Goal: Task Accomplishment & Management: Manage account settings

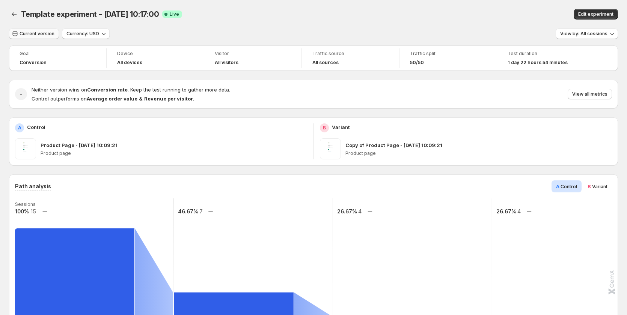
click at [40, 34] on span "Current version" at bounding box center [37, 34] width 35 height 6
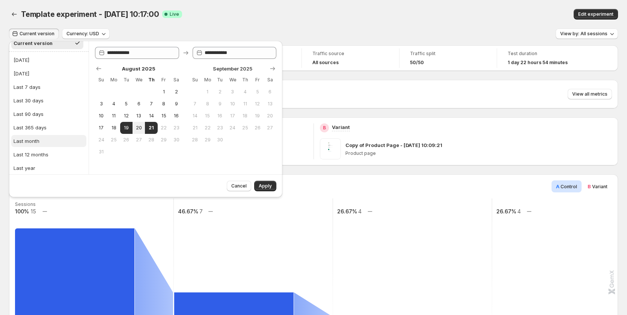
scroll to position [19, 0]
click at [266, 188] on span "Apply" at bounding box center [265, 186] width 13 height 6
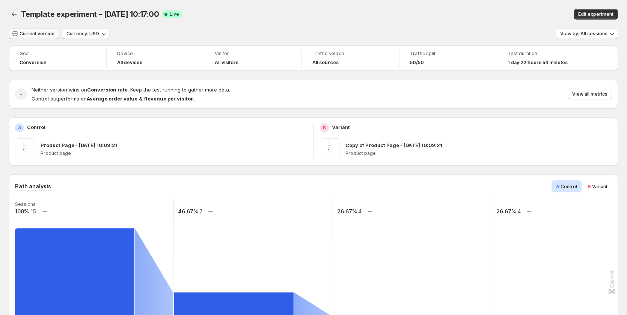
click at [35, 36] on span "Current version" at bounding box center [37, 34] width 35 height 6
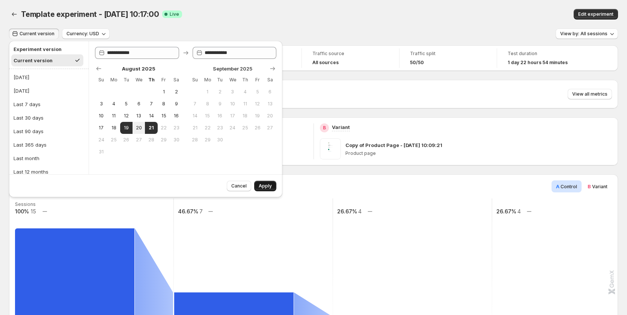
click at [265, 182] on button "Apply" at bounding box center [265, 186] width 22 height 11
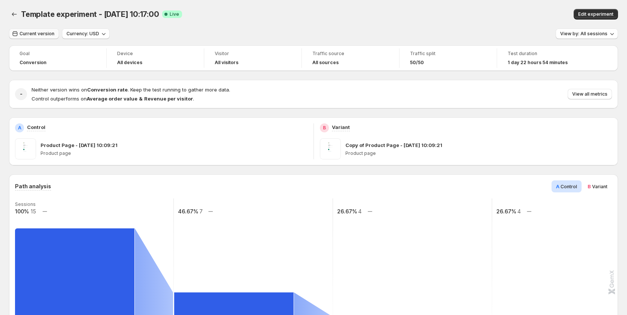
click at [32, 32] on span "Current version" at bounding box center [37, 34] width 35 height 6
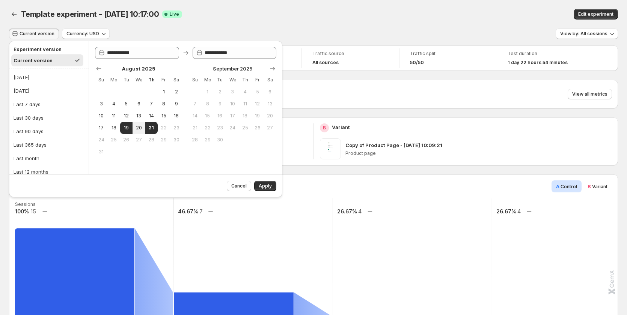
click at [186, 24] on div "Template experiment - Aug 19, 10:17:00. This page is ready Template experiment …" at bounding box center [313, 14] width 609 height 29
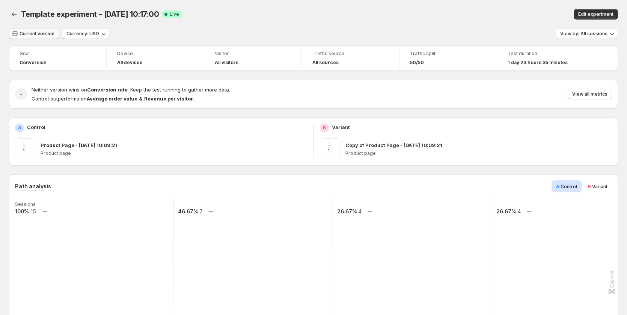
click at [38, 36] on span "Current version" at bounding box center [37, 34] width 35 height 6
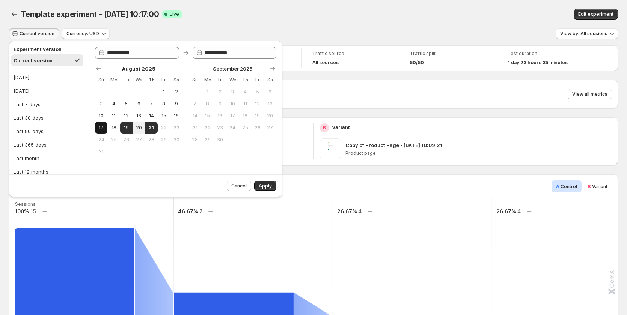
click at [107, 124] on button "17" at bounding box center [101, 128] width 12 height 12
type input "**********"
click at [148, 126] on span "21" at bounding box center [151, 128] width 6 height 6
type input "**********"
click at [265, 187] on span "Apply" at bounding box center [265, 186] width 13 height 6
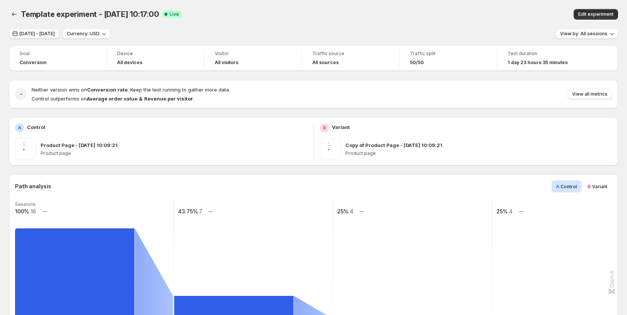
click at [39, 35] on span "Aug 17, 2025 - Aug 21, 2025" at bounding box center [37, 34] width 35 height 6
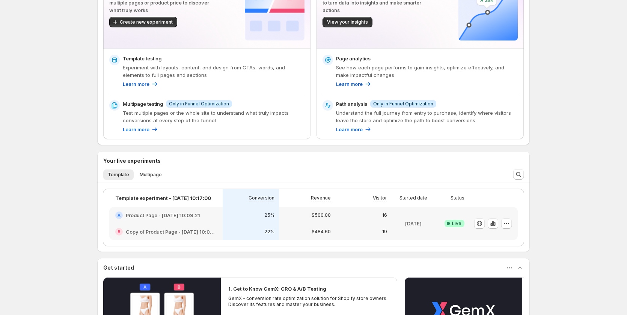
scroll to position [75, 0]
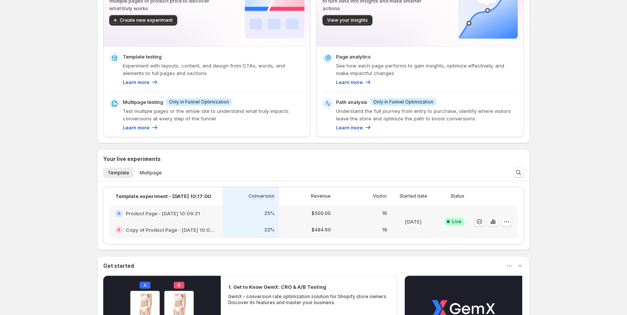
click at [153, 218] on div "A Product Page - [DATE] 10:09:21" at bounding box center [165, 213] width 113 height 17
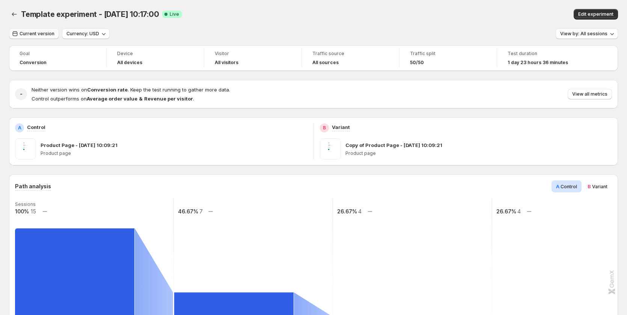
click at [41, 33] on span "Current version" at bounding box center [37, 34] width 35 height 6
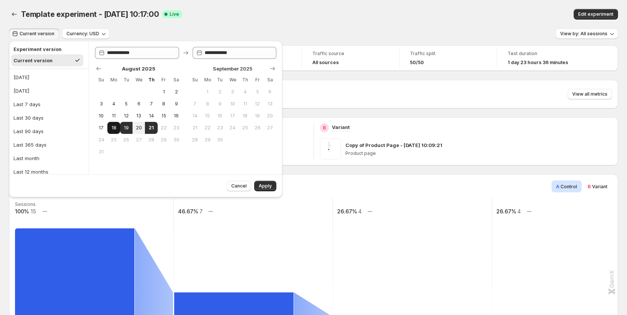
click at [115, 125] on button "18" at bounding box center [113, 128] width 12 height 12
type input "**********"
click at [157, 130] on button "21" at bounding box center [151, 128] width 12 height 12
type input "**********"
click at [259, 184] on span "Apply" at bounding box center [265, 186] width 13 height 6
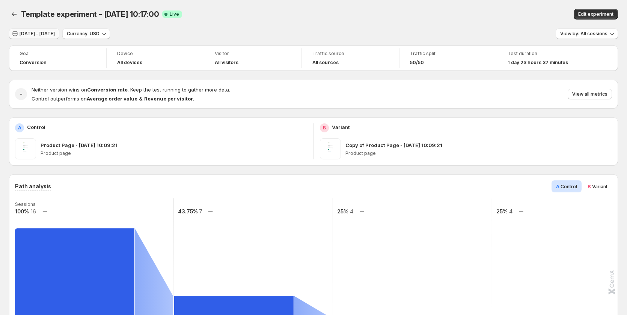
click at [50, 31] on button "Aug 18, 2025 - Aug 21, 2025" at bounding box center [34, 34] width 50 height 11
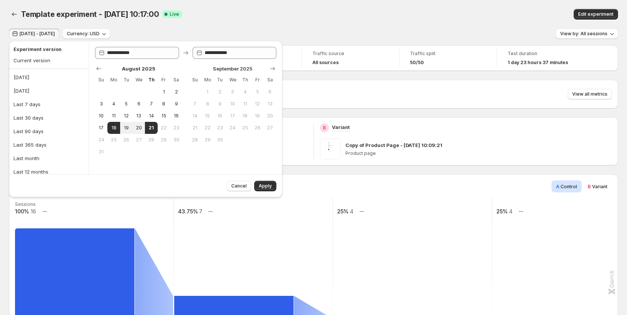
click at [250, 16] on div "Template experiment - Aug 19, 10:17:00 Success Complete Live" at bounding box center [197, 14] width 352 height 11
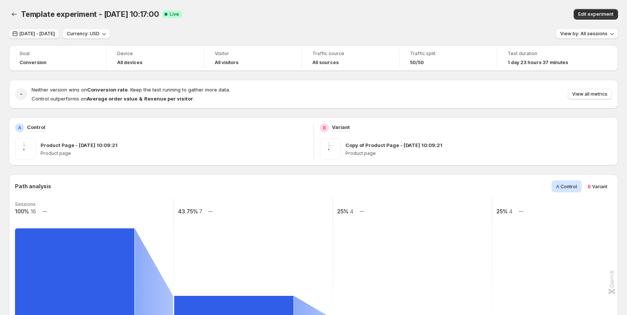
click at [47, 36] on span "Aug 18, 2025 - Aug 21, 2025" at bounding box center [37, 34] width 35 height 6
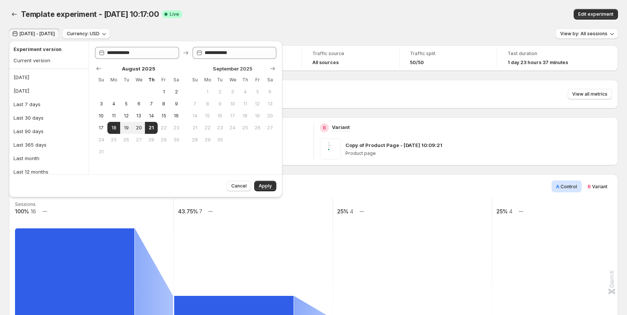
click at [269, 8] on div "Template experiment - Aug 19, 10:17:00. This page is ready Template experiment …" at bounding box center [313, 14] width 609 height 29
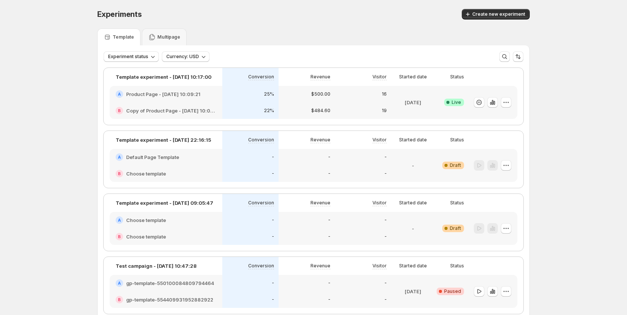
click at [266, 94] on p "25%" at bounding box center [269, 94] width 10 height 6
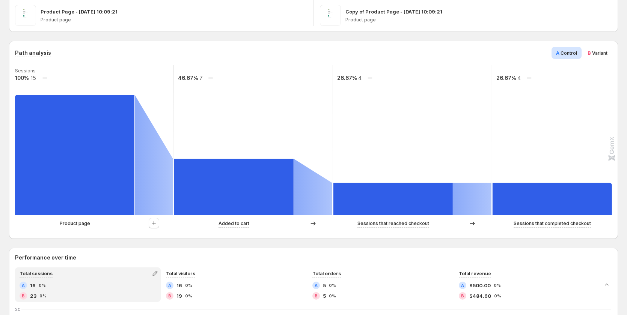
scroll to position [113, 0]
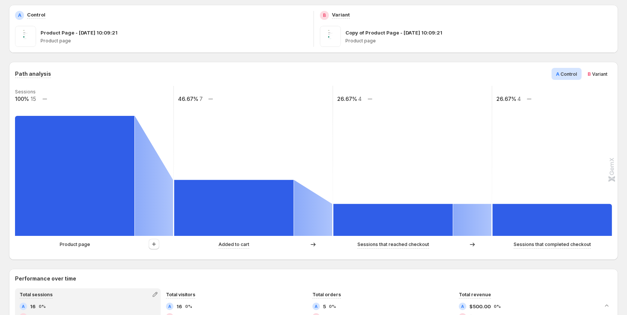
click at [602, 72] on span "Variant" at bounding box center [599, 74] width 15 height 6
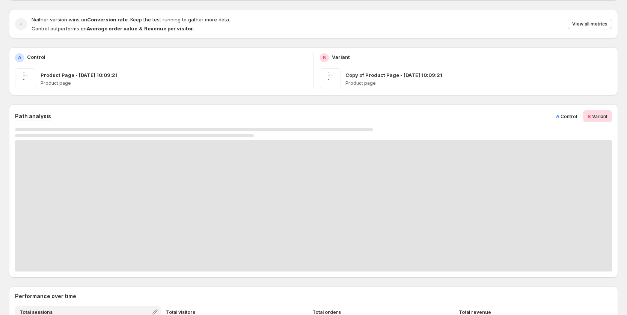
scroll to position [0, 0]
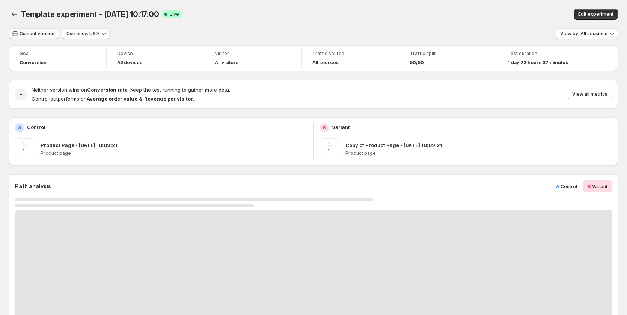
click at [40, 35] on span "Current version" at bounding box center [37, 34] width 35 height 6
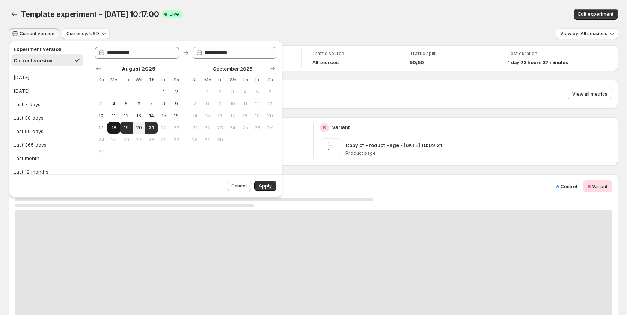
click at [114, 128] on span "18" at bounding box center [113, 128] width 6 height 6
type input "**********"
click at [154, 130] on span "21" at bounding box center [151, 128] width 6 height 6
type input "**********"
click at [264, 182] on button "Apply" at bounding box center [265, 186] width 22 height 11
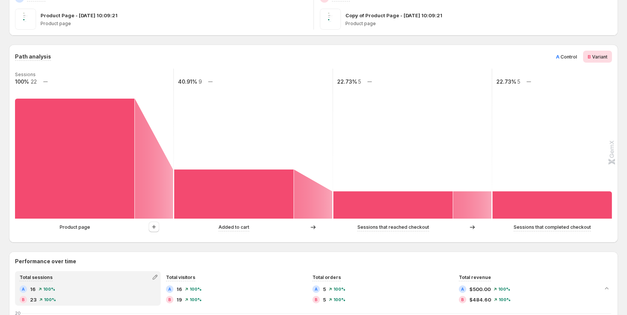
scroll to position [113, 0]
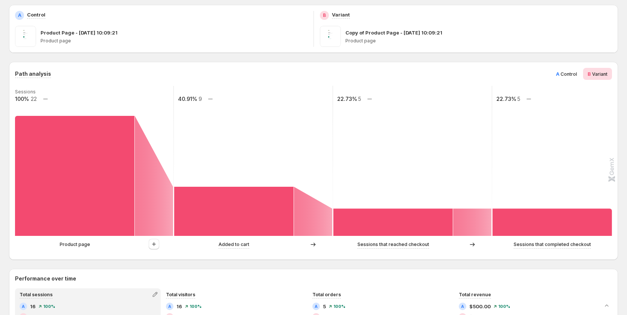
click at [564, 77] on span "A Control" at bounding box center [566, 74] width 21 height 8
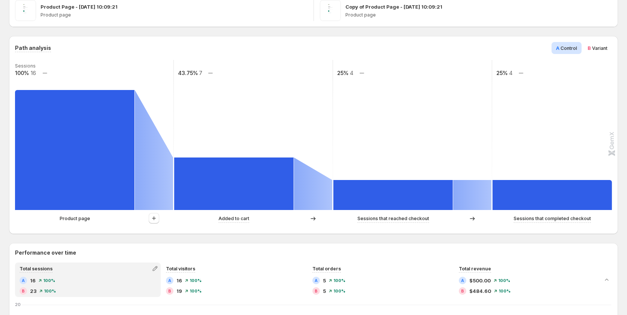
scroll to position [150, 0]
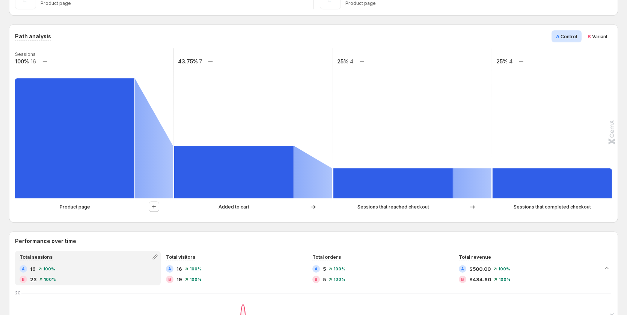
click at [596, 37] on span "Variant" at bounding box center [599, 37] width 15 height 6
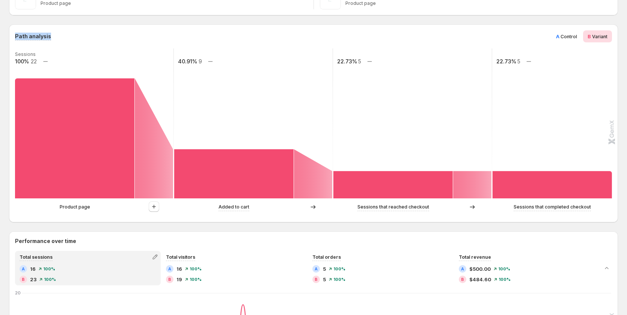
copy h3 "Path analysis"
drag, startPoint x: 56, startPoint y: 33, endPoint x: 10, endPoint y: 34, distance: 45.4
click at [10, 34] on div "Path analysis A Control B Variant Sessions 100% 22 40.91% 9 22.73% 5 22.73% 5 P…" at bounding box center [313, 123] width 609 height 198
click at [94, 39] on div "Path analysis A Control B Variant" at bounding box center [313, 36] width 597 height 12
click at [566, 40] on span "A Control" at bounding box center [566, 37] width 21 height 8
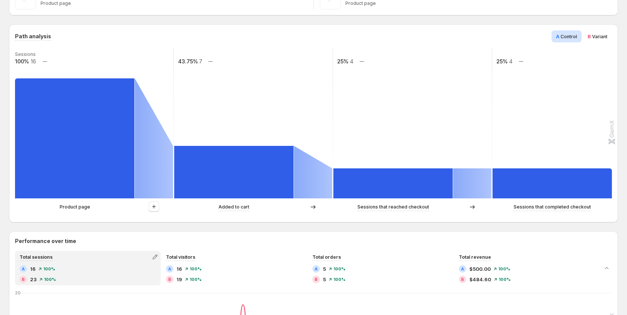
click at [600, 39] on span "Variant" at bounding box center [599, 37] width 15 height 6
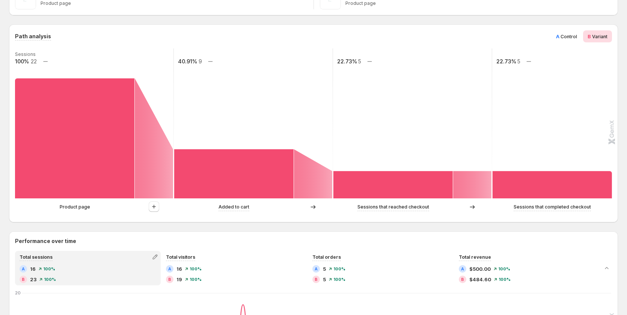
click at [572, 38] on span "Control" at bounding box center [569, 37] width 17 height 6
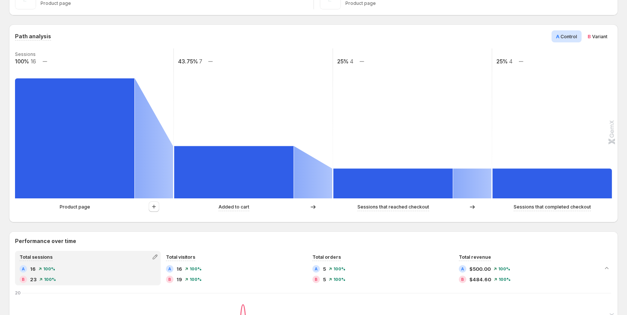
click at [599, 38] on span "Variant" at bounding box center [599, 37] width 15 height 6
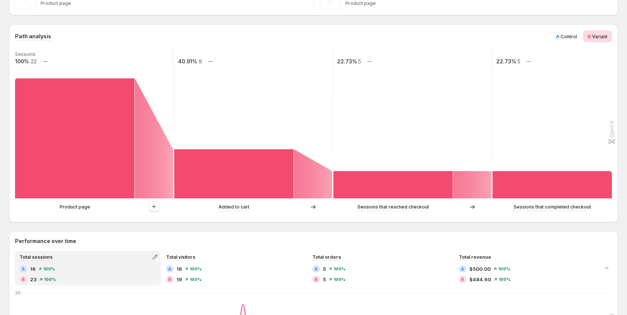
click at [582, 35] on div "A Control" at bounding box center [567, 36] width 30 height 12
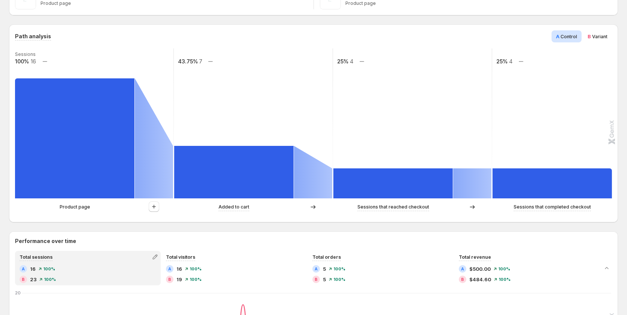
click at [598, 35] on span "Variant" at bounding box center [599, 37] width 15 height 6
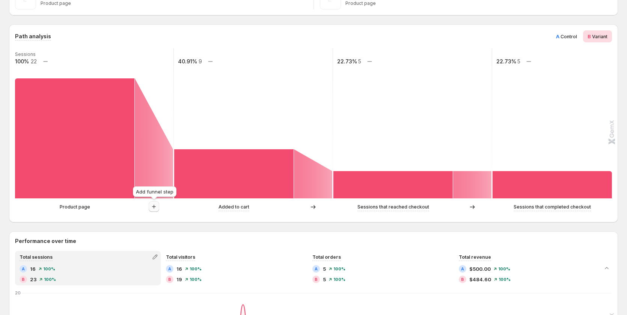
click at [155, 206] on icon "button" at bounding box center [154, 207] width 8 height 8
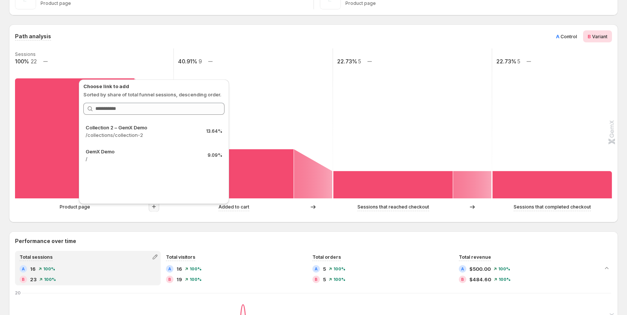
click at [110, 217] on div "Path analysis A Control B Variant Sessions 100% 22 40.91% 9 22.73% 5 22.73% 5 P…" at bounding box center [313, 123] width 609 height 198
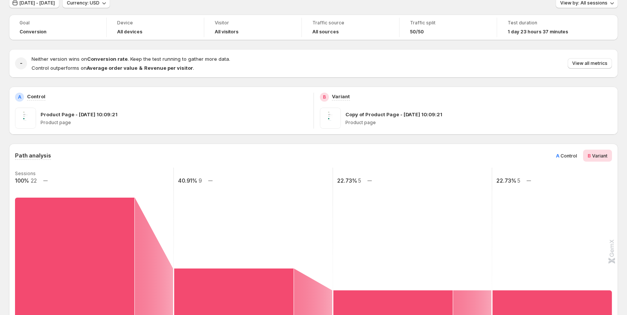
scroll to position [0, 0]
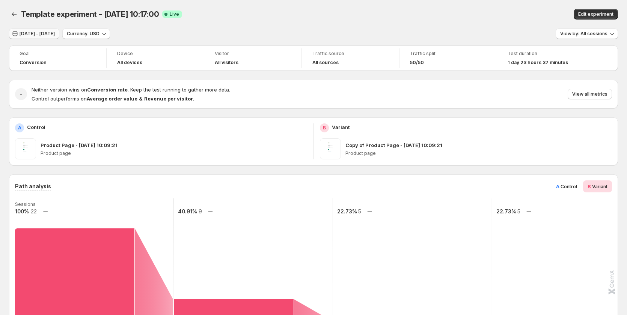
click at [37, 30] on button "Aug 18, 2025 - Aug 21, 2025" at bounding box center [34, 34] width 50 height 11
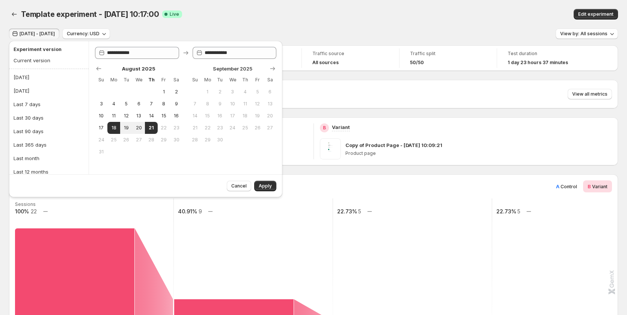
click at [225, 15] on div "Template experiment - Aug 19, 10:17:00 Success Complete Live" at bounding box center [197, 14] width 352 height 11
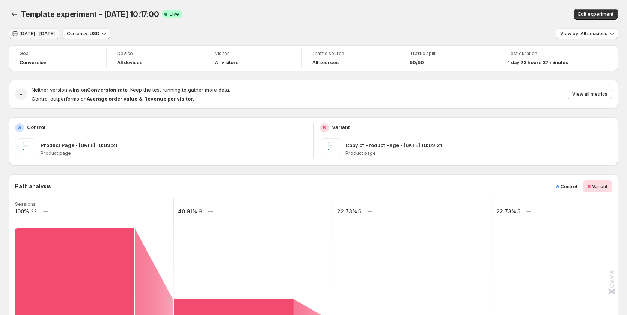
click at [47, 35] on span "Aug 18, 2025 - Aug 21, 2025" at bounding box center [37, 34] width 35 height 6
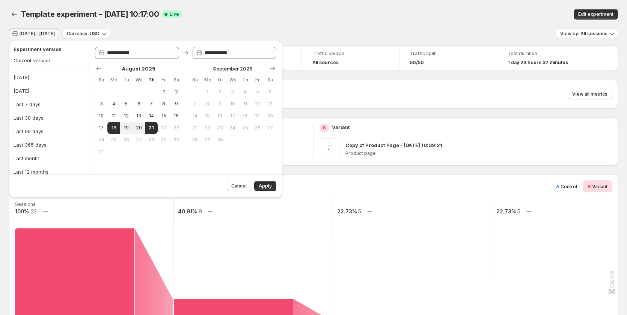
click at [267, 5] on div "Template experiment - Aug 19, 10:17:00. This page is ready Template experiment …" at bounding box center [313, 14] width 609 height 29
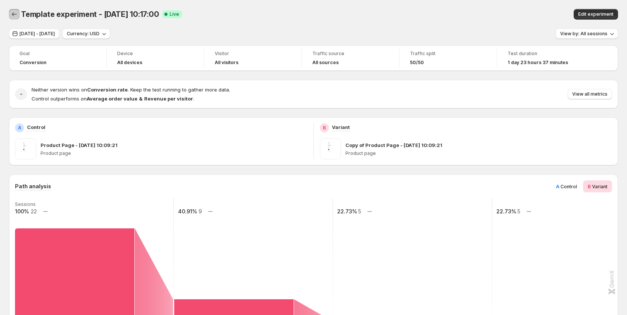
click at [14, 15] on icon "Back" at bounding box center [15, 15] width 8 height 8
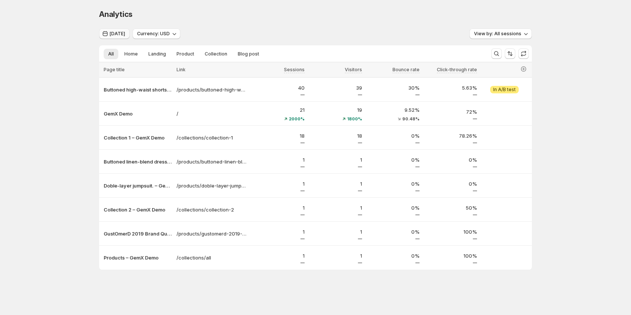
click at [113, 33] on span "[DATE]" at bounding box center [117, 34] width 15 height 6
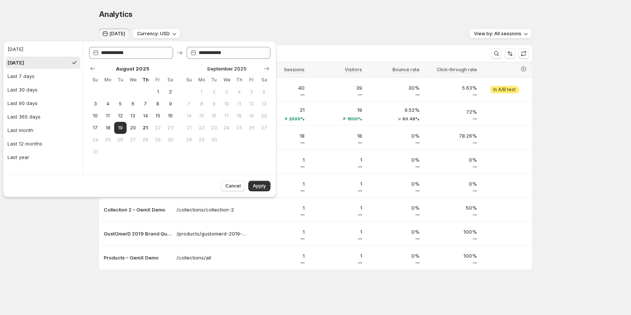
click at [271, 6] on div "Analytics. This page is ready Analytics" at bounding box center [315, 14] width 433 height 29
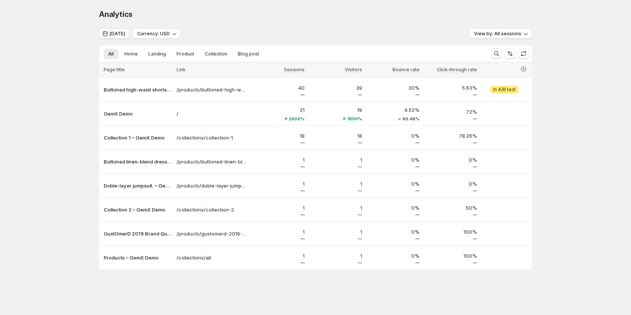
click at [115, 33] on span "[DATE]" at bounding box center [117, 34] width 15 height 6
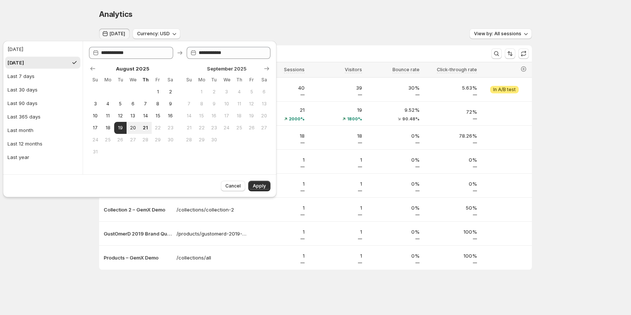
click at [262, 11] on div "Analytics" at bounding box center [315, 14] width 433 height 11
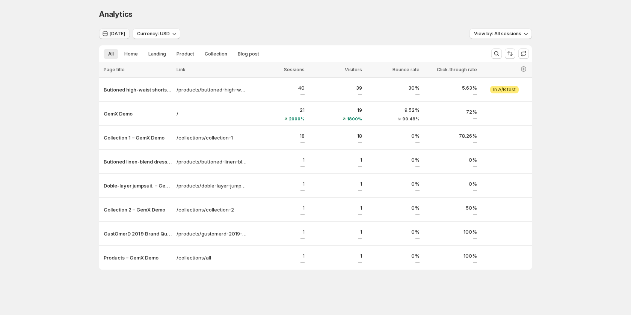
click at [118, 36] on span "[DATE]" at bounding box center [117, 34] width 15 height 6
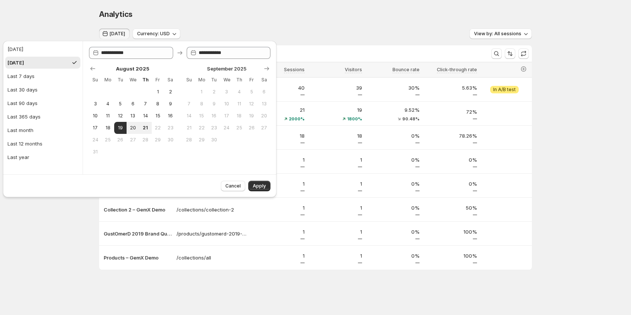
click at [37, 224] on div "Analytics. This page is ready Analytics Yesterday Currency: USD View by: All se…" at bounding box center [315, 155] width 631 height 311
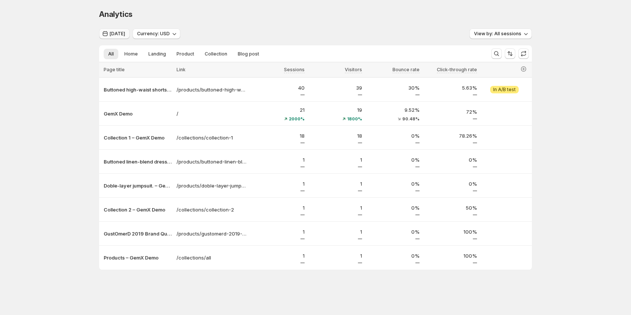
click at [122, 32] on span "[DATE]" at bounding box center [117, 34] width 15 height 6
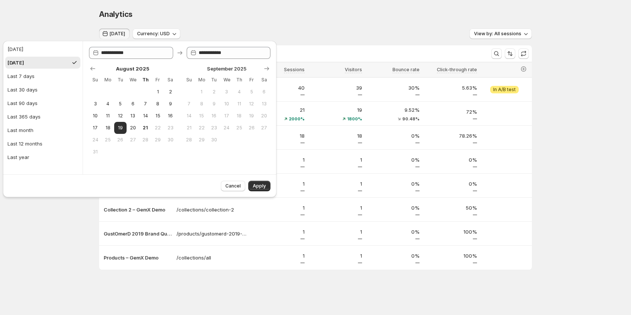
click at [141, 14] on div "Analytics" at bounding box center [315, 14] width 433 height 11
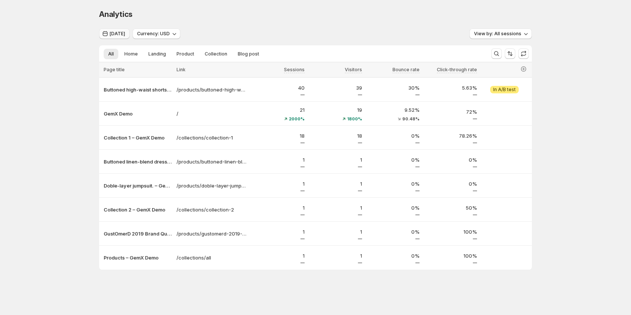
click at [126, 31] on button "[DATE]" at bounding box center [114, 34] width 30 height 11
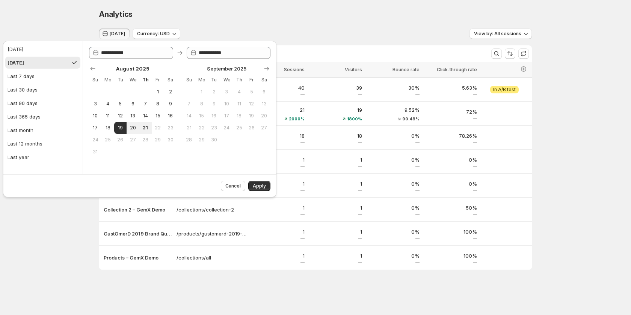
click at [237, 104] on span "11" at bounding box center [239, 104] width 6 height 6
click at [208, 139] on button "30" at bounding box center [214, 140] width 12 height 12
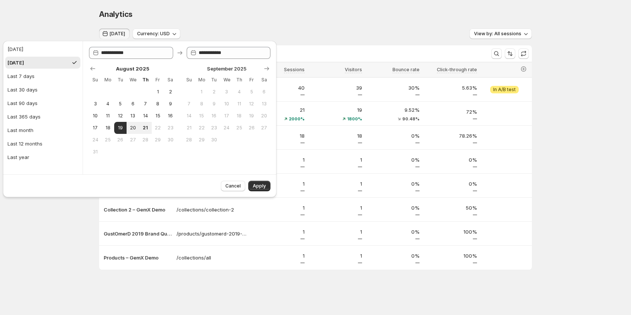
click at [567, 193] on div "Analytics. This page is ready Analytics Yesterday Currency: USD View by: All se…" at bounding box center [315, 155] width 631 height 311
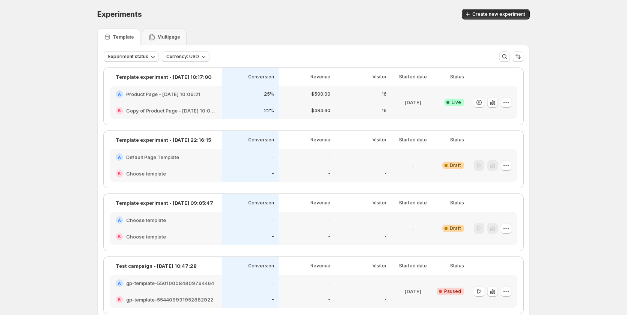
click at [375, 170] on div "-" at bounding box center [363, 174] width 56 height 17
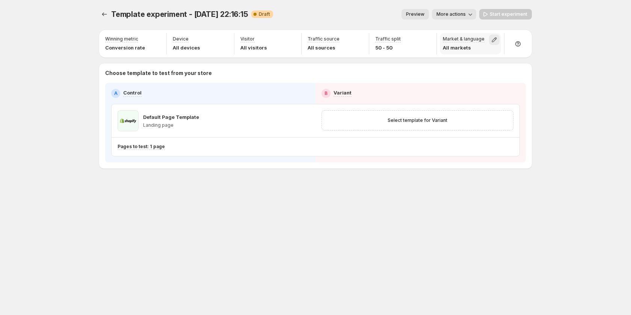
click at [492, 42] on icon "button" at bounding box center [494, 40] width 8 height 8
click at [409, 22] on div "Template experiment - Aug 18, 22:16:15. This page is ready Template experiment …" at bounding box center [315, 14] width 433 height 29
click at [494, 40] on icon "button" at bounding box center [494, 40] width 8 height 8
drag, startPoint x: 450, startPoint y: 56, endPoint x: 454, endPoint y: 56, distance: 3.8
click at [453, 55] on label "/" at bounding box center [496, 57] width 108 height 8
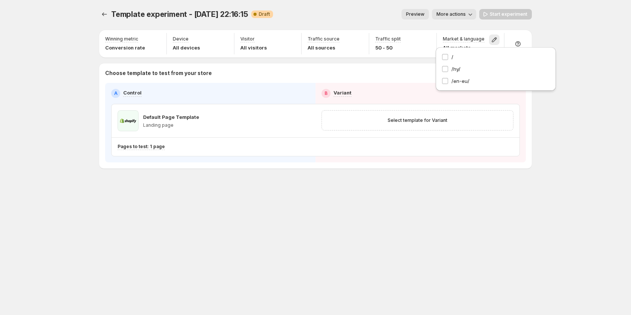
click at [443, 53] on div "/ /hy/ /en-eu/" at bounding box center [496, 69] width 120 height 44
click at [557, 140] on div "Template experiment - Aug 18, 22:16:15. This page is ready Template experiment …" at bounding box center [315, 157] width 631 height 315
click at [496, 42] on icon "button" at bounding box center [494, 40] width 8 height 8
click at [442, 177] on div "Template experiment - Aug 18, 22:16:15. This page is ready Template experiment …" at bounding box center [315, 104] width 451 height 209
click at [105, 10] on button "Experiments" at bounding box center [104, 14] width 11 height 11
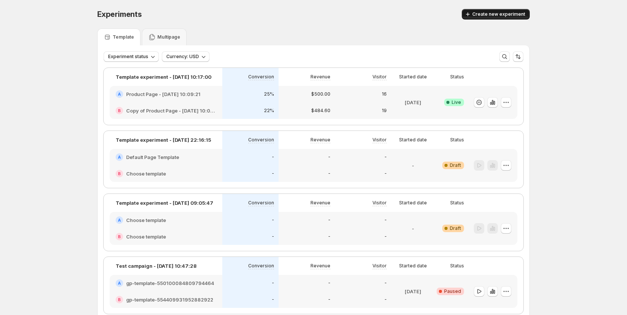
click at [494, 15] on span "Create new experiment" at bounding box center [498, 14] width 53 height 6
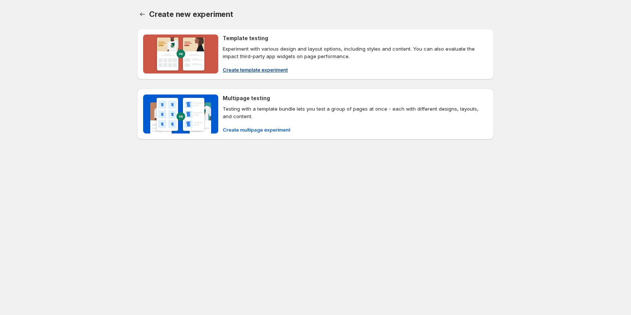
click at [259, 70] on span "Create template experiment" at bounding box center [255, 70] width 65 height 8
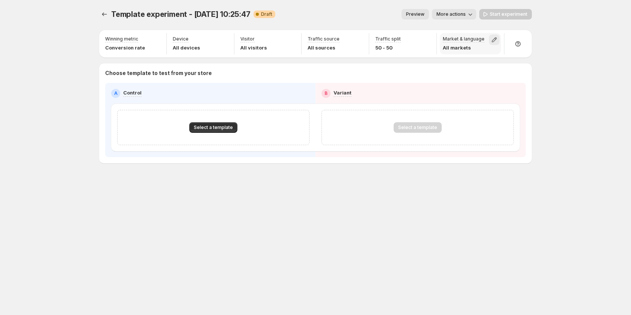
click at [496, 40] on icon "button" at bounding box center [494, 40] width 8 height 8
click at [449, 189] on div "Template experiment - Aug 21, 10:25:47. This page is ready Template experiment …" at bounding box center [315, 102] width 451 height 204
click at [219, 124] on button "Select a template" at bounding box center [213, 127] width 48 height 11
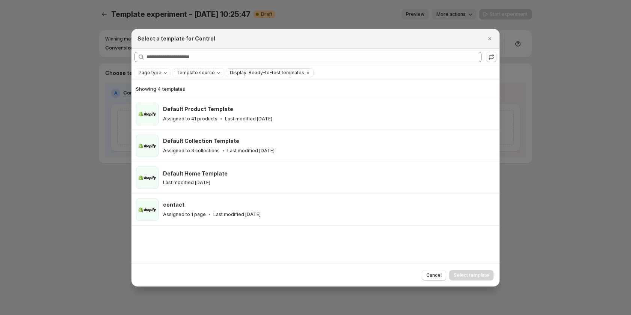
drag, startPoint x: 24, startPoint y: 216, endPoint x: 24, endPoint y: 204, distance: 12.4
click at [24, 215] on div at bounding box center [315, 157] width 631 height 315
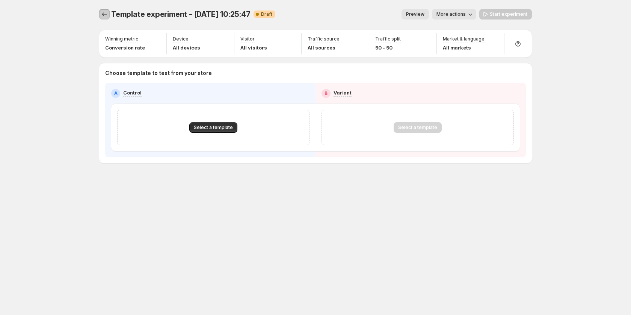
click at [102, 15] on icon "Experiments" at bounding box center [105, 15] width 8 height 8
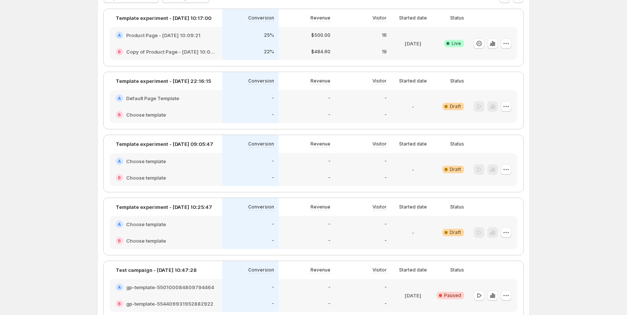
scroll to position [47, 0]
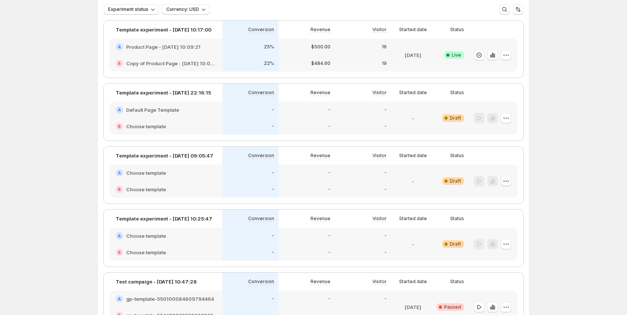
click at [508, 181] on icon "button" at bounding box center [506, 182] width 8 height 8
click at [508, 238] on span "Delete" at bounding box center [513, 235] width 36 height 8
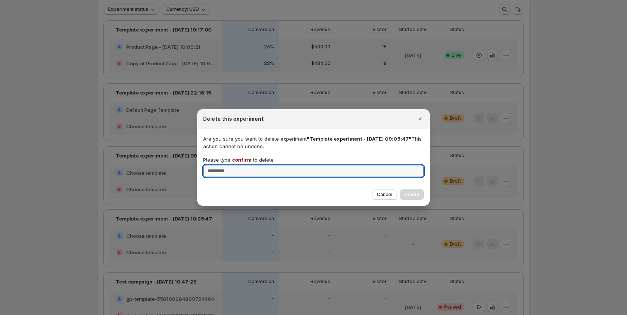
click at [560, 115] on div at bounding box center [313, 157] width 627 height 315
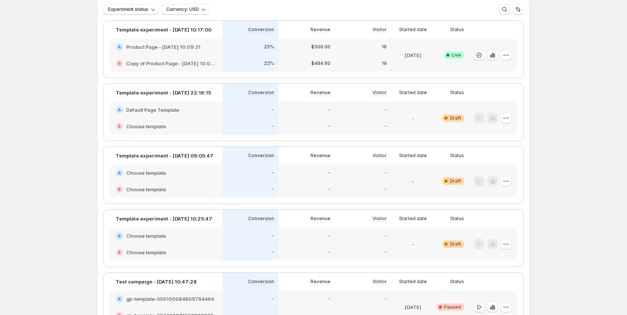
click at [359, 57] on div "19" at bounding box center [363, 63] width 56 height 17
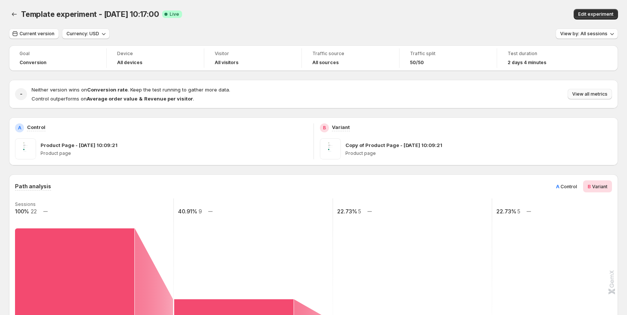
click at [593, 94] on span "View all metrics" at bounding box center [589, 94] width 35 height 6
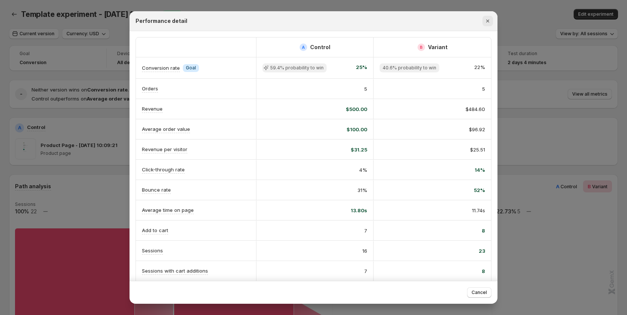
click at [486, 24] on icon "Close" at bounding box center [488, 21] width 8 height 8
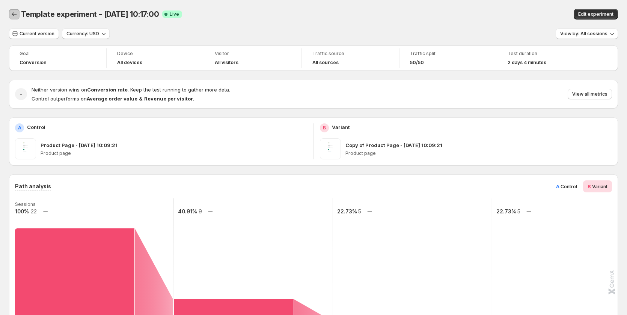
click at [18, 14] on icon "Back" at bounding box center [15, 15] width 8 height 8
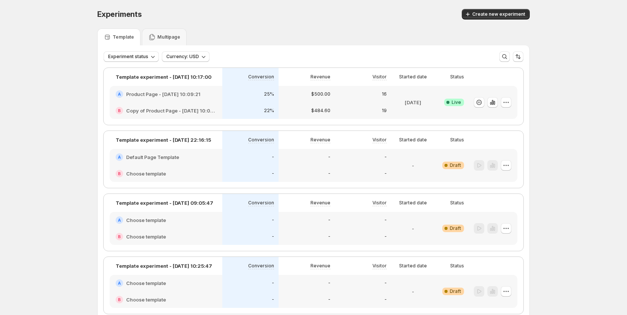
click at [278, 156] on div "-" at bounding box center [250, 157] width 56 height 17
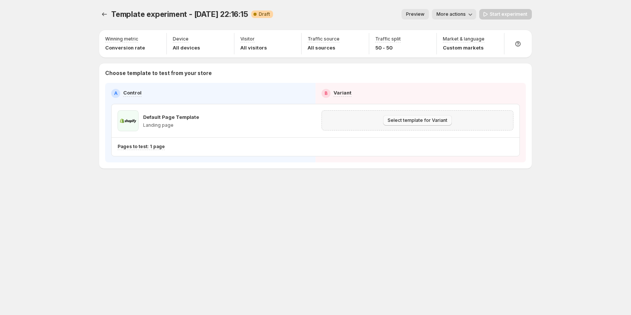
click at [400, 118] on span "Select template for Variant" at bounding box center [418, 121] width 60 height 6
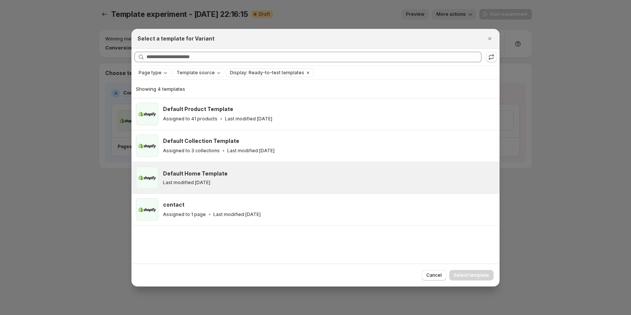
click at [350, 173] on div "Default Home Template" at bounding box center [328, 174] width 330 height 8
click at [465, 274] on span "Select template" at bounding box center [471, 276] width 35 height 6
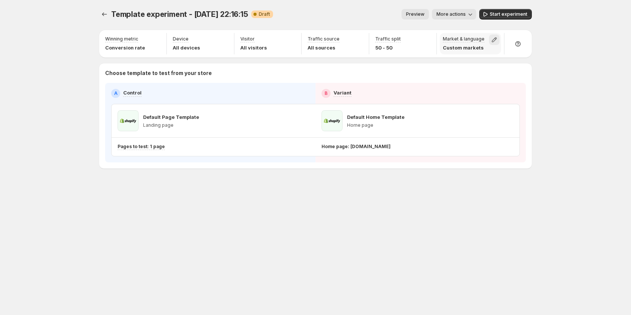
click at [490, 39] on icon "button" at bounding box center [494, 40] width 8 height 8
click at [458, 69] on span "/hy/" at bounding box center [455, 69] width 9 height 6
click at [502, 8] on div "Template experiment - Aug 18, 22:16:15. This page is ready Template experiment …" at bounding box center [315, 14] width 433 height 29
click at [513, 9] on button "Start experiment" at bounding box center [505, 14] width 53 height 11
click at [504, 122] on button "button" at bounding box center [508, 121] width 11 height 11
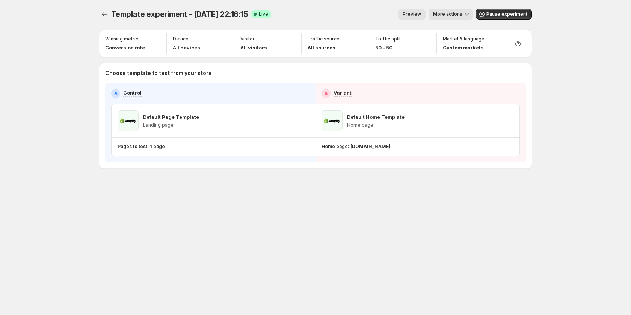
click at [561, 100] on div "Template experiment - Aug 18, 22:16:15. This page is ready Template experiment …" at bounding box center [315, 157] width 631 height 315
click at [520, 38] on div at bounding box center [517, 43] width 21 height 21
click at [525, 61] on span "Setup guide" at bounding box center [523, 65] width 44 height 8
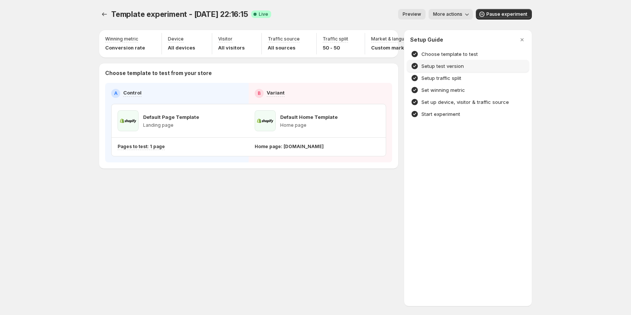
click at [465, 66] on div "Setup test version" at bounding box center [468, 66] width 114 height 8
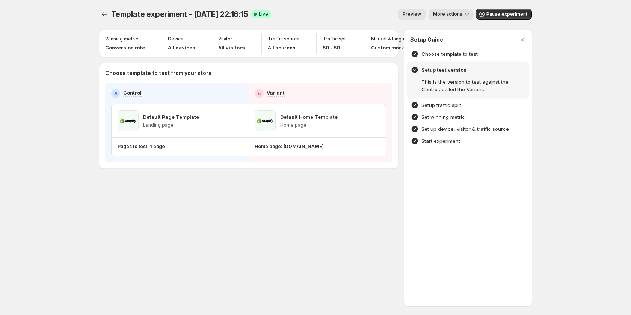
click at [462, 97] on div "Setup test version This is the version to test against the Control, called the …" at bounding box center [468, 80] width 122 height 36
click at [463, 118] on h4 "Set winning metric" at bounding box center [443, 117] width 44 height 8
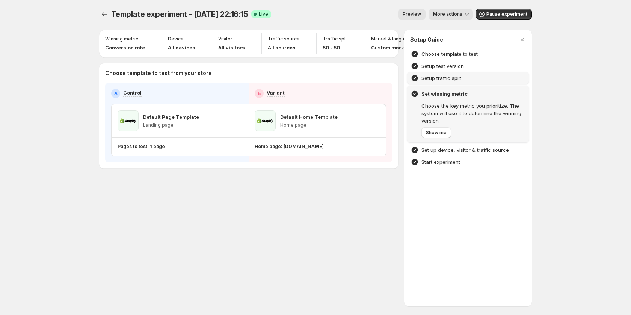
click at [453, 79] on h4 "Setup traffic split" at bounding box center [441, 78] width 40 height 8
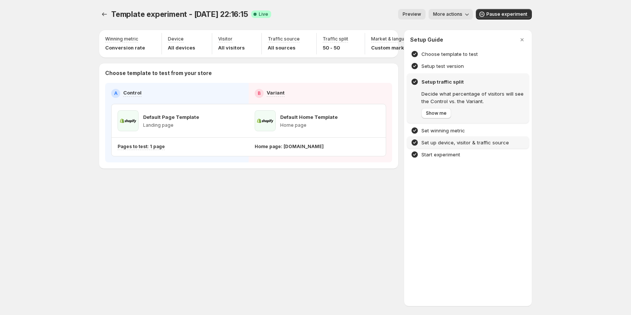
click at [472, 140] on h4 "Set up device, visitor & traffic source" at bounding box center [464, 143] width 87 height 8
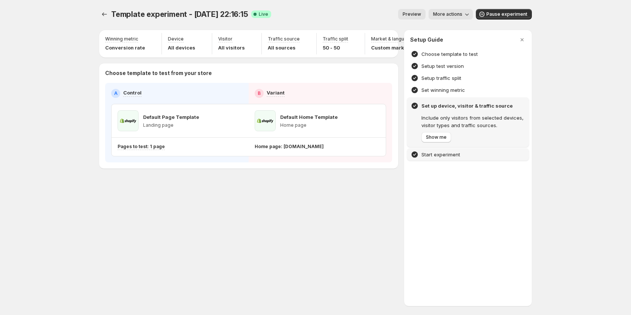
click at [450, 151] on h4 "Start experiment" at bounding box center [440, 155] width 39 height 8
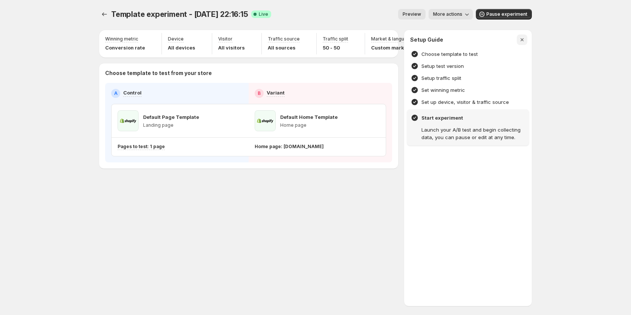
click at [523, 37] on icon "button" at bounding box center [522, 40] width 8 height 8
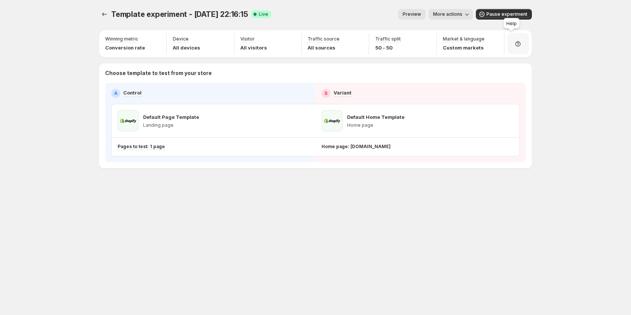
click at [519, 44] on icon at bounding box center [518, 44] width 8 height 8
click at [520, 69] on button "Setup guide" at bounding box center [518, 65] width 59 height 12
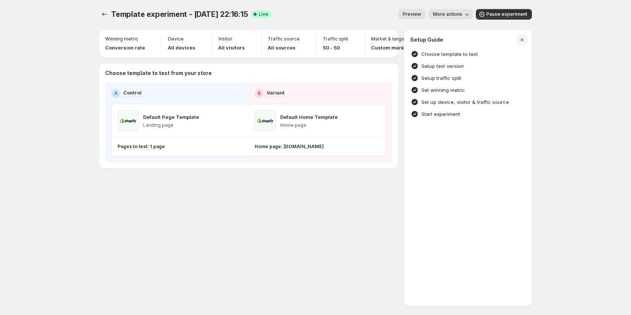
click at [523, 38] on icon "button" at bounding box center [522, 40] width 8 height 8
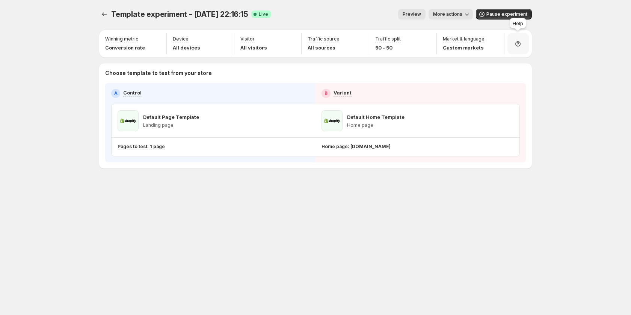
click at [511, 43] on div at bounding box center [517, 43] width 21 height 21
click at [510, 76] on span "Chat with us" at bounding box center [516, 78] width 30 height 6
click at [514, 44] on icon at bounding box center [518, 44] width 8 height 8
click at [507, 66] on span "Setup guide" at bounding box center [515, 65] width 28 height 6
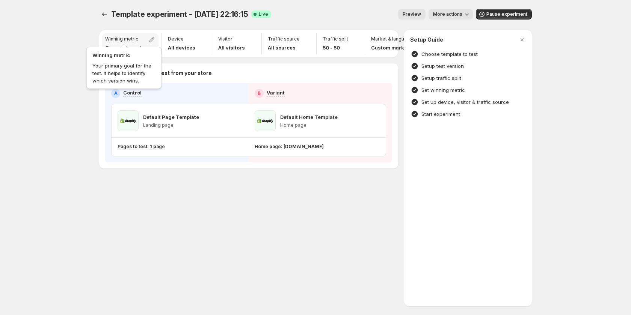
click at [127, 36] on p "Winning metric" at bounding box center [121, 39] width 33 height 6
click at [148, 36] on icon "button" at bounding box center [152, 40] width 8 height 8
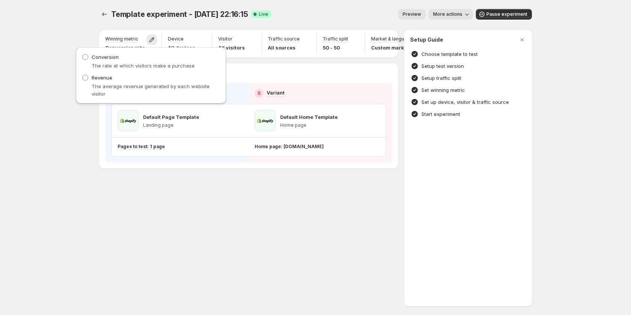
click at [65, 24] on div "Template experiment - Aug 18, 22:16:15. This page is ready Template experiment …" at bounding box center [315, 157] width 631 height 315
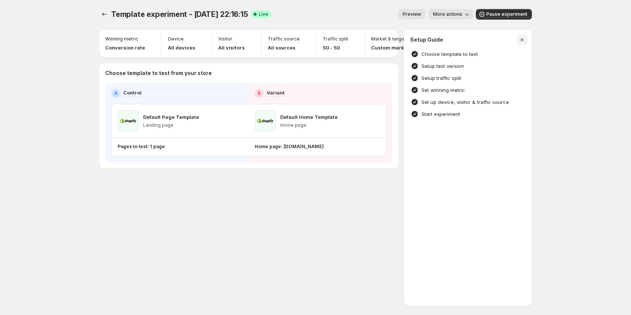
click at [526, 39] on button "button" at bounding box center [522, 40] width 11 height 11
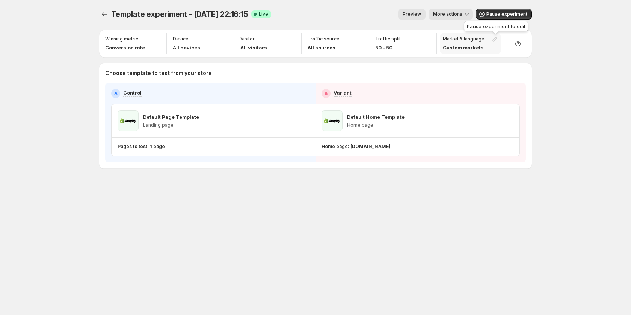
click at [494, 39] on div at bounding box center [495, 40] width 11 height 9
click at [460, 40] on p "Market & language" at bounding box center [464, 39] width 42 height 6
click at [515, 43] on icon at bounding box center [518, 44] width 8 height 8
click at [515, 44] on icon at bounding box center [518, 44] width 8 height 8
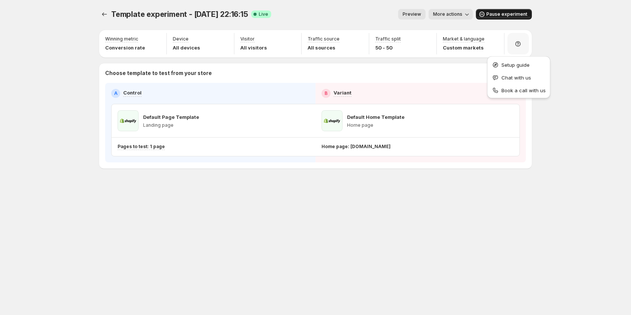
click at [513, 11] on button "Pause experiment" at bounding box center [504, 14] width 56 height 11
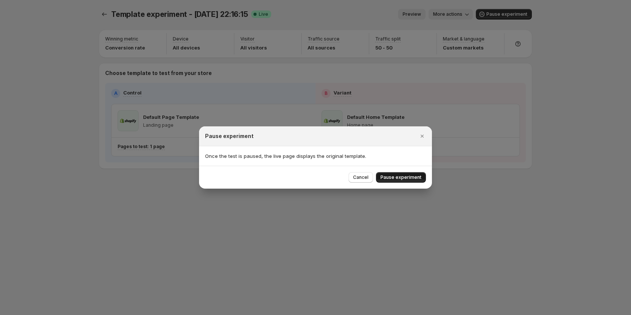
click at [397, 177] on span "Pause experiment" at bounding box center [400, 178] width 41 height 6
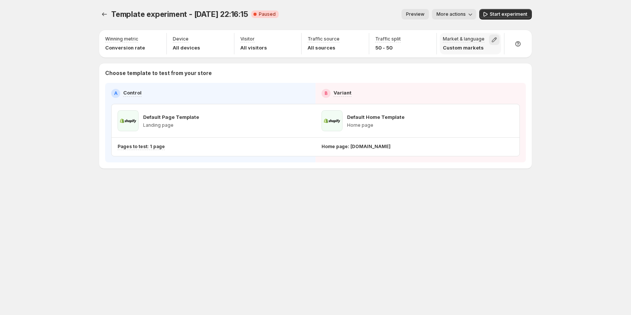
click at [495, 40] on icon "button" at bounding box center [494, 40] width 5 height 5
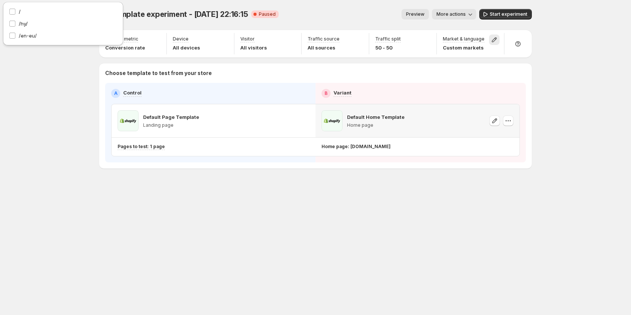
click at [516, 137] on div "Default Home Template Home page" at bounding box center [417, 120] width 204 height 33
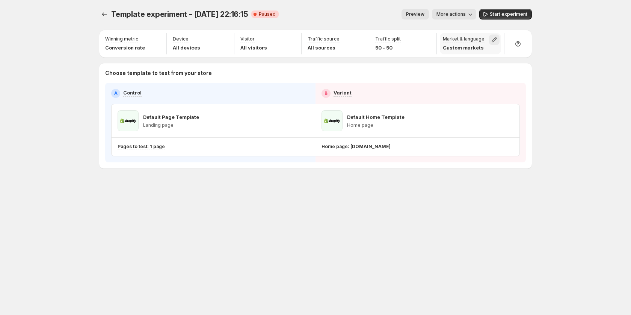
click at [496, 40] on icon "button" at bounding box center [494, 40] width 8 height 8
click at [551, 39] on div "Template experiment - Aug 18, 22:16:15. This page is ready Template experiment …" at bounding box center [315, 157] width 631 height 315
click at [493, 37] on icon "button" at bounding box center [494, 40] width 8 height 8
click at [502, 14] on span "Start experiment" at bounding box center [509, 14] width 38 height 6
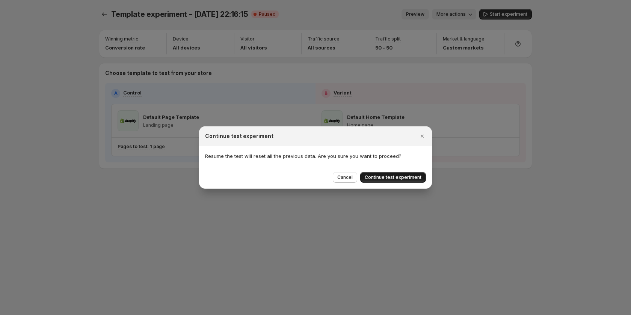
click at [394, 178] on span "Continue test experiment" at bounding box center [393, 178] width 57 height 6
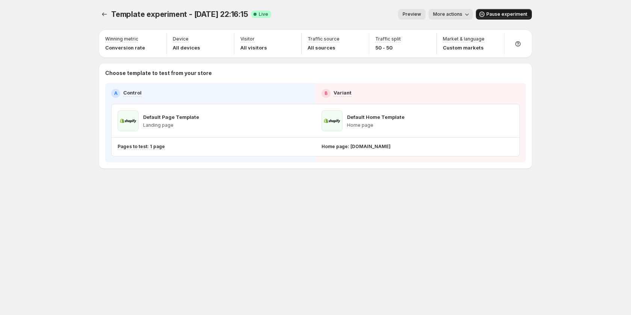
click at [498, 14] on span "Pause experiment" at bounding box center [506, 14] width 41 height 6
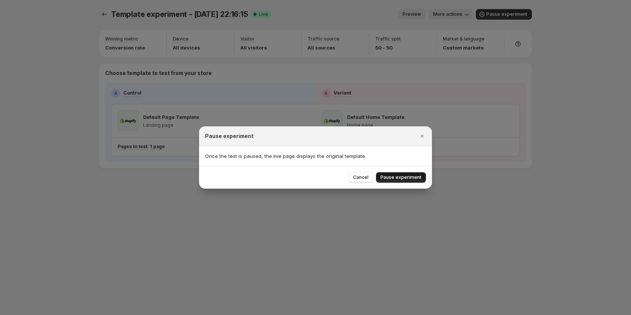
click at [416, 175] on span "Pause experiment" at bounding box center [400, 178] width 41 height 6
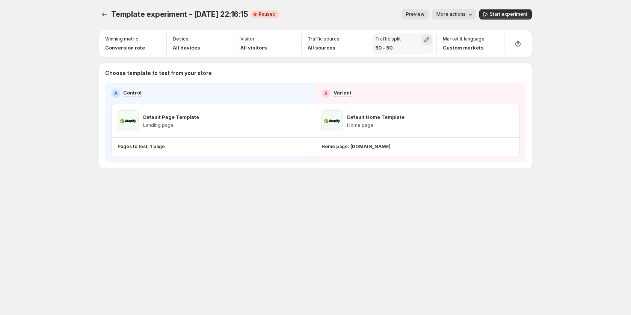
click at [428, 40] on icon "button" at bounding box center [427, 40] width 8 height 8
click at [449, 190] on div "Template experiment - Aug 18, 22:16:15. This page is ready Template experiment …" at bounding box center [315, 104] width 451 height 209
click at [496, 40] on icon "button" at bounding box center [494, 40] width 8 height 8
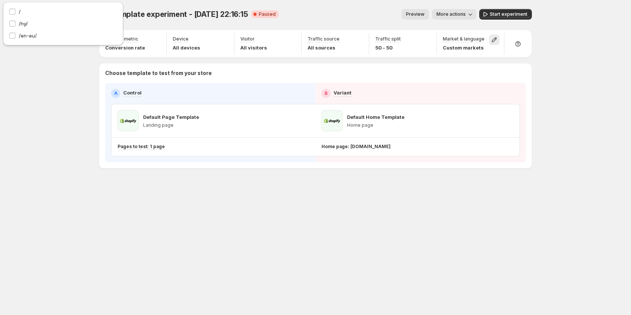
click at [546, 65] on div "Template experiment - Aug 18, 22:16:15. This page is ready Template experiment …" at bounding box center [315, 157] width 631 height 315
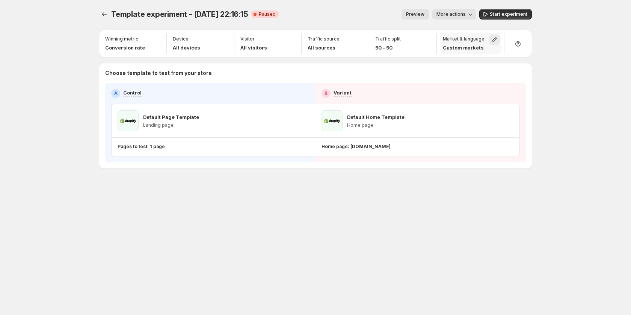
click at [497, 39] on icon "button" at bounding box center [494, 40] width 8 height 8
click at [556, 90] on div "/ /hy/ /en-eu/" at bounding box center [496, 70] width 126 height 51
click at [507, 13] on span "Start experiment" at bounding box center [509, 14] width 38 height 6
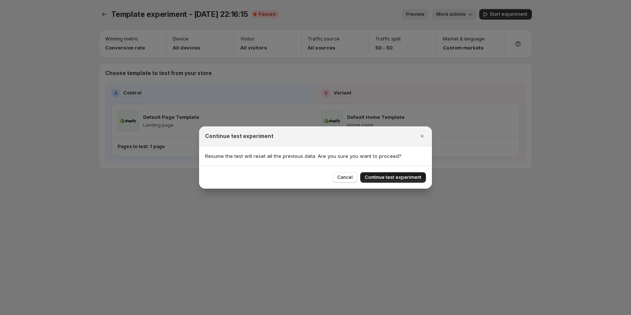
click at [403, 175] on span "Continue test experiment" at bounding box center [393, 178] width 57 height 6
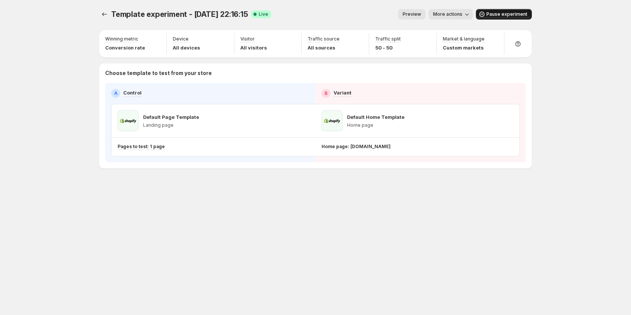
click at [499, 15] on span "Pause experiment" at bounding box center [506, 14] width 41 height 6
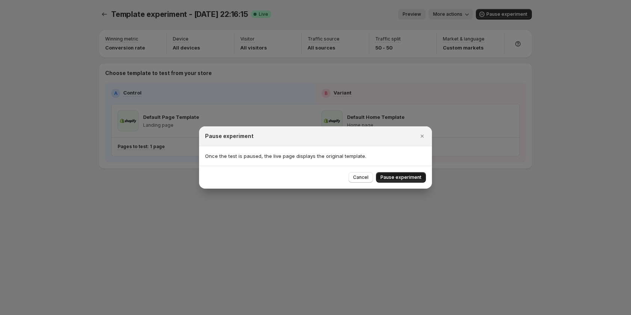
click at [412, 178] on span "Pause experiment" at bounding box center [400, 178] width 41 height 6
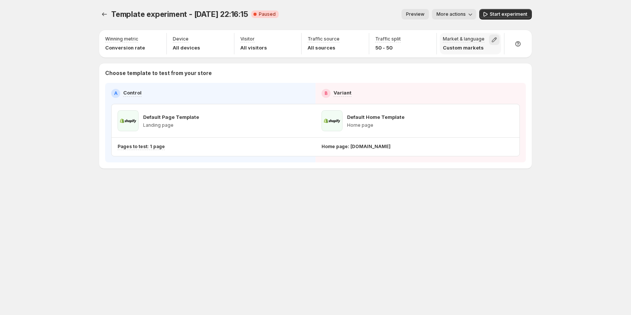
click at [495, 36] on icon "button" at bounding box center [494, 40] width 8 height 8
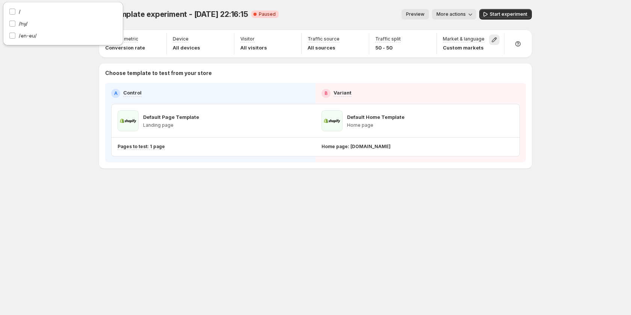
drag, startPoint x: 33, startPoint y: 130, endPoint x: 33, endPoint y: 9, distance: 120.5
click at [35, 115] on div "Template experiment - Aug 18, 22:16:15. This page is ready Template experiment …" at bounding box center [315, 157] width 631 height 315
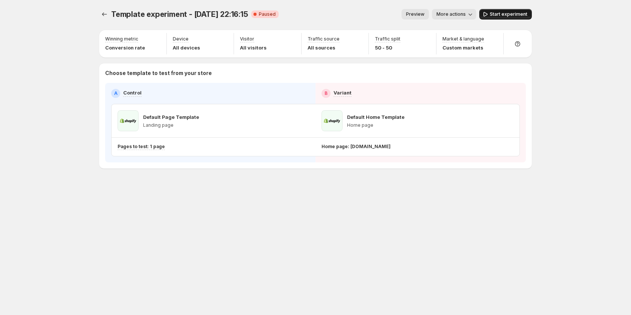
click at [503, 14] on span "Start experiment" at bounding box center [509, 14] width 38 height 6
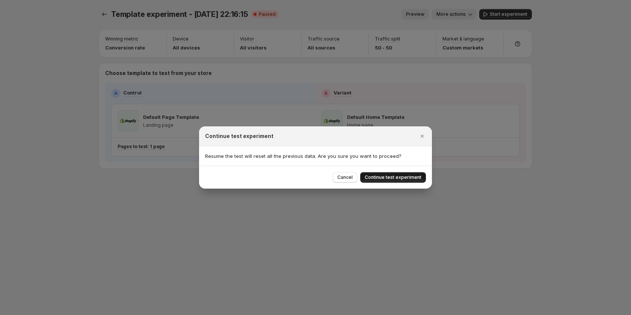
click at [386, 177] on span "Continue test experiment" at bounding box center [393, 178] width 57 height 6
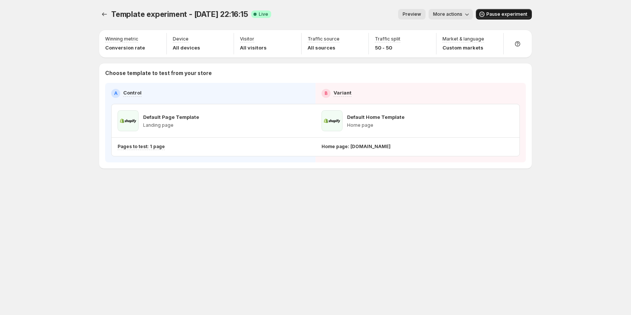
click at [514, 16] on span "Pause experiment" at bounding box center [506, 14] width 41 height 6
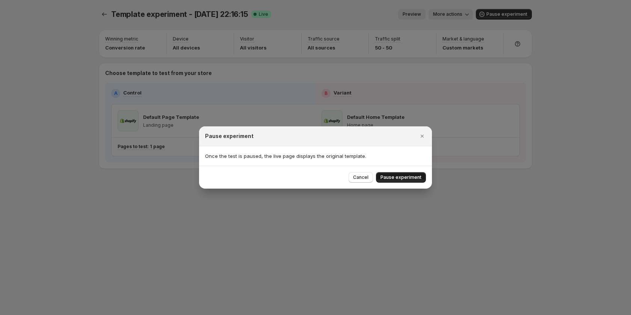
click at [408, 174] on button "Pause experiment" at bounding box center [401, 177] width 50 height 11
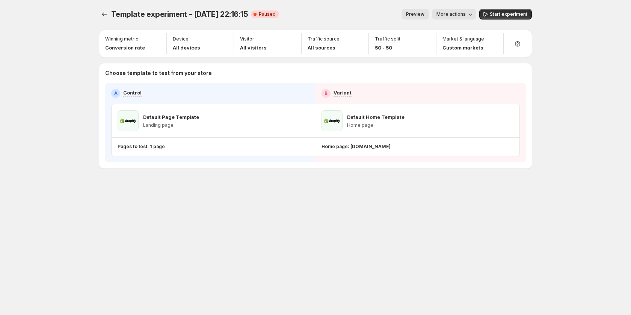
click at [430, 37] on button "button" at bounding box center [426, 40] width 11 height 11
click at [310, 212] on div "Template experiment - Aug 18, 22:16:15. This page is ready Template experiment …" at bounding box center [315, 157] width 451 height 315
click at [425, 41] on icon "button" at bounding box center [426, 40] width 8 height 8
click at [418, 173] on div "Template experiment - Aug 18, 22:16:15. This page is ready Template experiment …" at bounding box center [315, 104] width 451 height 209
click at [360, 40] on icon "button" at bounding box center [359, 40] width 8 height 8
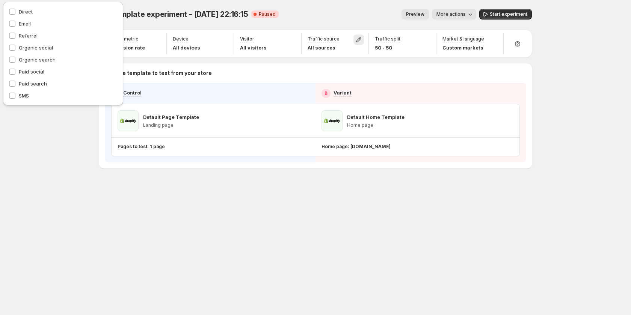
click at [255, 247] on div "Template experiment - Aug 18, 22:16:15. This page is ready Template experiment …" at bounding box center [315, 157] width 451 height 315
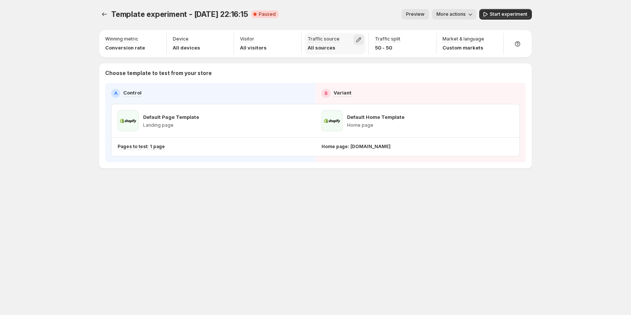
click at [357, 40] on icon "button" at bounding box center [358, 40] width 5 height 5
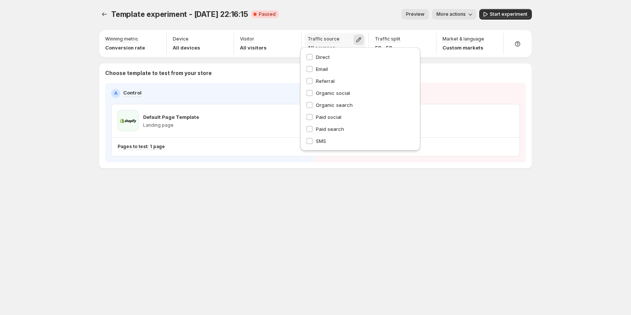
click at [358, 42] on icon "button" at bounding box center [359, 40] width 8 height 8
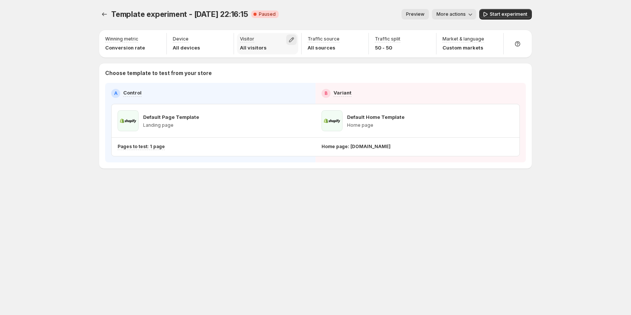
click at [291, 39] on icon "button" at bounding box center [291, 40] width 5 height 5
drag, startPoint x: 256, startPoint y: 271, endPoint x: 251, endPoint y: 77, distance: 193.5
click at [258, 270] on div "Template experiment - Aug 18, 22:16:15. This page is ready Template experiment …" at bounding box center [315, 157] width 451 height 315
click at [291, 41] on icon "button" at bounding box center [292, 40] width 8 height 8
click at [239, 226] on div "Template experiment - Aug 18, 22:16:15. This page is ready Template experiment …" at bounding box center [315, 157] width 451 height 315
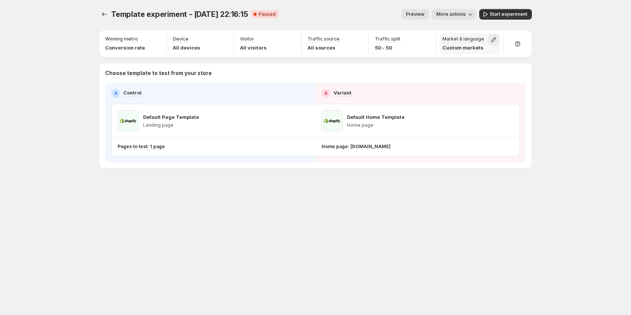
click at [492, 41] on icon "button" at bounding box center [493, 40] width 5 height 5
click at [493, 38] on icon "button" at bounding box center [494, 40] width 8 height 8
click at [495, 40] on icon "button" at bounding box center [494, 40] width 8 height 8
click at [473, 226] on div "Template experiment - Aug 18, 22:16:15. This page is ready Template experiment …" at bounding box center [315, 157] width 451 height 315
click at [491, 38] on icon "button" at bounding box center [494, 40] width 8 height 8
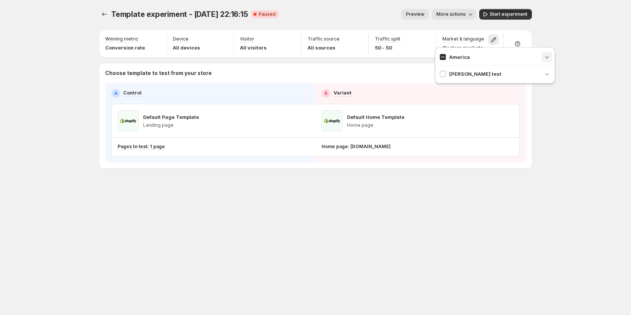
click at [546, 55] on icon "button" at bounding box center [547, 57] width 8 height 8
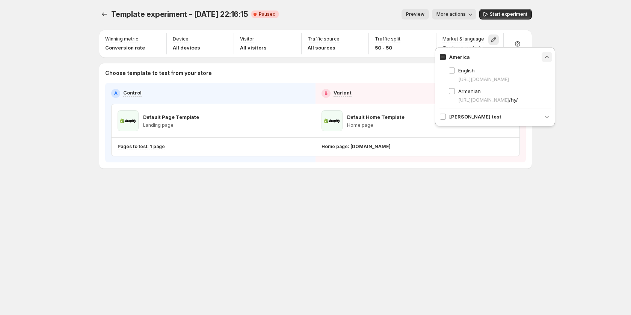
click at [546, 55] on icon "button" at bounding box center [547, 57] width 8 height 8
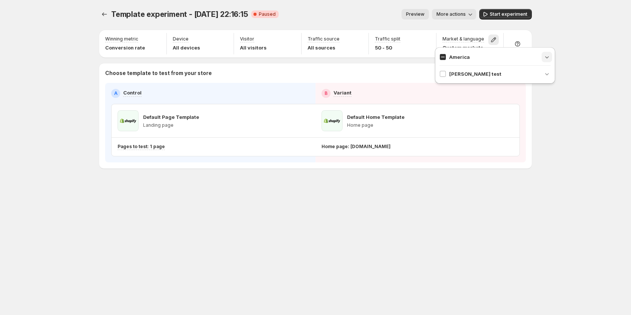
click at [546, 55] on icon "button" at bounding box center [547, 57] width 8 height 8
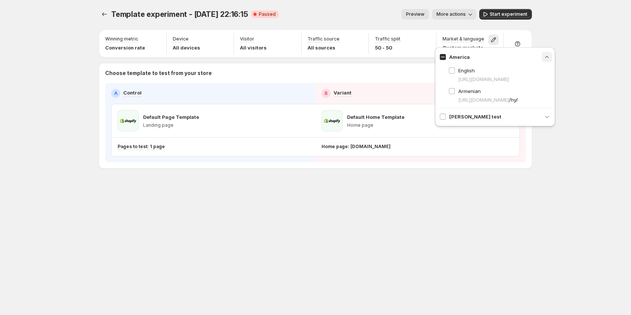
click at [544, 55] on icon "button" at bounding box center [547, 57] width 8 height 8
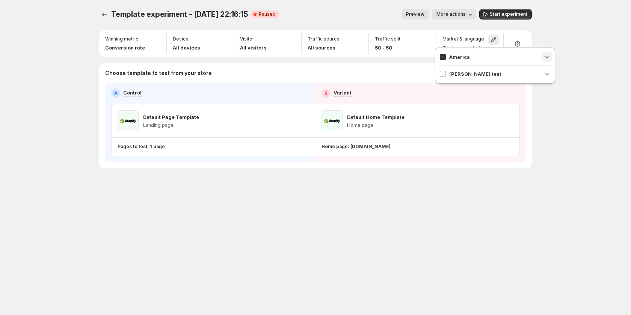
click at [544, 55] on icon "button" at bounding box center [547, 57] width 8 height 8
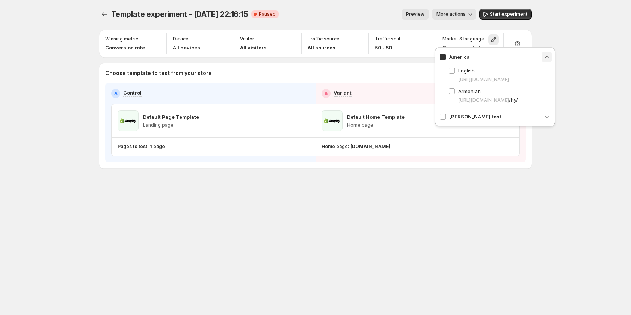
click at [544, 55] on icon "button" at bounding box center [547, 57] width 8 height 8
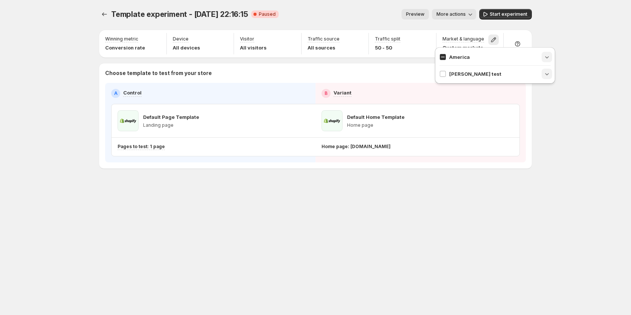
click at [543, 77] on icon "button" at bounding box center [547, 74] width 8 height 8
click at [547, 59] on icon "button" at bounding box center [547, 57] width 8 height 8
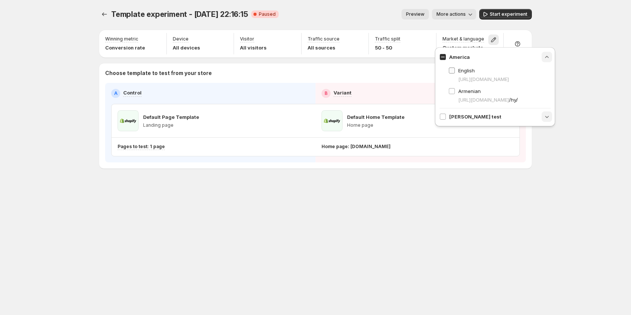
click at [467, 68] on span "English" at bounding box center [466, 71] width 17 height 6
click at [466, 66] on div "English https://gemx-demo.myshopify.com Armenian https://gemx-demo.myshopify.co…" at bounding box center [494, 82] width 111 height 43
click at [544, 56] on icon "button" at bounding box center [547, 57] width 8 height 8
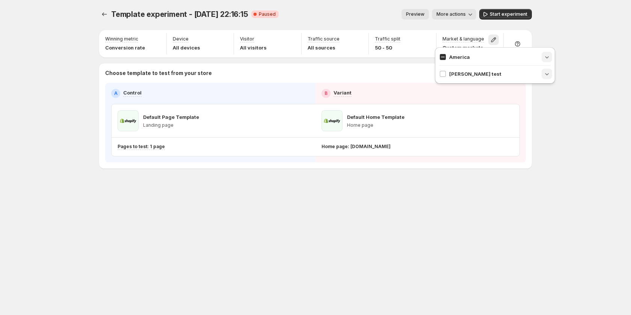
click at [544, 56] on icon "button" at bounding box center [547, 57] width 8 height 8
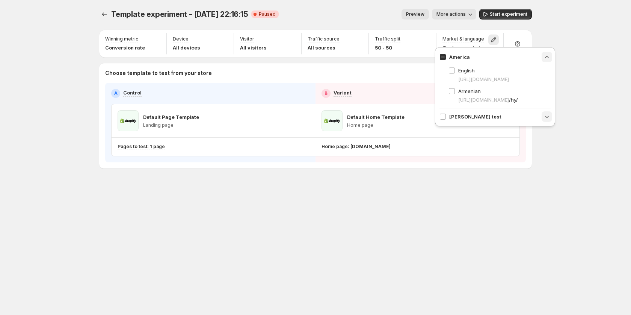
click at [536, 29] on div "Template experiment - Aug 18, 22:16:15. This page is ready Template experiment …" at bounding box center [315, 104] width 451 height 209
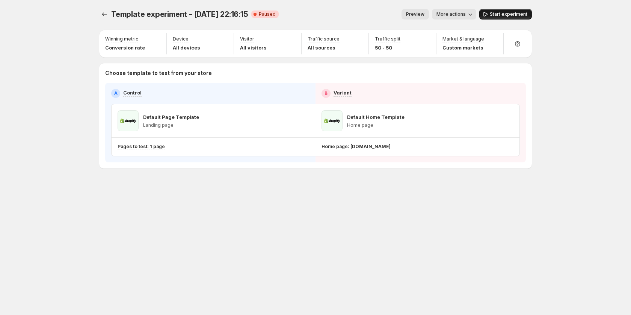
click at [497, 14] on span "Start experiment" at bounding box center [509, 14] width 38 height 6
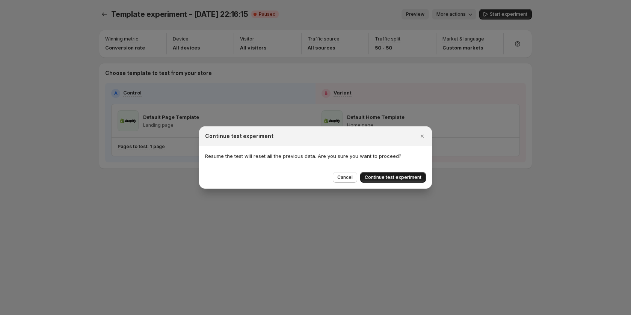
click at [398, 179] on span "Continue test experiment" at bounding box center [393, 178] width 57 height 6
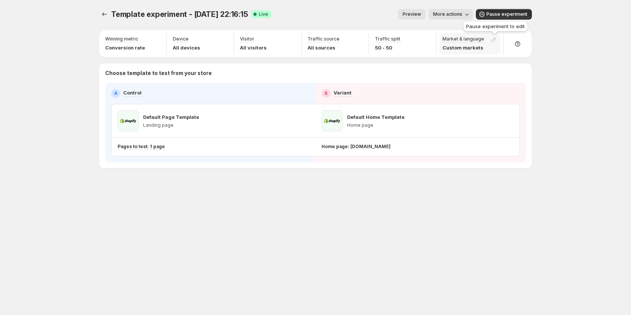
click at [495, 41] on div at bounding box center [495, 40] width 11 height 9
click at [463, 47] on p "Custom markets" at bounding box center [463, 48] width 42 height 8
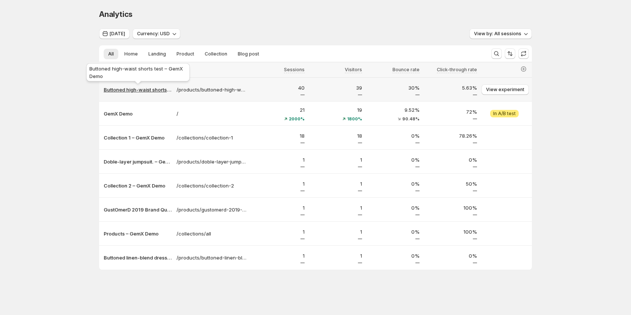
click at [124, 89] on p "Buttoned high-waist shorts test – GemX Demo" at bounding box center [138, 90] width 68 height 8
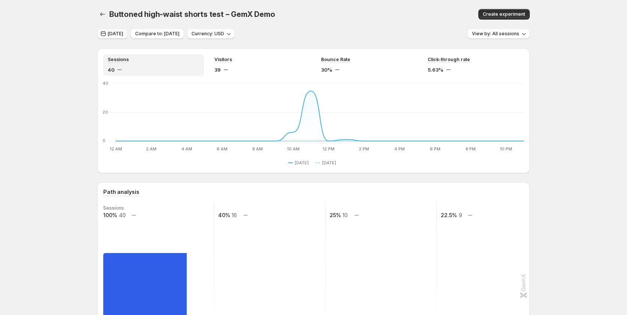
click at [123, 35] on span "[DATE]" at bounding box center [115, 34] width 15 height 6
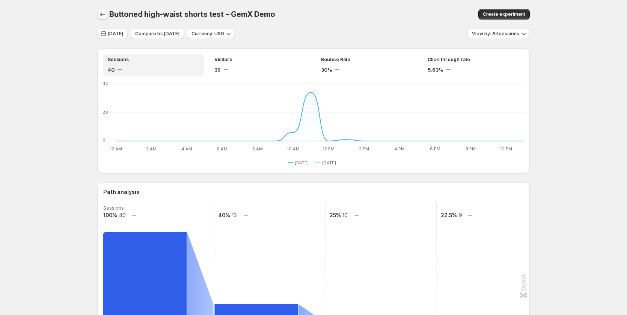
click at [101, 11] on button "button" at bounding box center [102, 14] width 11 height 11
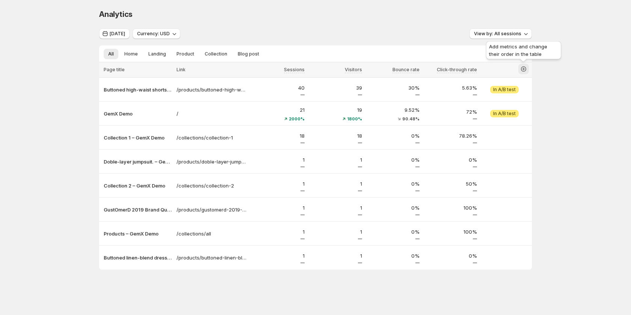
click at [523, 69] on icon "button" at bounding box center [524, 69] width 8 height 8
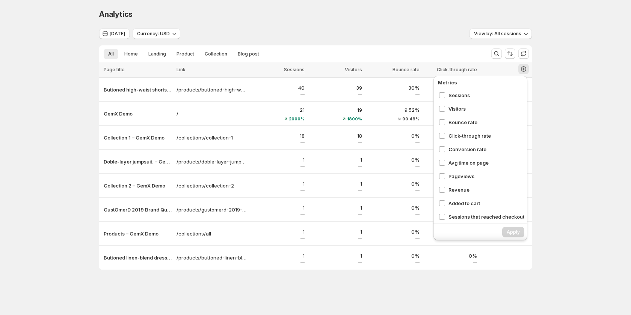
click at [599, 119] on div "Analytics. This page is ready Analytics Yesterday Currency: USD View by: All se…" at bounding box center [315, 155] width 631 height 311
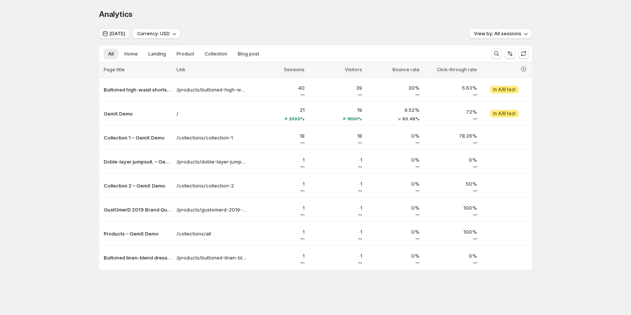
click at [117, 32] on span "[DATE]" at bounding box center [117, 34] width 15 height 6
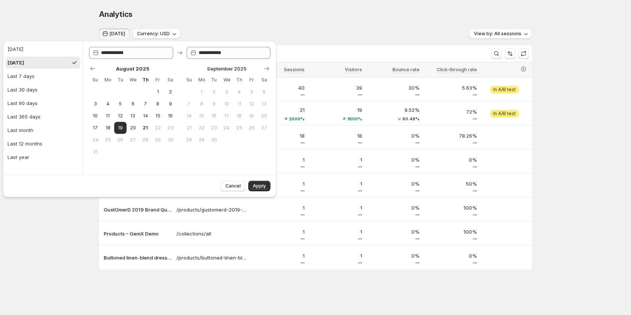
click at [36, 233] on div "Analytics. This page is ready Analytics Yesterday Currency: USD View by: All se…" at bounding box center [315, 155] width 631 height 311
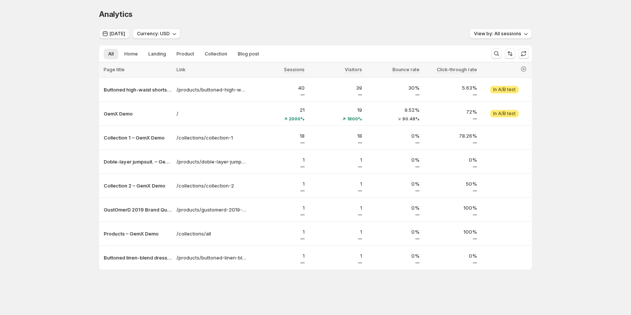
click at [115, 33] on span "[DATE]" at bounding box center [117, 34] width 15 height 6
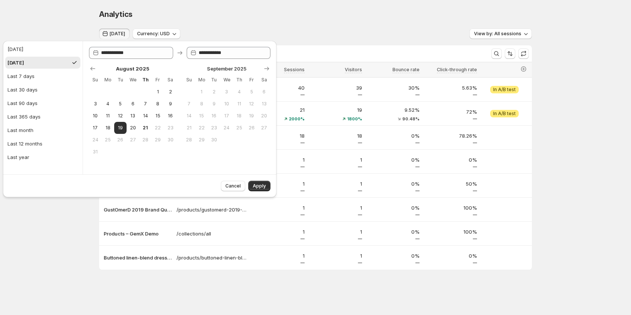
click at [69, 225] on div "Analytics. This page is ready Analytics Yesterday Currency: USD View by: All se…" at bounding box center [315, 155] width 631 height 311
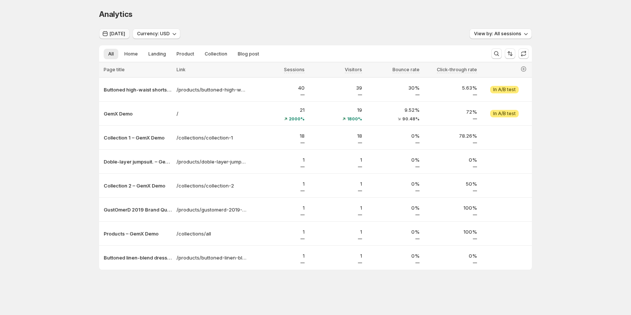
click at [124, 34] on span "[DATE]" at bounding box center [117, 34] width 15 height 6
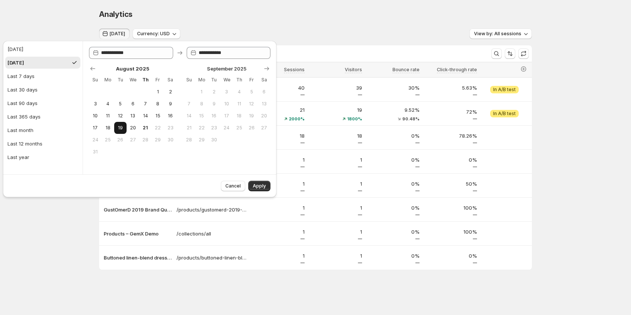
click at [115, 128] on button "19" at bounding box center [120, 128] width 12 height 12
click at [143, 127] on span "21" at bounding box center [145, 128] width 6 height 6
type input "**********"
click at [265, 184] on span "Apply" at bounding box center [259, 186] width 13 height 6
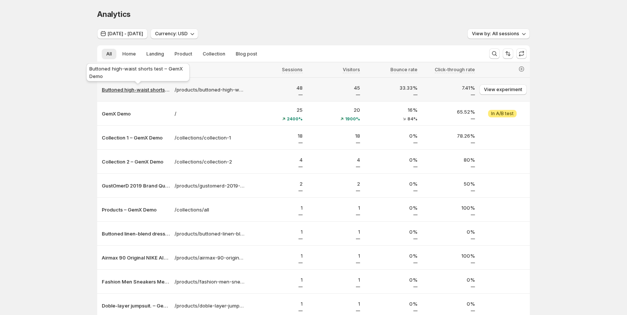
click at [164, 90] on p "Buttoned high-waist shorts test – GemX Demo" at bounding box center [136, 90] width 68 height 8
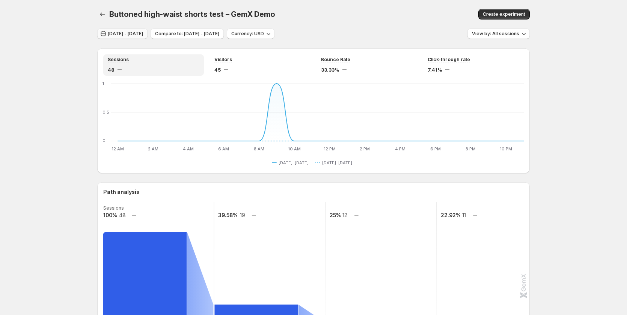
click at [143, 34] on span "Aug 19, 2025 - Aug 21, 2025" at bounding box center [125, 34] width 35 height 6
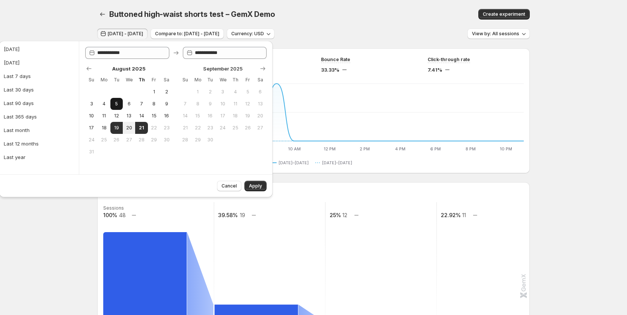
click at [111, 106] on button "5" at bounding box center [116, 104] width 12 height 12
type input "**********"
click at [147, 127] on button "21" at bounding box center [141, 128] width 12 height 12
type input "**********"
click at [256, 185] on span "Apply" at bounding box center [255, 186] width 13 height 6
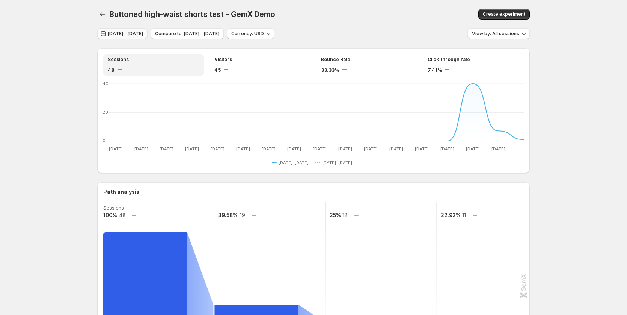
click at [143, 36] on span "Aug 05, 2025 - Aug 21, 2025" at bounding box center [125, 34] width 35 height 6
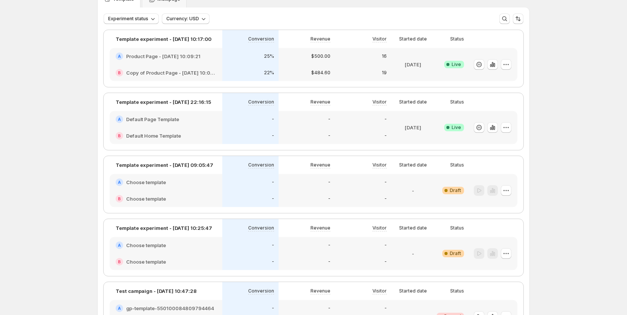
scroll to position [38, 0]
click at [226, 70] on div "22%" at bounding box center [250, 73] width 56 height 17
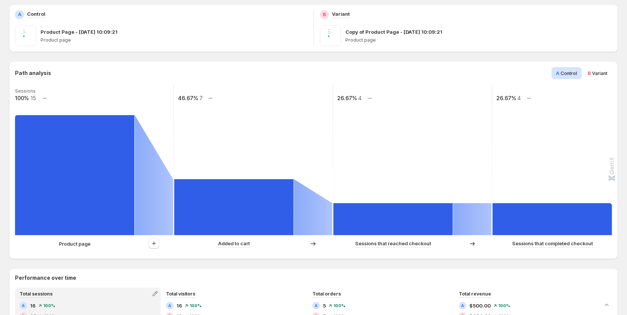
scroll to position [113, 0]
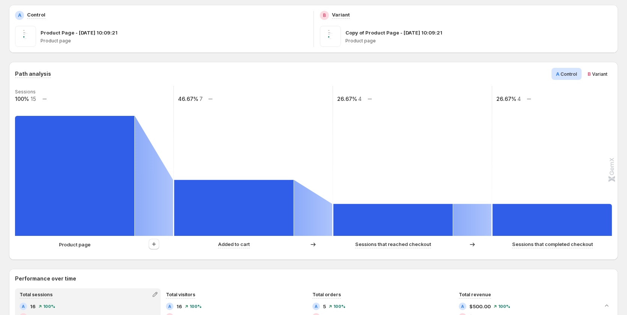
click at [604, 72] on span "Variant" at bounding box center [599, 74] width 15 height 6
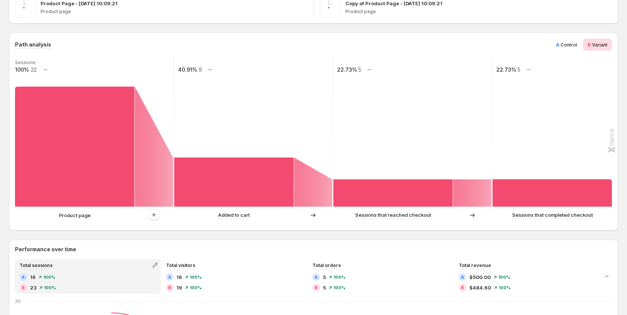
scroll to position [150, 0]
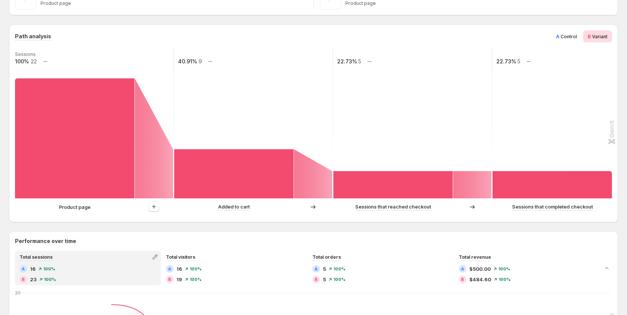
click at [560, 38] on span "A" at bounding box center [557, 36] width 3 height 6
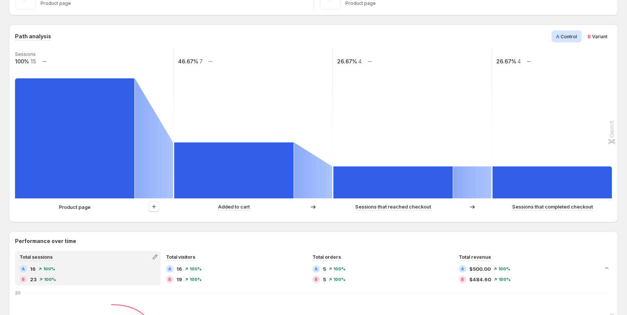
click at [600, 36] on span "Variant" at bounding box center [599, 37] width 15 height 6
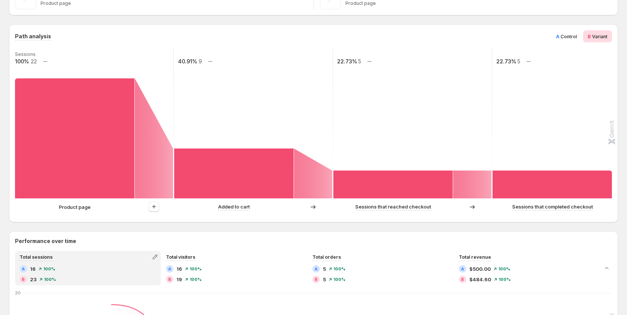
click at [577, 36] on span "Control" at bounding box center [569, 37] width 17 height 6
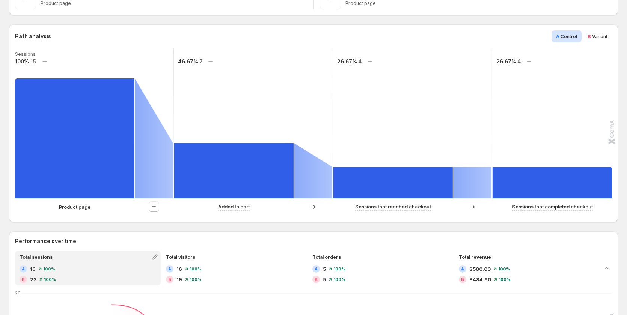
click at [602, 39] on span "Variant" at bounding box center [599, 37] width 15 height 6
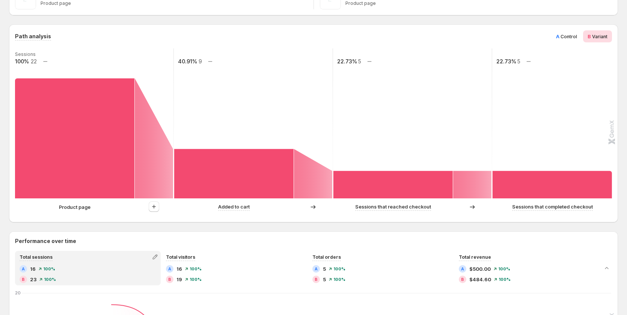
click at [577, 38] on span "Control" at bounding box center [569, 37] width 17 height 6
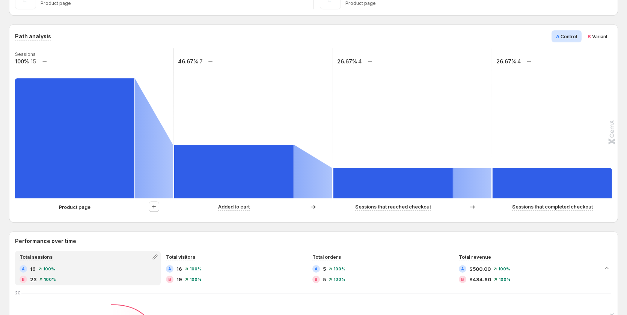
click at [607, 37] on span "Variant" at bounding box center [599, 37] width 15 height 6
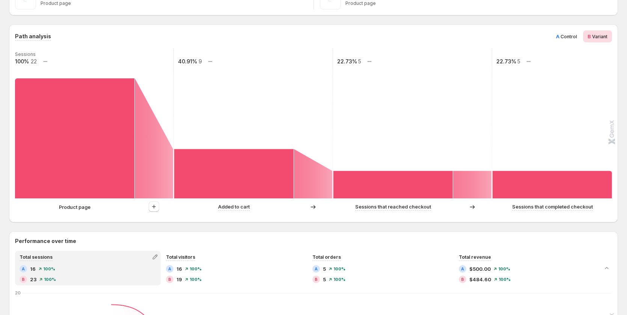
click at [577, 37] on span "Control" at bounding box center [569, 37] width 17 height 6
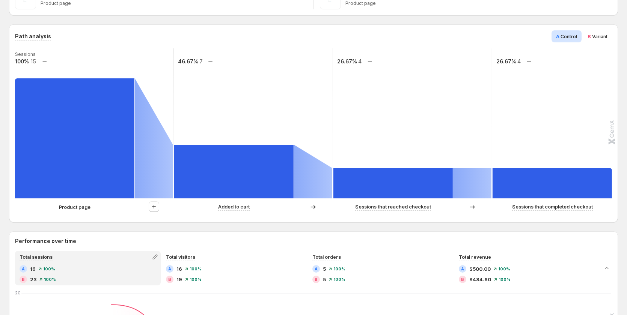
click at [602, 37] on span "Variant" at bounding box center [599, 37] width 15 height 6
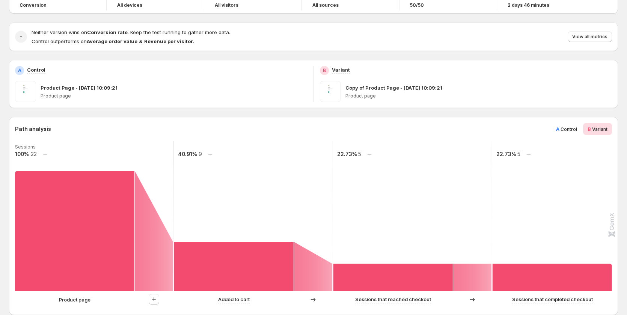
scroll to position [0, 0]
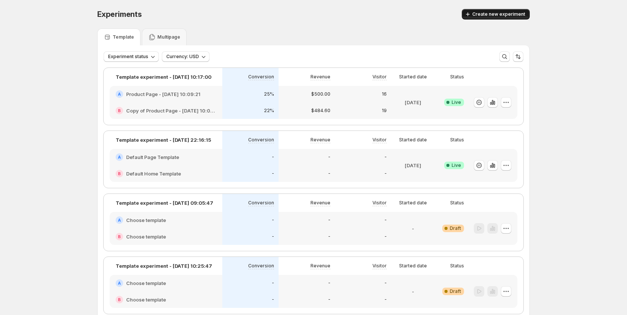
click at [493, 10] on button "Create new experiment" at bounding box center [496, 14] width 68 height 11
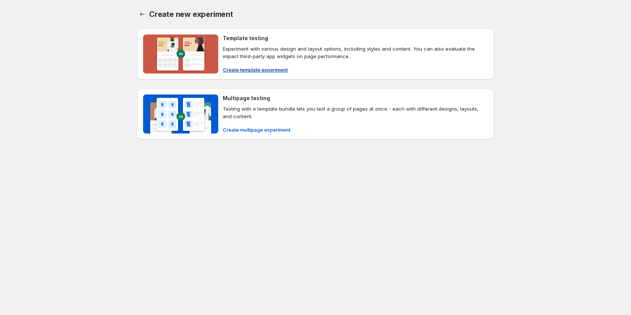
click at [256, 72] on span "Create template experiment" at bounding box center [255, 70] width 65 height 8
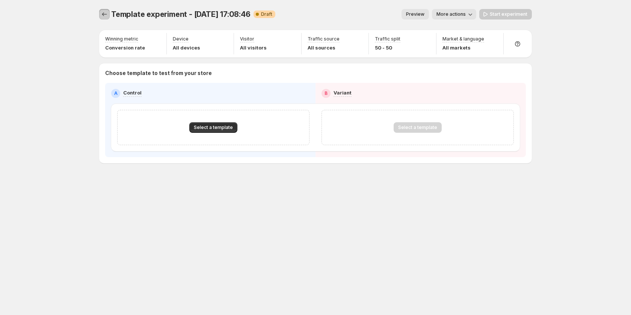
click at [108, 15] on button "Experiments" at bounding box center [104, 14] width 11 height 11
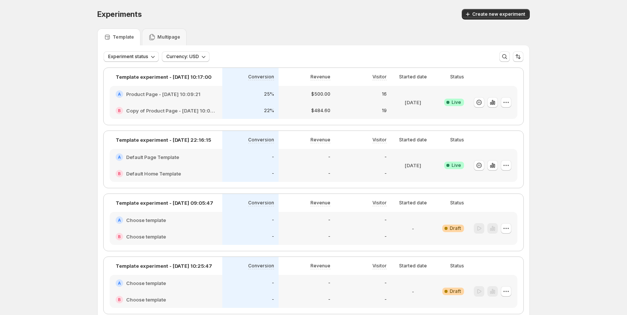
click at [326, 168] on div "-" at bounding box center [307, 174] width 56 height 17
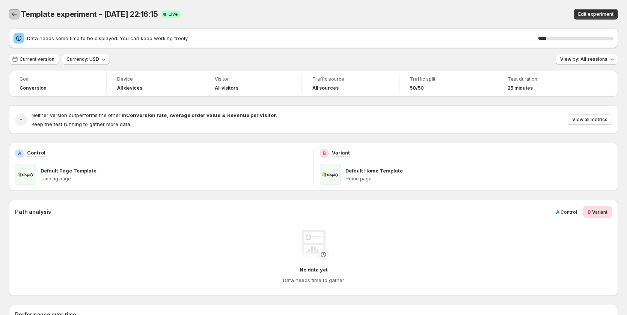
click at [12, 13] on icon "Back" at bounding box center [15, 15] width 8 height 8
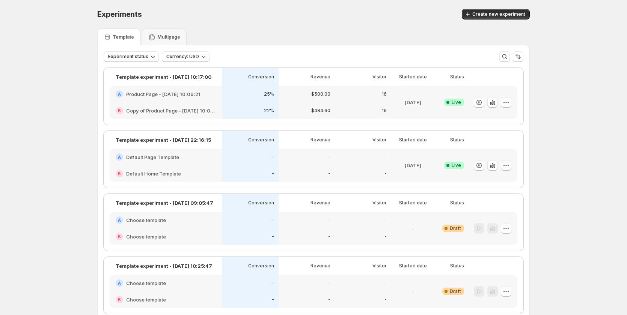
click at [511, 166] on button "button" at bounding box center [506, 165] width 11 height 11
click at [327, 170] on div "-" at bounding box center [306, 174] width 47 height 8
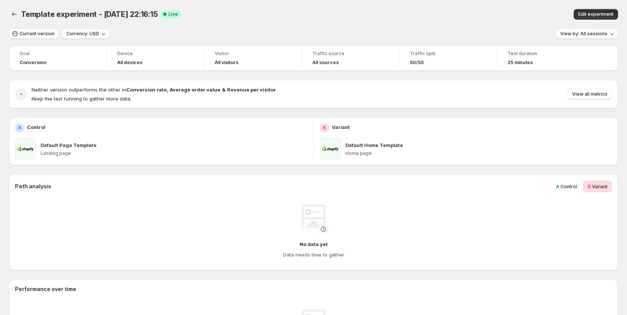
drag, startPoint x: 613, startPoint y: 13, endPoint x: 611, endPoint y: 20, distance: 7.5
click at [613, 13] on span "Edit experiment" at bounding box center [595, 14] width 35 height 6
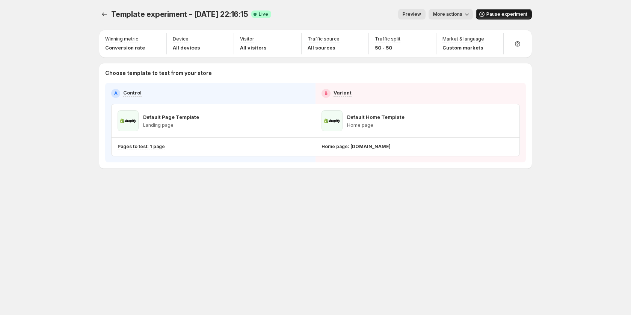
click at [505, 16] on span "Pause experiment" at bounding box center [506, 14] width 41 height 6
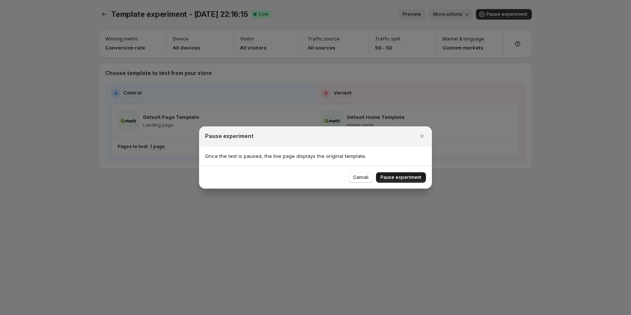
click at [400, 178] on span "Pause experiment" at bounding box center [400, 178] width 41 height 6
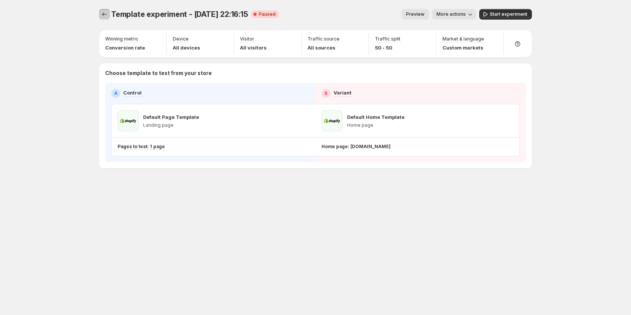
click at [106, 14] on icon "Experiments" at bounding box center [105, 15] width 8 height 8
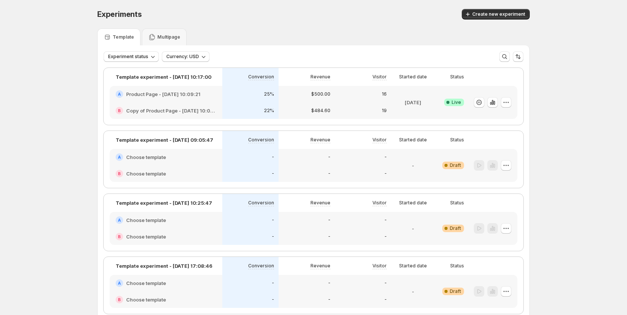
click at [306, 229] on div "-" at bounding box center [307, 237] width 56 height 17
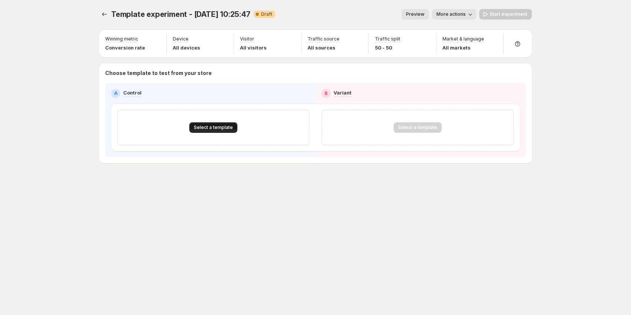
click at [206, 129] on span "Select a template" at bounding box center [213, 128] width 39 height 6
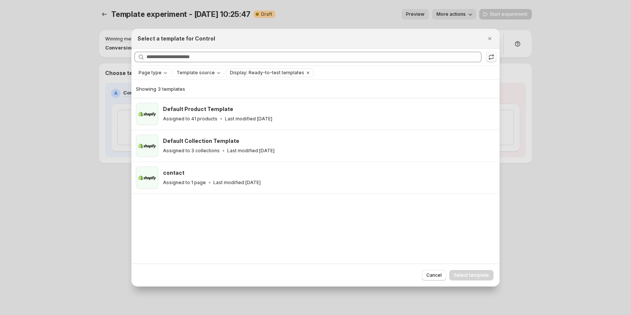
click at [489, 57] on icon ":r1eb:" at bounding box center [491, 57] width 8 height 8
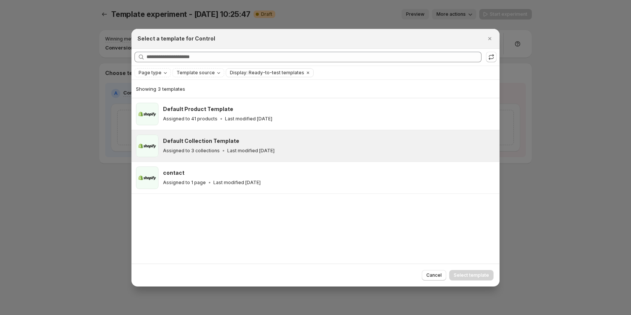
click at [264, 146] on div "Default Collection Template Assigned to 3 collections Last modified 21 days ago" at bounding box center [328, 145] width 330 height 17
click at [457, 276] on span "Select template" at bounding box center [471, 276] width 35 height 6
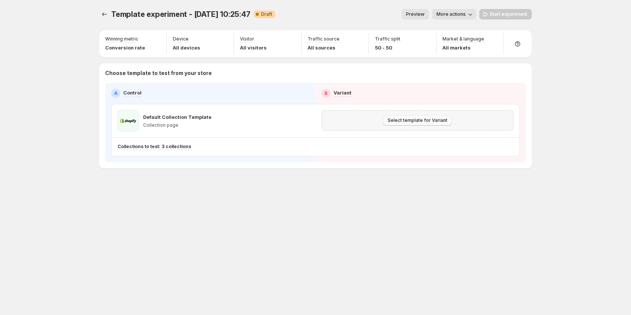
click at [423, 123] on span "Select template for Variant" at bounding box center [418, 121] width 60 height 6
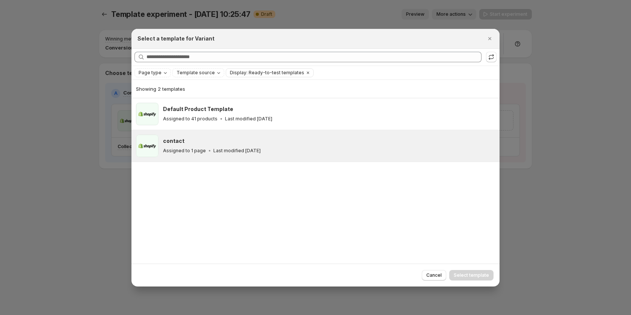
click at [261, 149] on p "Last modified 21 days ago" at bounding box center [236, 151] width 47 height 6
click at [472, 279] on button "Select template" at bounding box center [471, 275] width 44 height 11
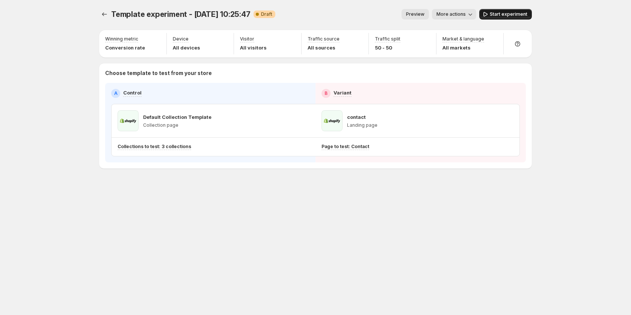
click at [505, 15] on span "Start experiment" at bounding box center [509, 14] width 38 height 6
click at [105, 17] on icon "Experiments" at bounding box center [105, 15] width 8 height 8
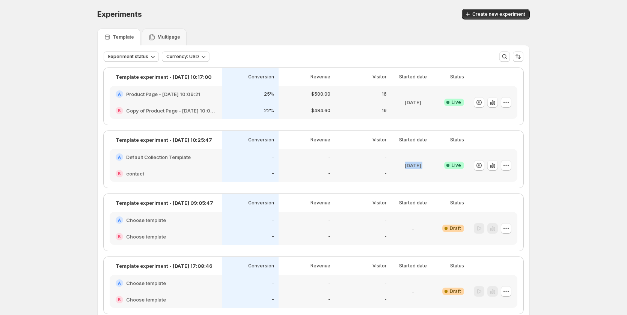
drag, startPoint x: 397, startPoint y: 165, endPoint x: 450, endPoint y: 166, distance: 52.9
click at [450, 166] on div "A Default Collection Template B contact - - - - - - Aug 20 2025 Success Complet…" at bounding box center [314, 165] width 408 height 33
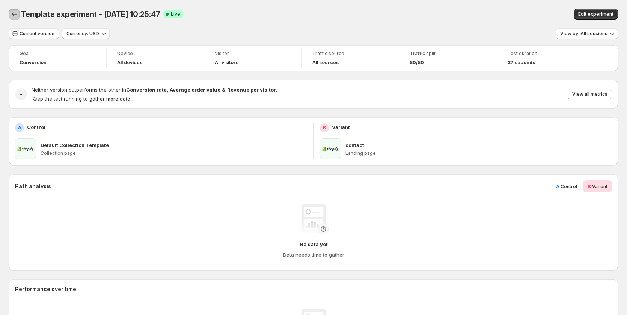
drag, startPoint x: 14, startPoint y: 16, endPoint x: 27, endPoint y: 57, distance: 43.1
click at [15, 16] on icon "Back" at bounding box center [15, 15] width 8 height 8
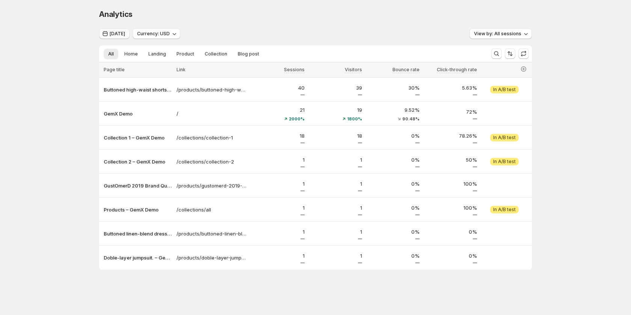
click at [120, 33] on span "[DATE]" at bounding box center [117, 34] width 15 height 6
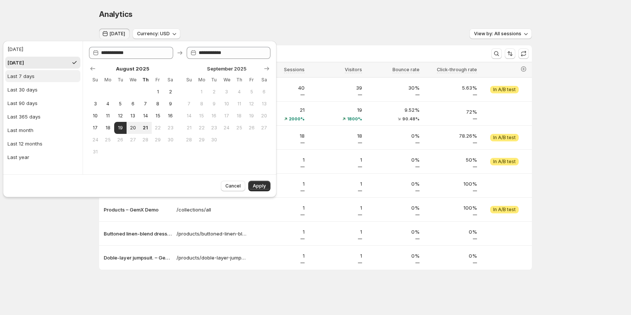
click at [33, 77] on div "Last 7 days" at bounding box center [21, 76] width 27 height 8
type input "**********"
click at [33, 92] on div "Last 30 days" at bounding box center [23, 90] width 30 height 8
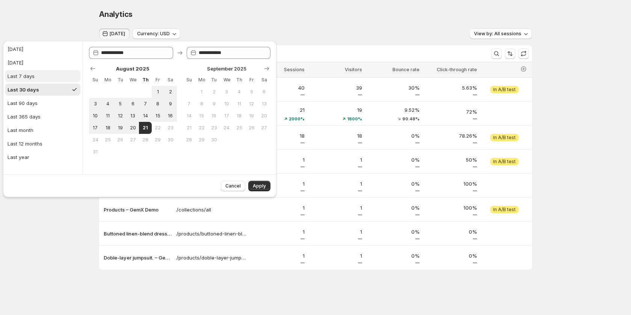
click at [41, 78] on button "Last 7 days" at bounding box center [42, 76] width 75 height 12
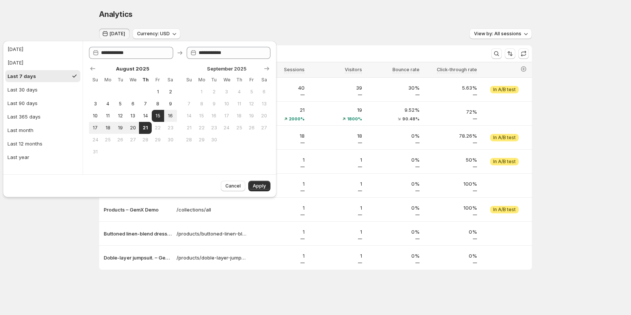
click at [41, 96] on ul "[DATE] [DATE] Last 7 days Last 30 days Last 90 days Last 365 days Last month La…" at bounding box center [42, 103] width 75 height 120
click at [44, 89] on button "Last 30 days" at bounding box center [42, 90] width 75 height 12
type input "**********"
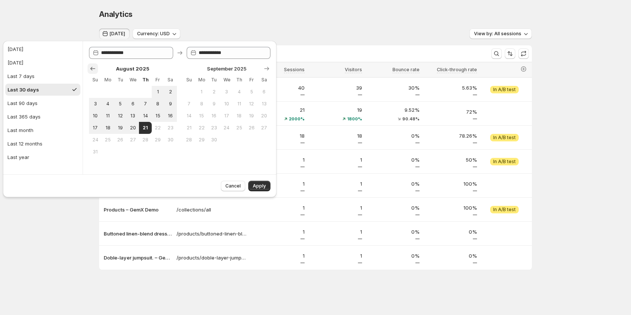
click at [89, 70] on icon "Show previous month, July 2025" at bounding box center [93, 69] width 8 height 8
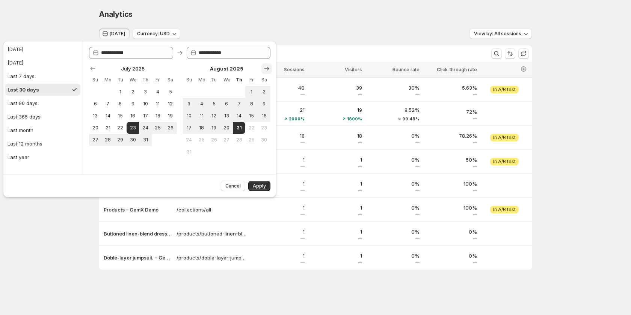
click at [264, 71] on icon "Show next month, September 2025" at bounding box center [267, 69] width 8 height 8
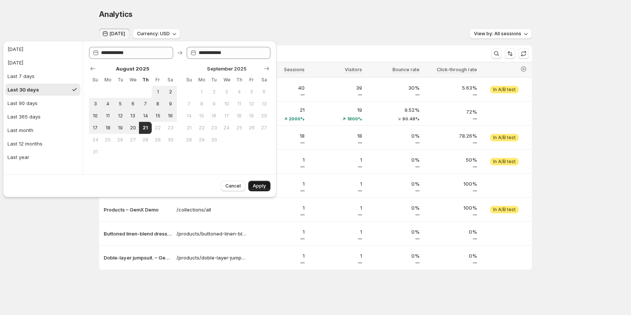
click at [263, 184] on span "Apply" at bounding box center [259, 186] width 13 height 6
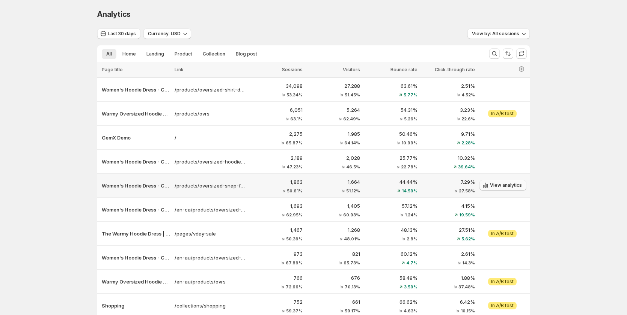
click at [502, 185] on span "View analytics" at bounding box center [506, 185] width 32 height 6
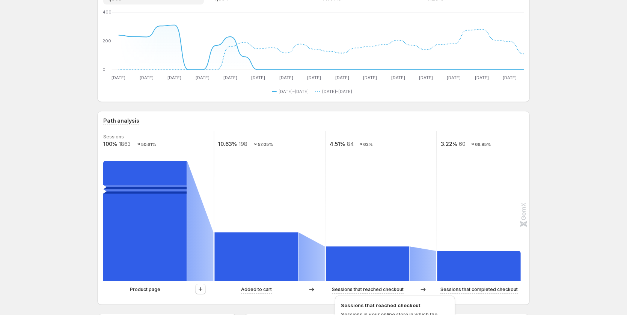
scroll to position [188, 0]
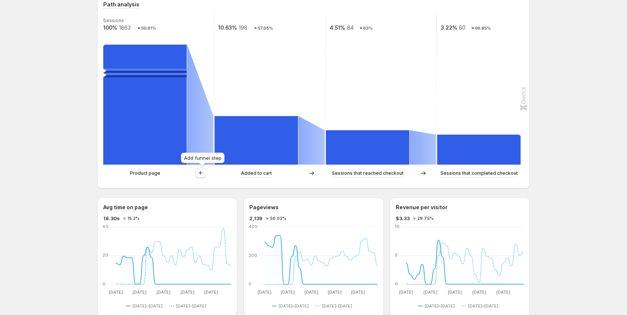
click at [198, 174] on button "button" at bounding box center [200, 173] width 11 height 11
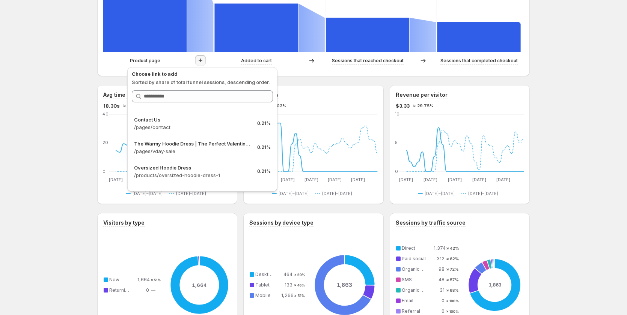
scroll to position [279, 0]
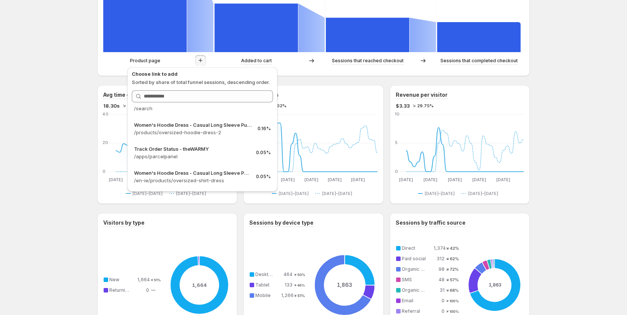
click at [46, 162] on div "Women's Hoodie Dress - Casual Long Sleeve Pullover Sweatshirt Dress. This page …" at bounding box center [313, 175] width 627 height 950
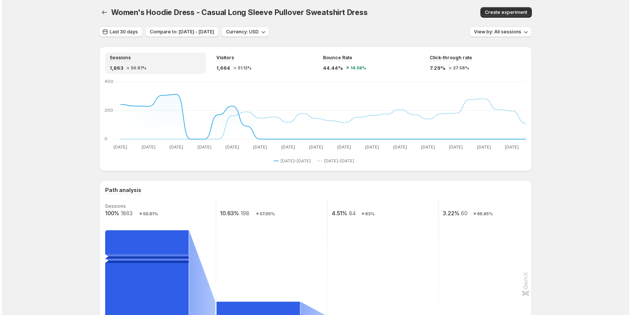
scroll to position [0, 0]
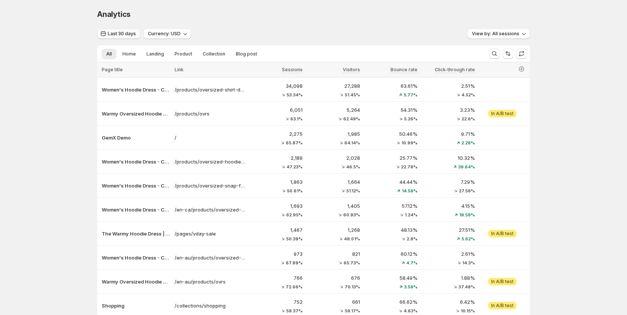
click at [119, 34] on span "Last 30 days" at bounding box center [122, 34] width 28 height 6
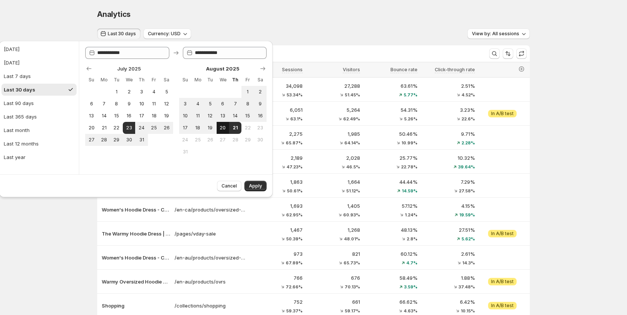
click at [222, 127] on span "20" at bounding box center [223, 128] width 6 height 6
type input "**********"
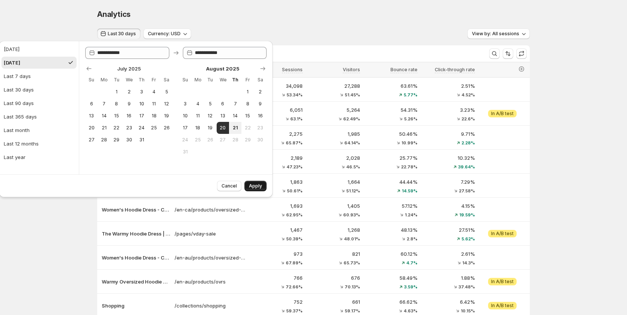
click at [261, 185] on span "Apply" at bounding box center [255, 186] width 13 height 6
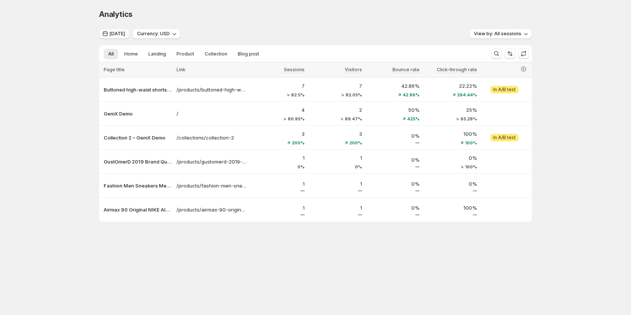
click at [113, 33] on span "[DATE]" at bounding box center [117, 34] width 15 height 6
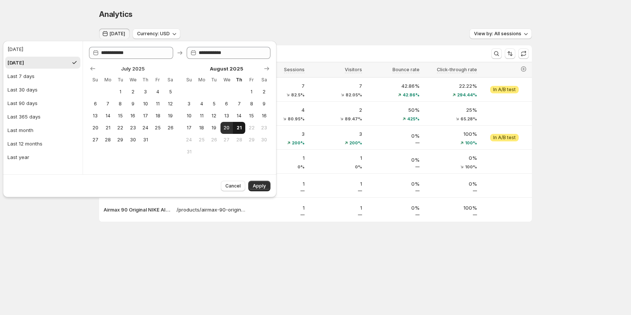
click at [243, 129] on button "21" at bounding box center [239, 128] width 12 height 12
type input "**********"
click at [264, 186] on span "Apply" at bounding box center [259, 186] width 13 height 6
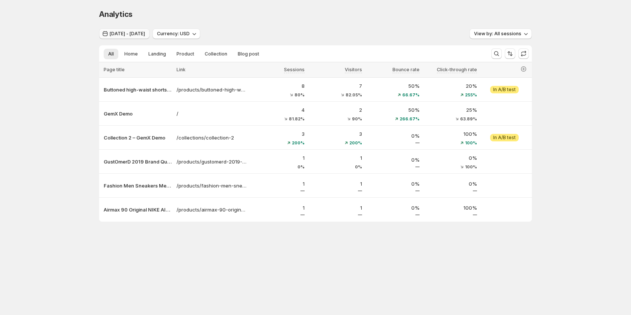
click at [145, 36] on span "Aug 20, 2025 - Aug 21, 2025" at bounding box center [127, 34] width 35 height 6
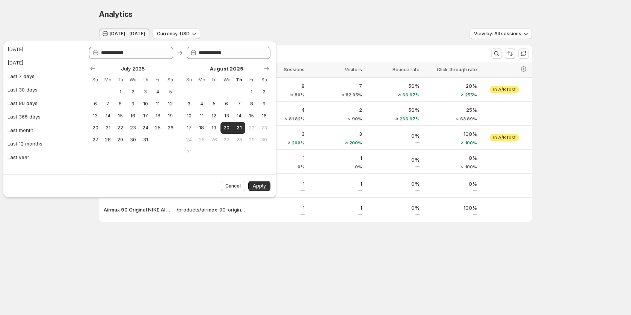
click at [57, 7] on div "Analytics. This page is ready Analytics Aug 20, 2025 - Aug 21, 2025 Currency: U…" at bounding box center [315, 131] width 631 height 262
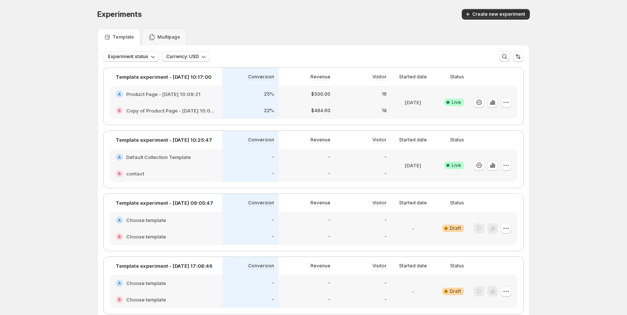
click at [236, 91] on div "25%" at bounding box center [250, 94] width 47 height 8
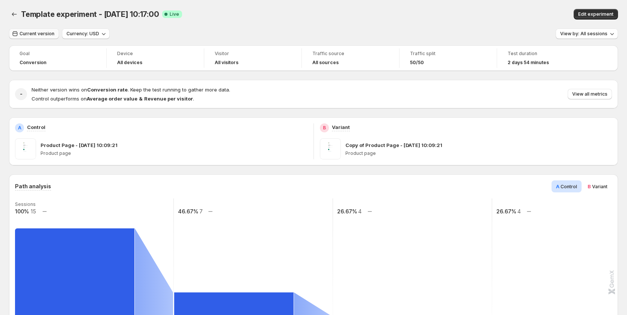
click at [32, 34] on span "Current version" at bounding box center [37, 34] width 35 height 6
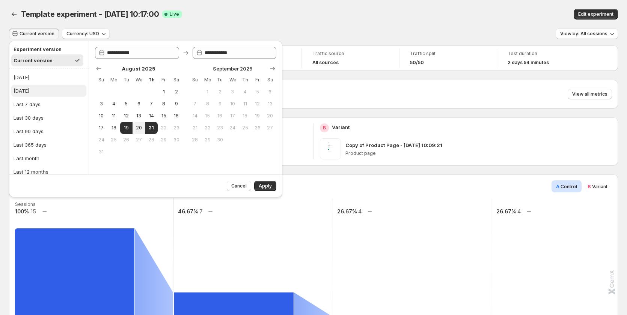
click at [29, 89] on div "[DATE]" at bounding box center [22, 91] width 16 height 8
type input "**********"
click at [20, 102] on div "Last 7 days" at bounding box center [27, 105] width 27 height 8
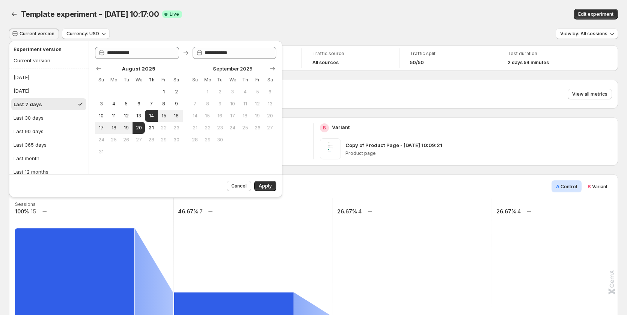
type input "**********"
click at [21, 112] on button "Last 30 days" at bounding box center [48, 118] width 75 height 12
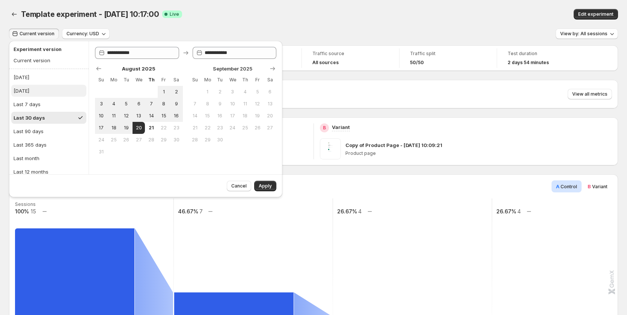
click at [30, 85] on button "[DATE]" at bounding box center [48, 91] width 75 height 12
type input "**********"
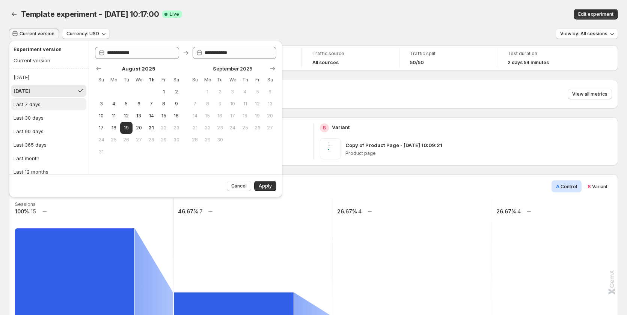
click at [26, 104] on div "Last 7 days" at bounding box center [27, 105] width 27 height 8
type input "**********"
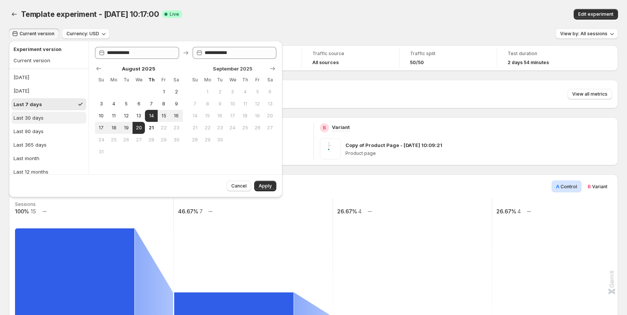
click at [26, 115] on div "Last 30 days" at bounding box center [29, 118] width 30 height 8
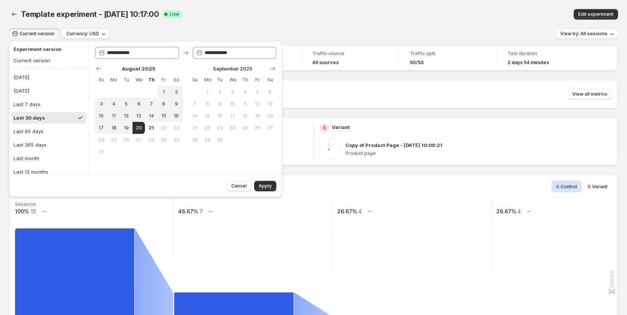
click at [31, 98] on ul "[DATE] [DATE] Last 7 days Last 30 days Last 90 days Last 365 days Last month La…" at bounding box center [48, 131] width 75 height 120
click at [29, 105] on div "Last 7 days" at bounding box center [27, 105] width 27 height 8
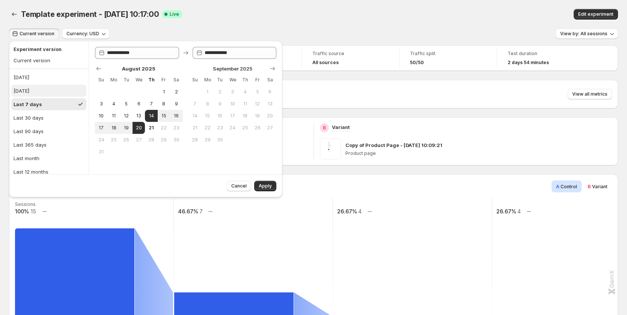
click at [29, 89] on div "[DATE]" at bounding box center [22, 91] width 16 height 8
type input "**********"
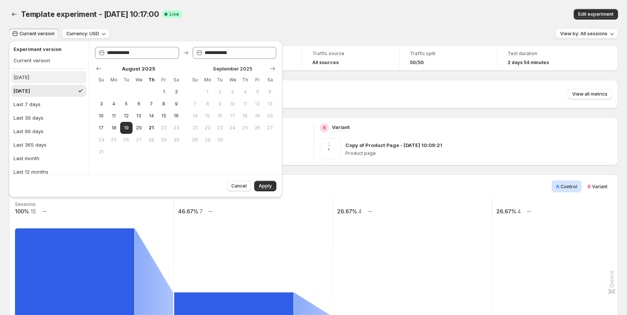
click at [40, 80] on button "[DATE]" at bounding box center [48, 77] width 75 height 12
type input "**********"
click at [46, 61] on div "Current version" at bounding box center [32, 61] width 37 height 8
type input "**********"
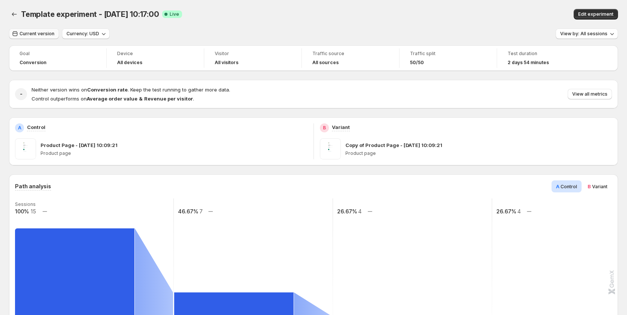
click at [40, 37] on button "Current version" at bounding box center [34, 34] width 50 height 11
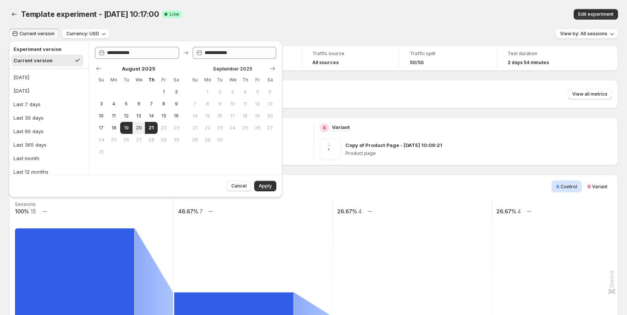
drag, startPoint x: 53, startPoint y: 61, endPoint x: 15, endPoint y: 61, distance: 38.3
click at [15, 61] on button "Current version" at bounding box center [47, 60] width 72 height 12
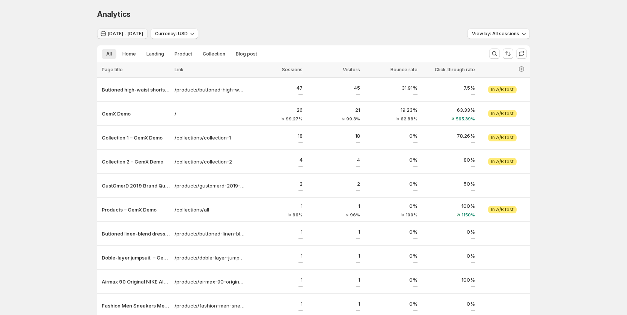
click at [130, 34] on span "[DATE] - [DATE]" at bounding box center [125, 34] width 35 height 6
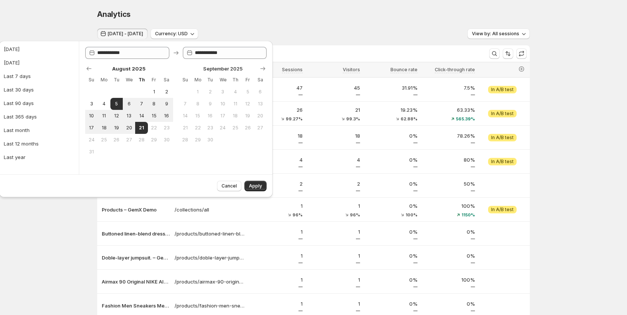
click at [77, 238] on div "Analytics. This page is ready Analytics [DATE] - [DATE] Currency: USD View by: …" at bounding box center [313, 179] width 627 height 359
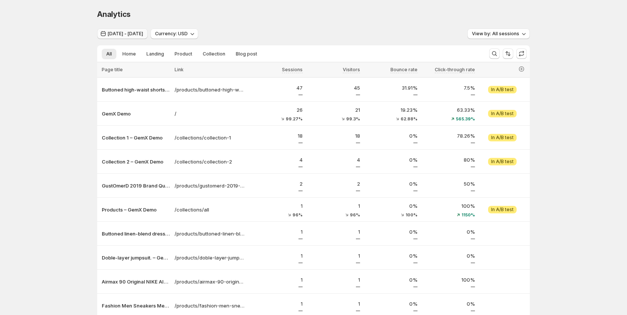
click at [124, 32] on span "[DATE] - [DATE]" at bounding box center [125, 34] width 35 height 6
click at [130, 32] on span "[DATE] - [DATE]" at bounding box center [125, 34] width 35 height 6
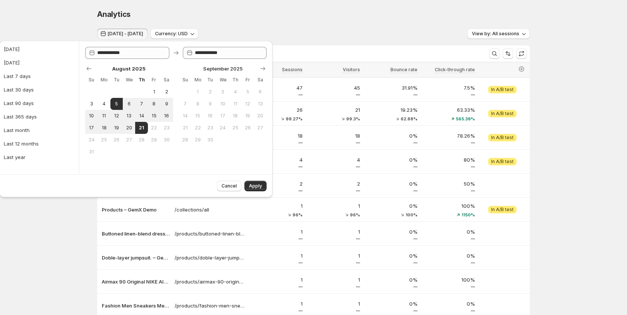
click at [44, 29] on div "Analytics. This page is ready Analytics [DATE] - [DATE] Currency: USD View by: …" at bounding box center [313, 179] width 627 height 359
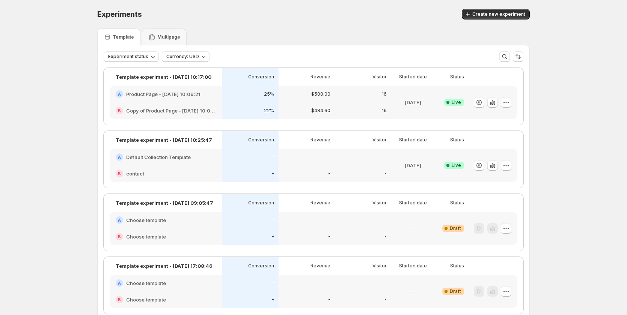
click at [216, 102] on div "A Product Page - [DATE] 10:09:21" at bounding box center [166, 94] width 113 height 17
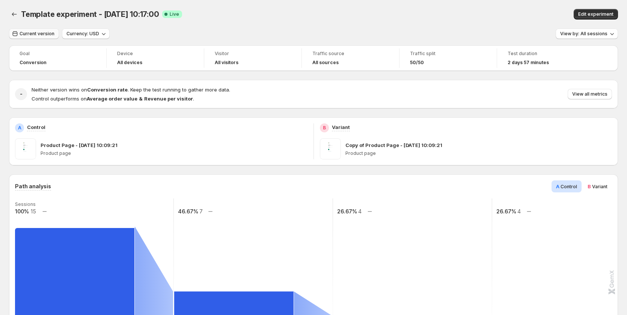
click at [32, 32] on span "Current version" at bounding box center [37, 34] width 35 height 6
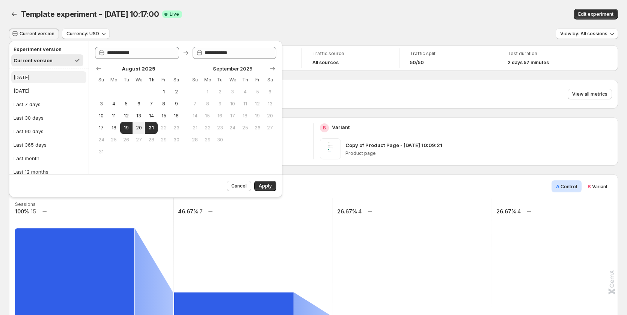
click at [41, 83] on button "[DATE]" at bounding box center [48, 77] width 75 height 12
click at [35, 97] on ul "Today Yesterday Last 7 days Last 30 days Last 90 days Last 365 days Last month …" at bounding box center [48, 131] width 75 height 120
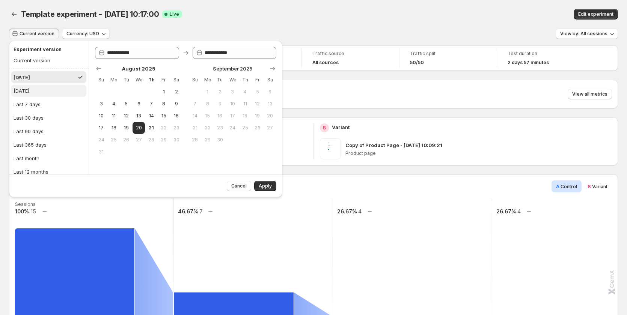
click at [29, 89] on div "[DATE]" at bounding box center [22, 91] width 16 height 8
type input "**********"
click at [36, 98] on ul "Today Yesterday Last 7 days Last 30 days Last 90 days Last 365 days Last month …" at bounding box center [48, 131] width 75 height 120
click at [36, 103] on div "Last 7 days" at bounding box center [27, 105] width 27 height 8
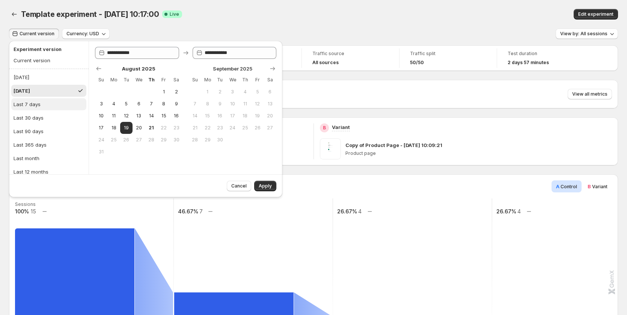
type input "**********"
click at [299, 6] on div "Template experiment - Aug 19, 10:17:00. This page is ready Template experiment …" at bounding box center [313, 14] width 609 height 29
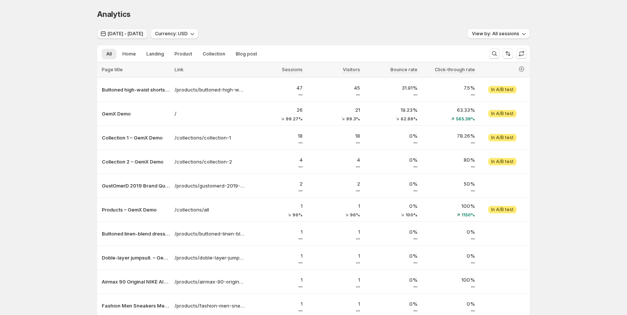
click at [136, 33] on span "Aug 04, 2025 - Aug 20, 2025" at bounding box center [125, 34] width 35 height 6
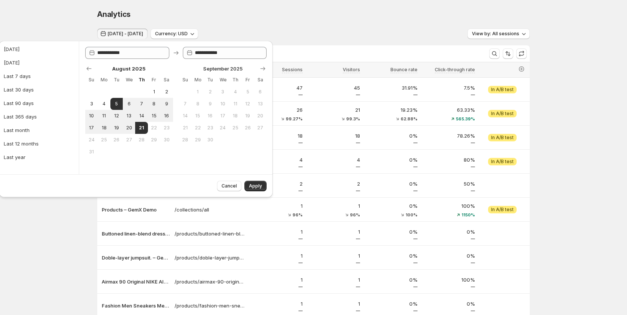
click at [63, 223] on div "Analytics. This page is ready Analytics Aug 04, 2025 - Aug 20, 2025 Currency: U…" at bounding box center [313, 179] width 627 height 359
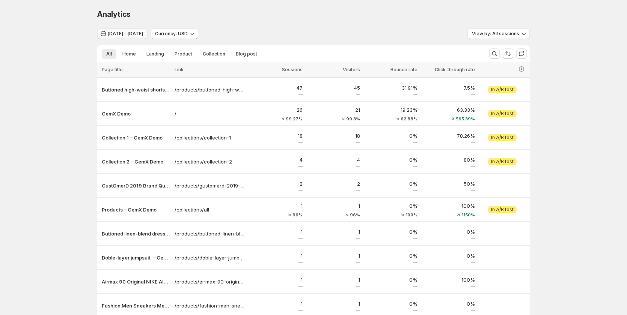
click at [133, 30] on button "Aug 04, 2025 - Aug 20, 2025" at bounding box center [122, 34] width 50 height 11
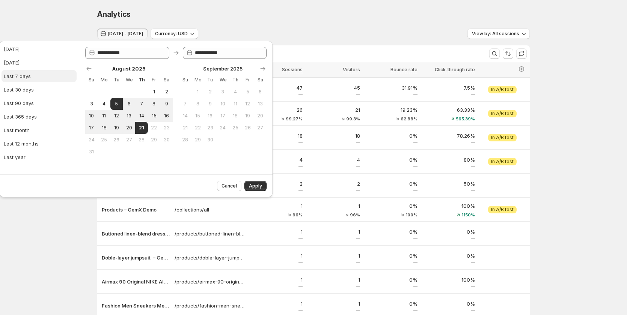
click at [30, 80] on div "Last 7 days" at bounding box center [17, 76] width 27 height 8
click at [35, 60] on button "[DATE]" at bounding box center [39, 63] width 75 height 12
type input "**********"
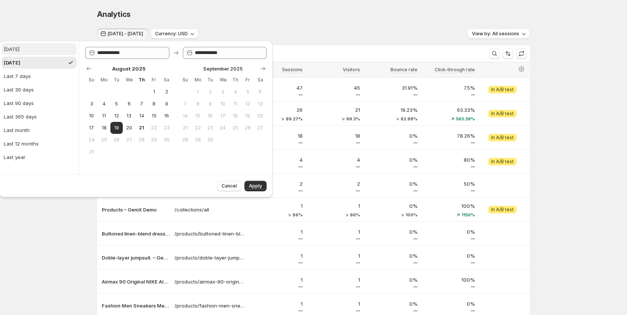
click at [35, 51] on button "[DATE]" at bounding box center [39, 49] width 75 height 12
type input "**********"
click at [38, 90] on button "Last 30 days" at bounding box center [39, 90] width 75 height 12
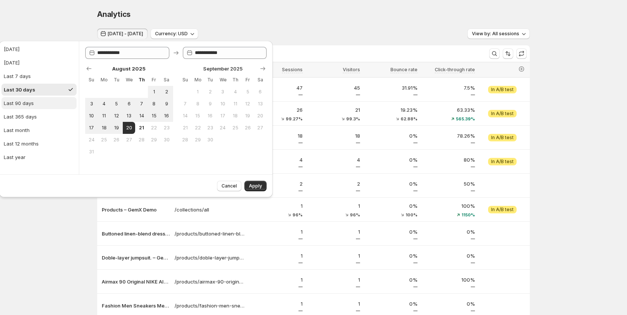
click at [38, 104] on button "Last 90 days" at bounding box center [39, 103] width 75 height 12
click at [33, 123] on ul "Today Yesterday Last 7 days Last 30 days Last 90 days Last 365 days Last month …" at bounding box center [39, 103] width 75 height 120
click at [33, 118] on div "Last 365 days" at bounding box center [20, 117] width 33 height 8
type input "**********"
click at [261, 186] on span "Apply" at bounding box center [255, 186] width 13 height 6
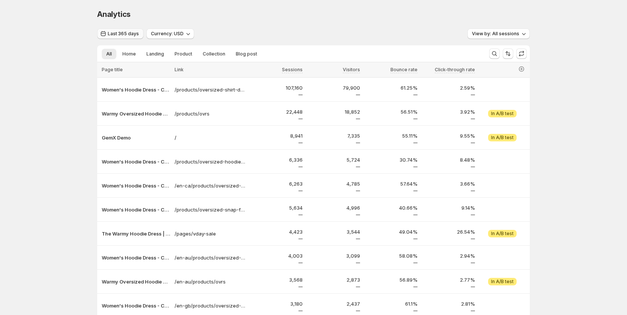
click at [131, 32] on span "Last 365 days" at bounding box center [123, 34] width 31 height 6
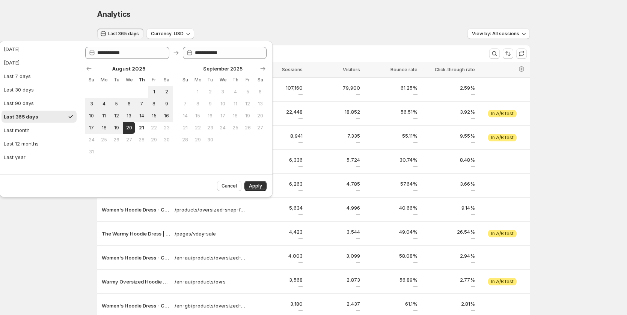
click at [64, 223] on div "Analytics. This page is ready Analytics Last 365 days Currency: USD View by: Al…" at bounding box center [313, 188] width 627 height 376
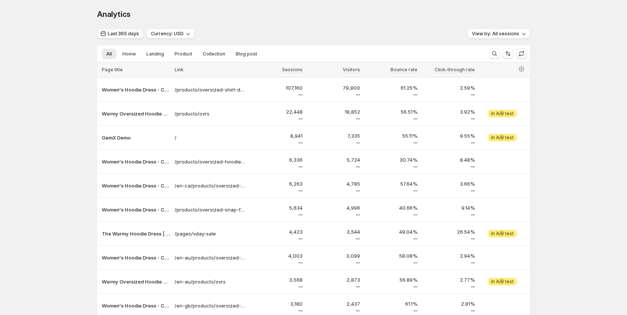
click at [128, 36] on span "Last 365 days" at bounding box center [123, 34] width 31 height 6
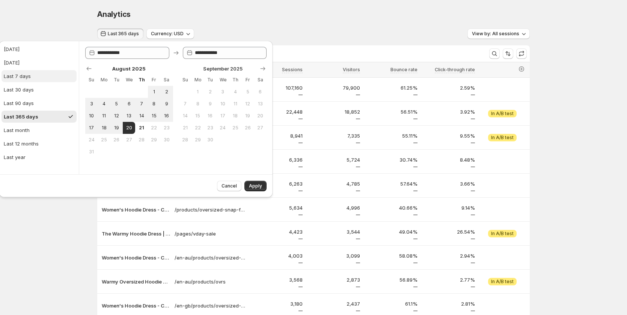
click at [27, 79] on div "Last 7 days" at bounding box center [17, 76] width 27 height 8
type input "**********"
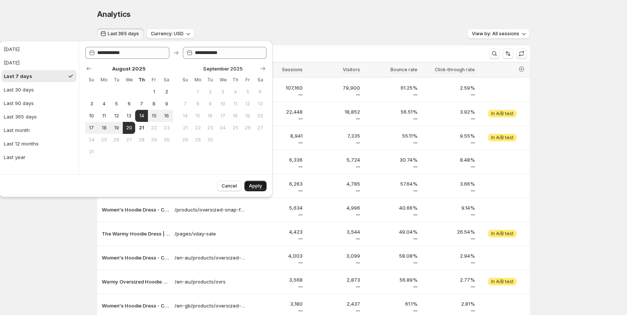
click at [252, 182] on button "Apply" at bounding box center [255, 186] width 22 height 11
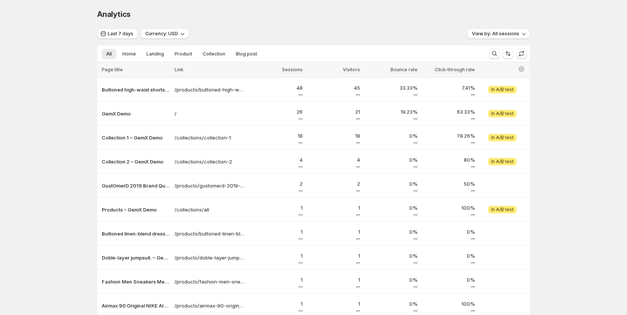
click at [122, 39] on div "Last 7 days" at bounding box center [117, 34] width 41 height 11
click at [122, 34] on span "Last 7 days" at bounding box center [121, 34] width 26 height 6
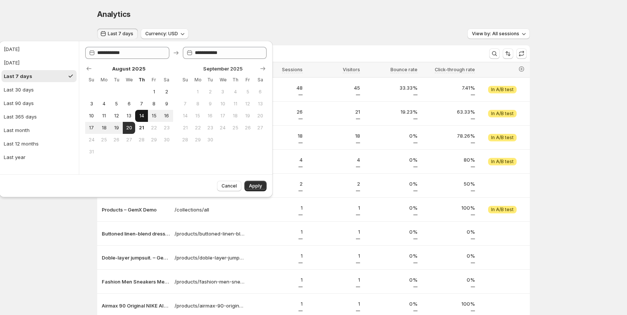
click at [141, 116] on span "14" at bounding box center [141, 116] width 6 height 6
type input "**********"
click at [146, 130] on button "21" at bounding box center [141, 128] width 12 height 12
type input "**********"
click at [250, 181] on button "Apply" at bounding box center [255, 186] width 22 height 11
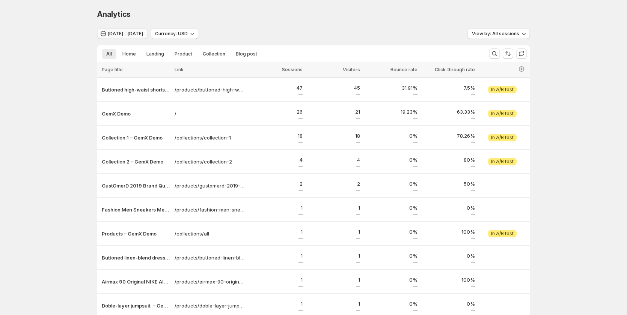
click at [137, 33] on span "Aug 13, 2025 - Aug 20, 2025" at bounding box center [125, 34] width 35 height 6
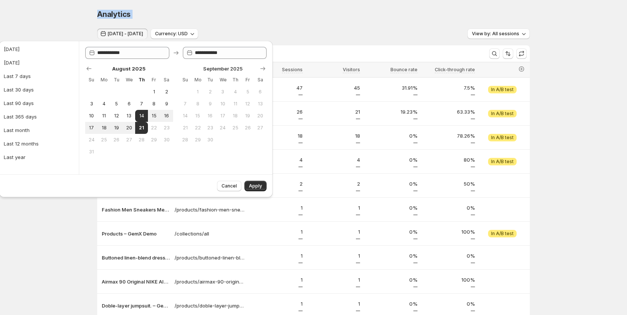
click at [69, 29] on div "Analytics. This page is ready Analytics Aug 13, 2025 - Aug 20, 2025 Currency: U…" at bounding box center [313, 179] width 627 height 359
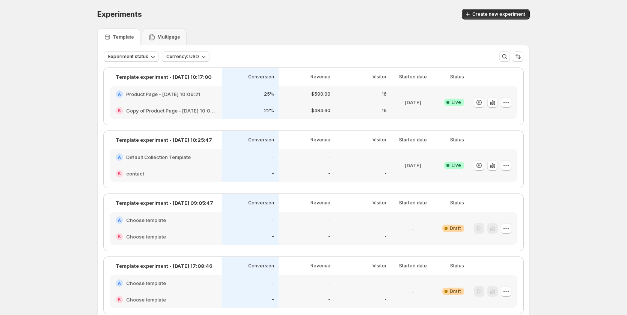
click at [229, 97] on div "25%" at bounding box center [250, 94] width 47 height 8
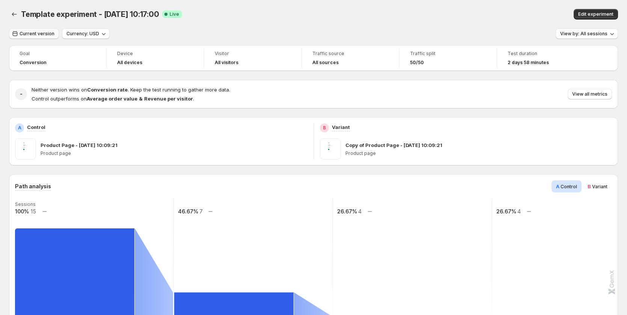
click at [42, 34] on span "Current version" at bounding box center [37, 34] width 35 height 6
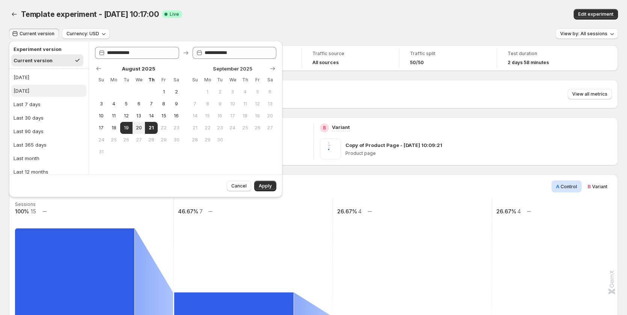
click at [53, 90] on button "[DATE]" at bounding box center [48, 91] width 75 height 12
type input "**********"
click at [44, 80] on button "[DATE]" at bounding box center [48, 77] width 75 height 12
type input "**********"
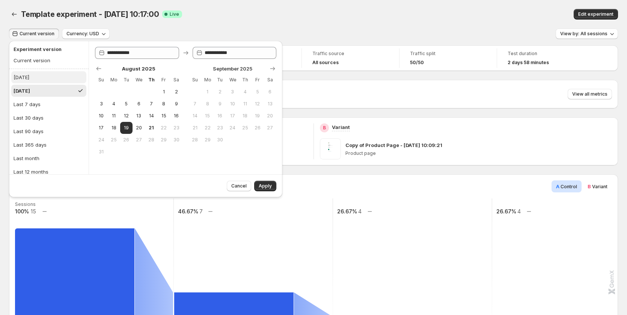
type input "**********"
click at [262, 184] on span "Apply" at bounding box center [265, 186] width 13 height 6
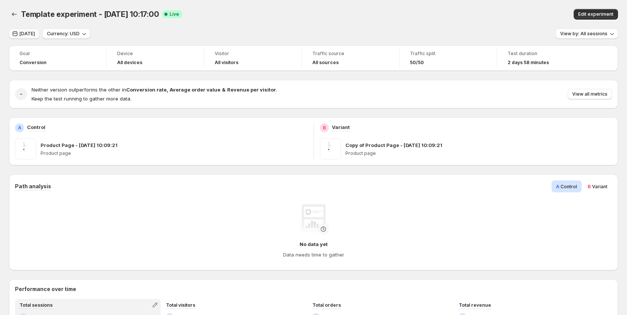
click at [26, 33] on span "[DATE]" at bounding box center [27, 34] width 15 height 6
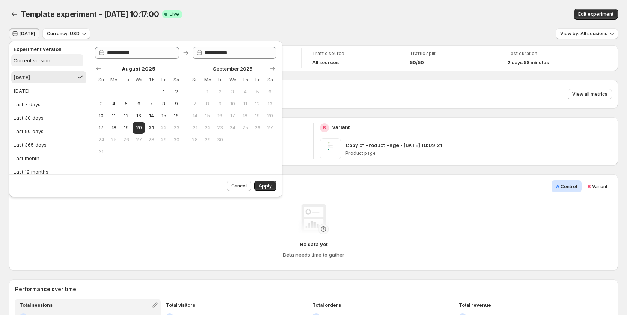
click at [34, 61] on div "Current version" at bounding box center [32, 61] width 37 height 8
click at [43, 83] on ul "Today Yesterday Last 7 days Last 30 days Last 90 days Last 365 days Last month …" at bounding box center [48, 131] width 75 height 120
click at [43, 78] on button "[DATE]" at bounding box center [48, 77] width 75 height 12
click at [41, 60] on div "Current version" at bounding box center [32, 61] width 37 height 8
type input "**********"
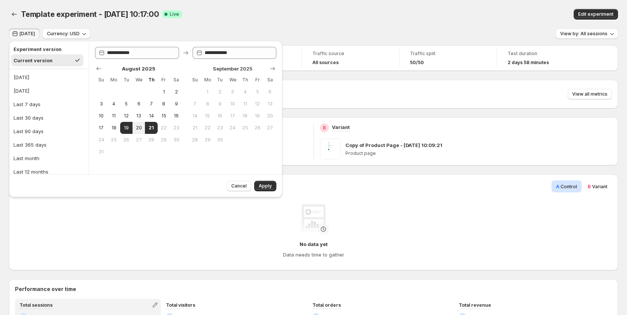
click at [265, 185] on span "Apply" at bounding box center [265, 186] width 13 height 6
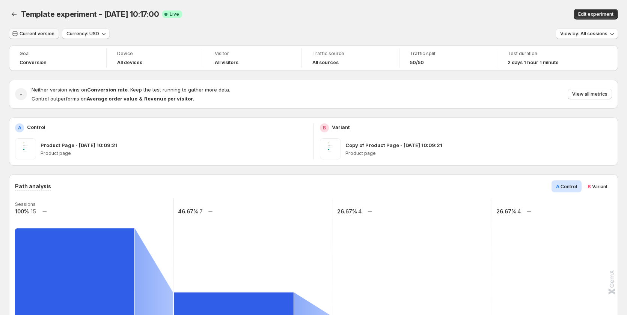
click at [45, 35] on span "Current version" at bounding box center [37, 34] width 35 height 6
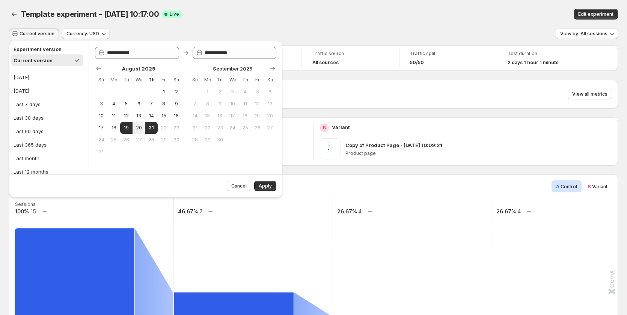
click at [263, 20] on div "Template experiment - Aug 19, 10:17:00. This page is ready Template experiment …" at bounding box center [313, 14] width 609 height 29
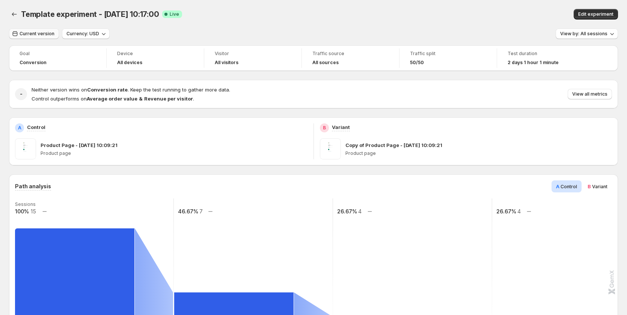
click at [44, 32] on span "Current version" at bounding box center [37, 34] width 35 height 6
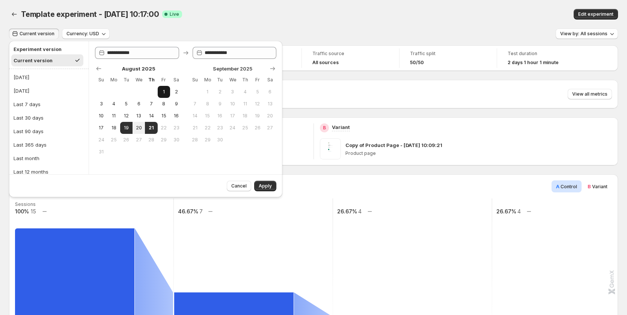
click at [161, 94] on span "1" at bounding box center [164, 92] width 6 height 6
type input "**********"
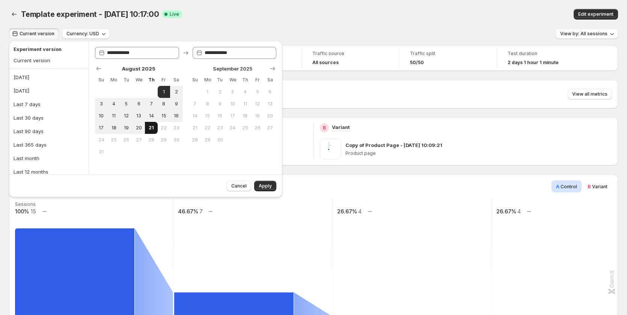
click at [155, 129] on button "21" at bounding box center [151, 128] width 12 height 12
type input "**********"
click at [275, 24] on div "Template experiment - Aug 19, 10:17:00. This page is ready Template experiment …" at bounding box center [313, 14] width 609 height 29
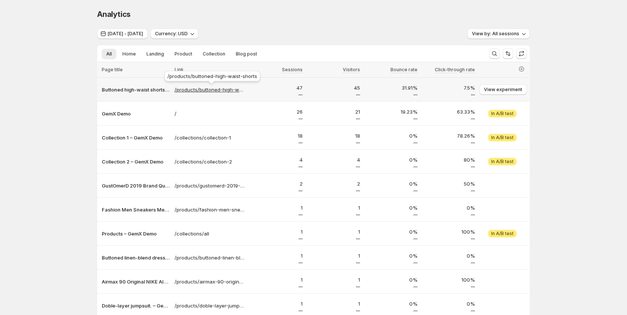
click at [196, 90] on p "/products/buttoned-high-waist-shorts" at bounding box center [210, 90] width 71 height 8
click at [131, 89] on p "Buttoned high-waist shorts test – GemX Demo" at bounding box center [136, 90] width 68 height 8
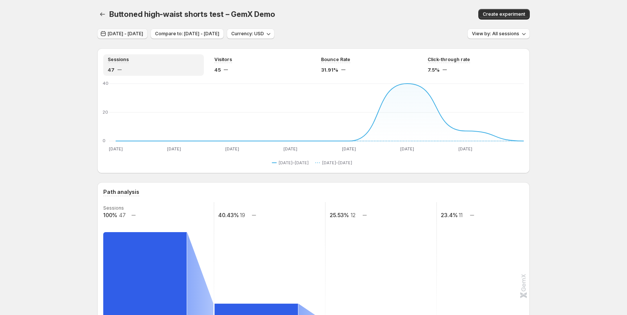
click at [125, 32] on span "Aug 13, 2025 - Aug 20, 2025" at bounding box center [125, 34] width 35 height 6
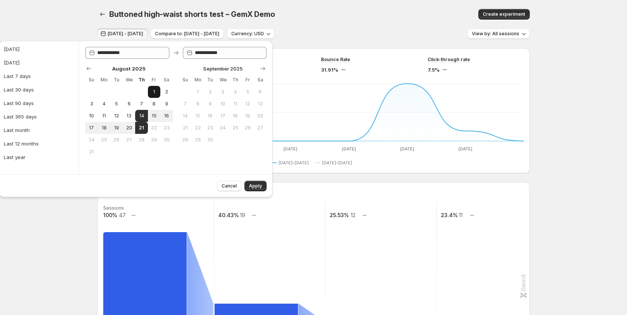
click at [154, 89] on span "1" at bounding box center [154, 92] width 6 height 6
type input "**********"
click at [143, 130] on span "21" at bounding box center [141, 128] width 6 height 6
type input "**********"
click at [86, 67] on icon "Show previous month, July 2025" at bounding box center [89, 69] width 8 height 8
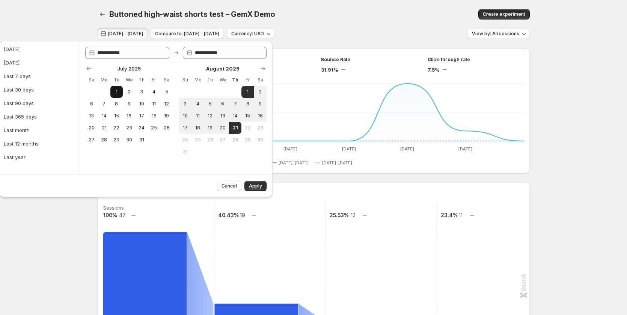
click at [118, 92] on span "1" at bounding box center [116, 92] width 6 height 6
type input "**********"
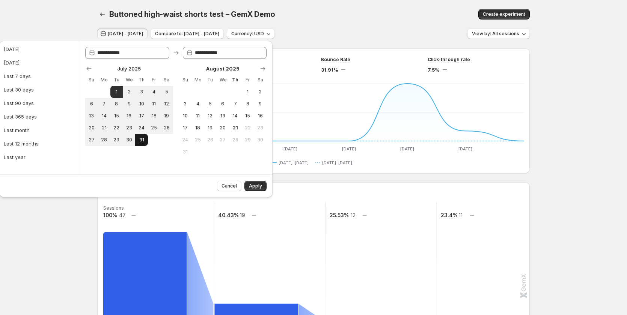
click at [141, 137] on span "31" at bounding box center [141, 140] width 6 height 6
type input "**********"
click at [252, 187] on span "Apply" at bounding box center [255, 186] width 13 height 6
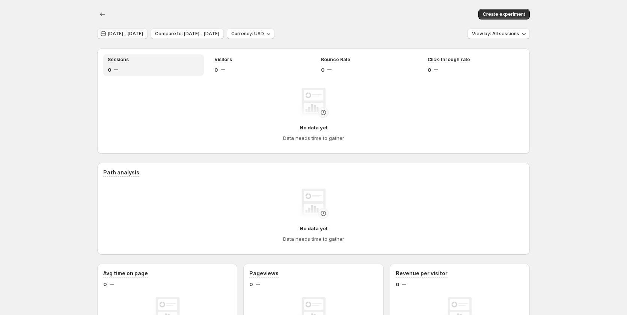
click at [135, 34] on span "Jun 30, 2025 - Jul 30, 2025" at bounding box center [125, 34] width 35 height 6
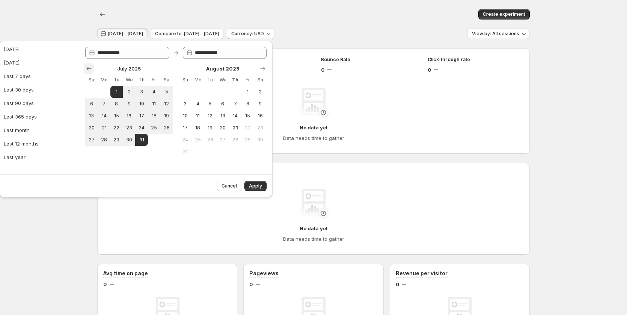
click at [90, 70] on icon "Show previous month, June 2025" at bounding box center [89, 69] width 8 height 8
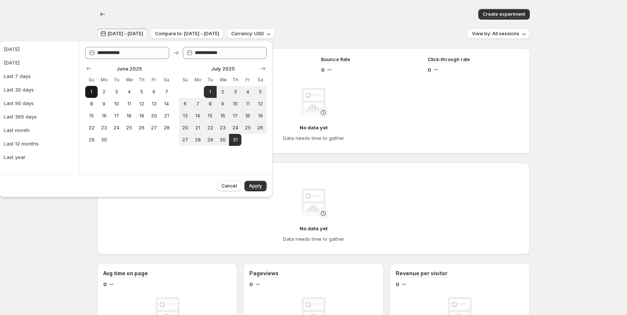
click at [93, 90] on span "1" at bounding box center [91, 92] width 6 height 6
type input "**********"
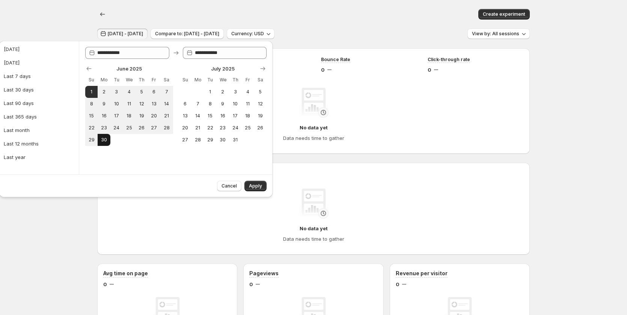
click at [103, 140] on span "30" at bounding box center [104, 140] width 6 height 6
type input "**********"
click at [252, 184] on span "Apply" at bounding box center [255, 186] width 13 height 6
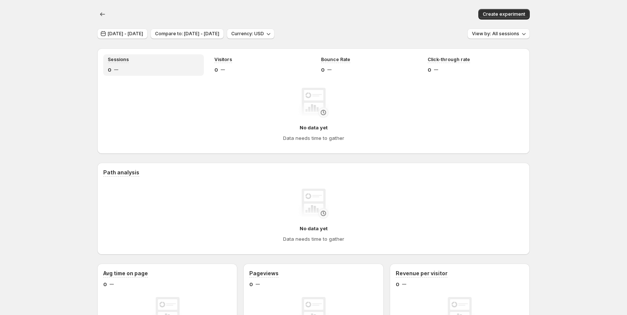
click at [144, 28] on div "Create experiment" at bounding box center [313, 14] width 433 height 29
click at [143, 31] on span "May 31, 2025 - Jun 29, 2025" at bounding box center [125, 34] width 35 height 6
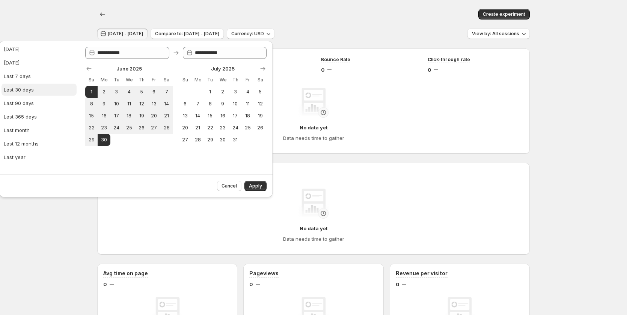
click at [38, 87] on button "Last 30 days" at bounding box center [39, 90] width 75 height 12
type input "**********"
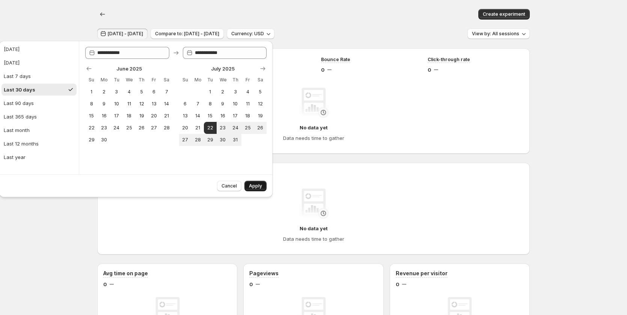
click at [247, 186] on button "Apply" at bounding box center [255, 186] width 22 height 11
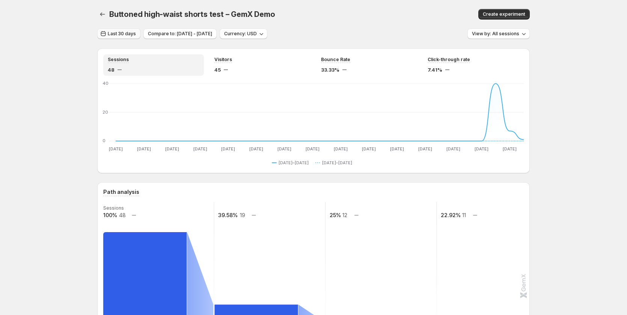
click at [130, 33] on span "Last 30 days" at bounding box center [122, 34] width 28 height 6
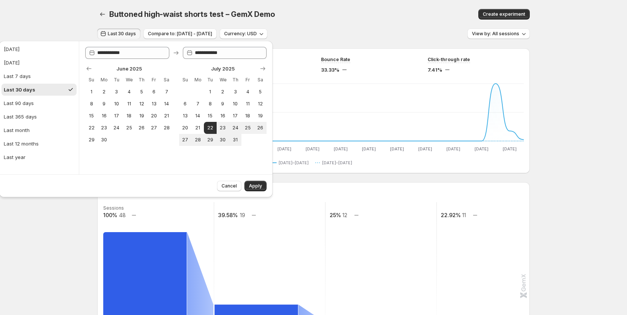
click at [386, 18] on div "Create experiment" at bounding box center [455, 14] width 150 height 11
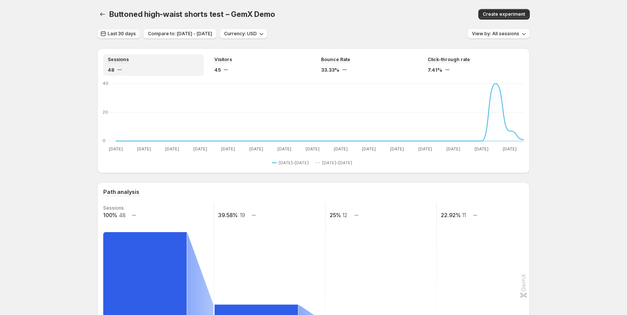
click at [126, 36] on span "Last 30 days" at bounding box center [122, 34] width 28 height 6
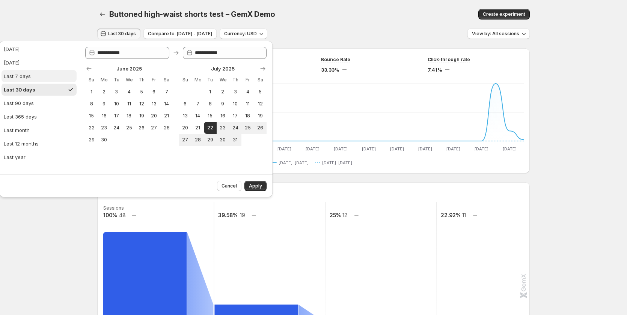
click at [33, 80] on button "Last 7 days" at bounding box center [39, 76] width 75 height 12
type input "**********"
click at [256, 184] on span "Apply" at bounding box center [255, 186] width 13 height 6
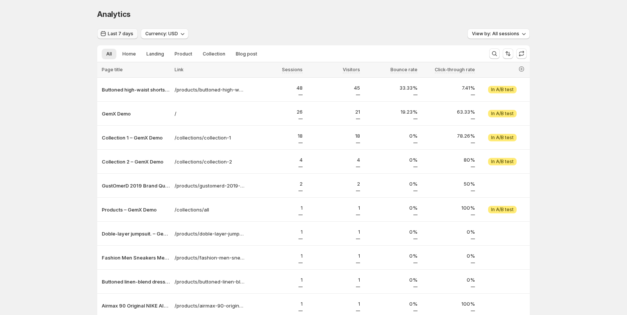
click at [116, 31] on span "Last 7 days" at bounding box center [121, 34] width 26 height 6
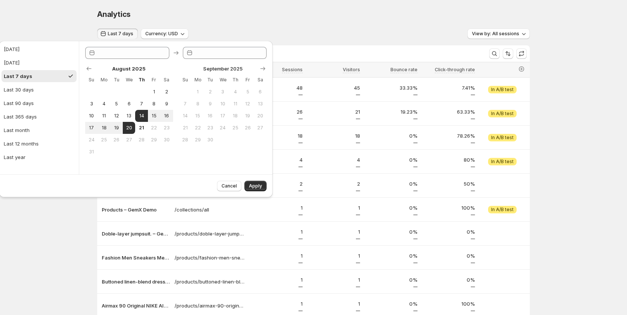
type input "**********"
click at [24, 127] on div "Last month" at bounding box center [17, 131] width 26 height 8
type input "**********"
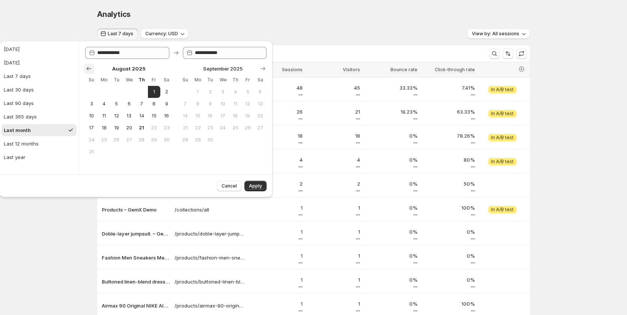
click at [92, 69] on icon "Show previous month, July 2025" at bounding box center [89, 69] width 8 height 8
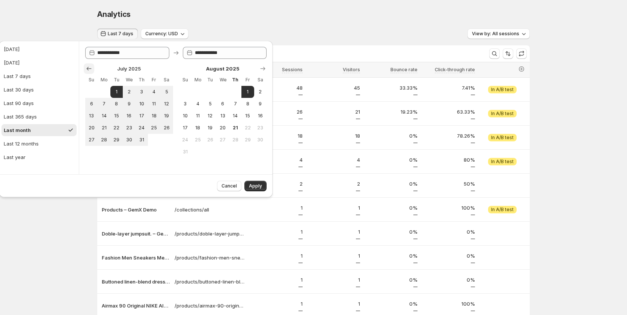
click at [92, 69] on icon "Show previous month, June 2025" at bounding box center [89, 69] width 8 height 8
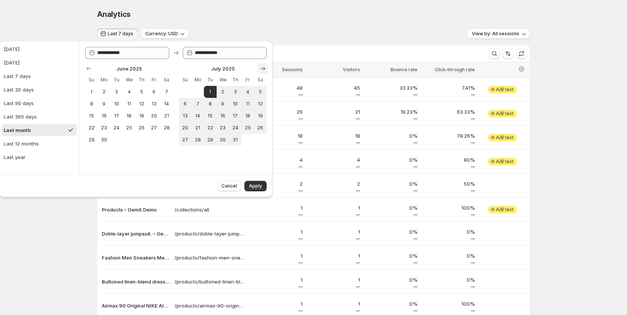
click at [258, 68] on button "Show next month, August 2025" at bounding box center [263, 68] width 11 height 11
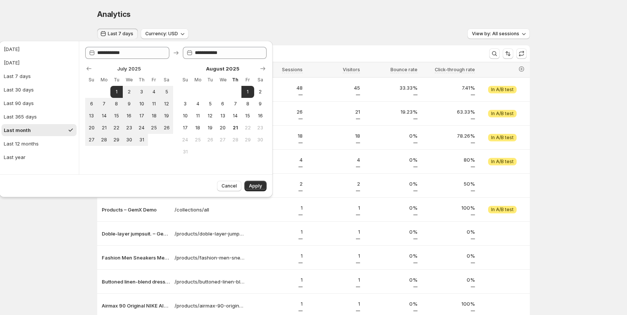
drag, startPoint x: 60, startPoint y: 276, endPoint x: 30, endPoint y: 249, distance: 40.5
click at [60, 276] on div "Analytics. This page is ready Analytics Last 7 days Currency: USD View by: All …" at bounding box center [313, 179] width 627 height 359
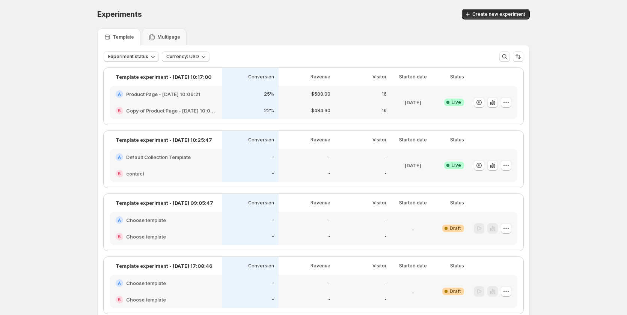
click at [185, 101] on div "A Product Page - Aug 19, 10:09:21" at bounding box center [166, 94] width 113 height 17
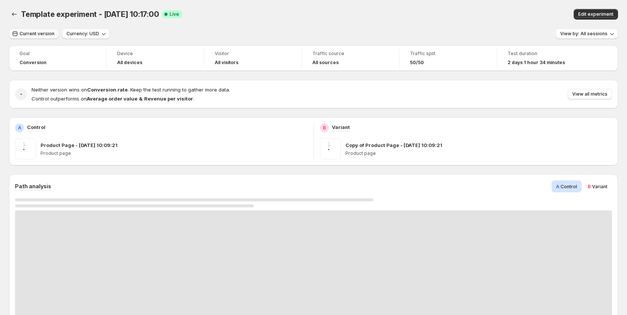
click at [36, 35] on span "Current version" at bounding box center [37, 34] width 35 height 6
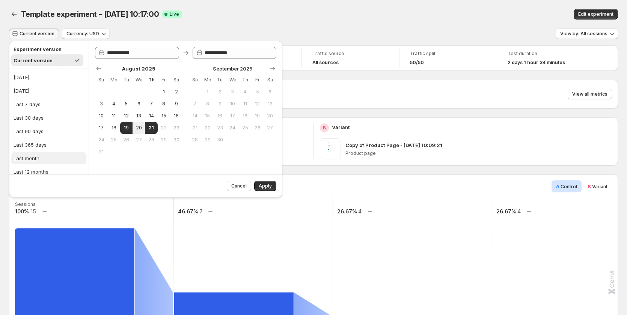
scroll to position [19, 0]
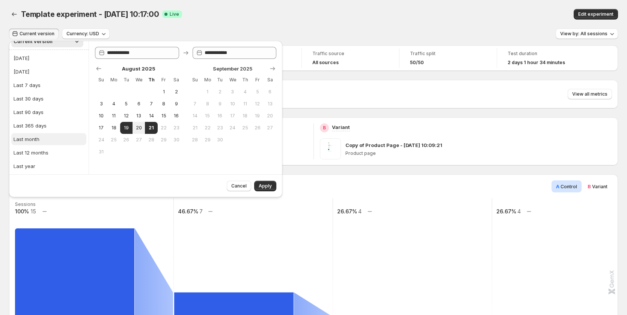
click at [37, 142] on div "Last month" at bounding box center [27, 140] width 26 height 8
type input "**********"
click at [98, 71] on icon "Show previous month, July 2025" at bounding box center [99, 69] width 8 height 8
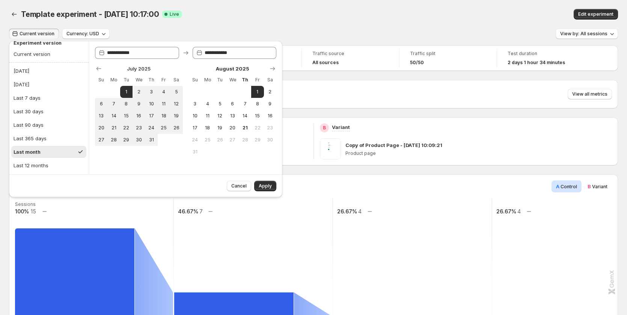
scroll to position [0, 0]
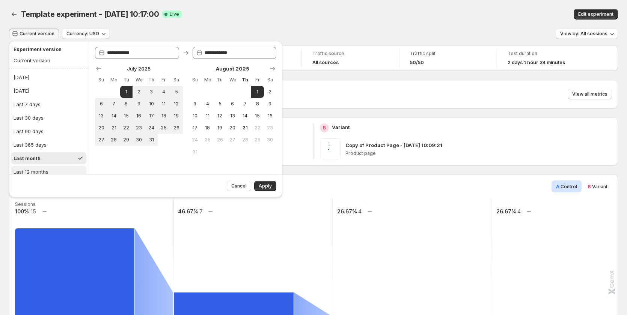
click at [57, 173] on button "Last 12 months" at bounding box center [48, 172] width 75 height 12
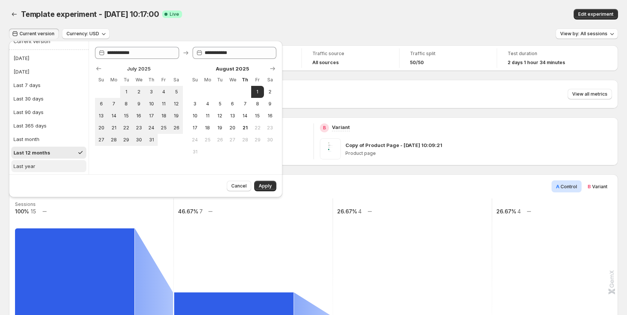
click at [48, 168] on button "Last year" at bounding box center [48, 166] width 75 height 12
type input "**********"
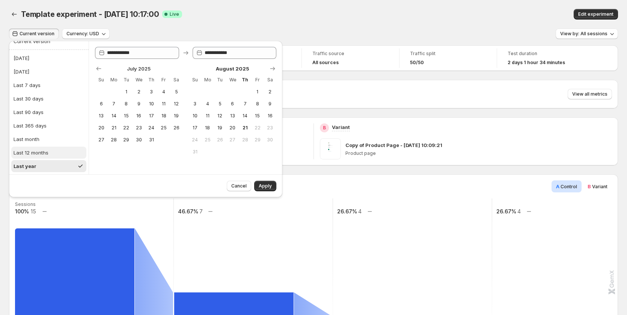
click at [49, 152] on button "Last 12 months" at bounding box center [48, 153] width 75 height 12
type input "**********"
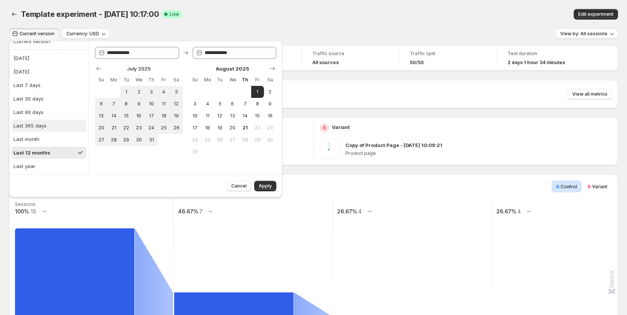
click at [30, 128] on div "Last 365 days" at bounding box center [30, 126] width 33 height 8
type input "**********"
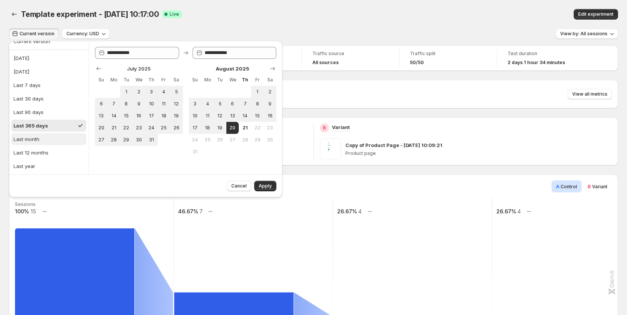
click at [33, 139] on div "Last month" at bounding box center [27, 140] width 26 height 8
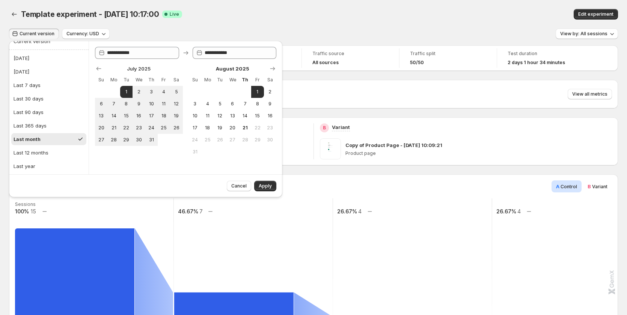
type input "**********"
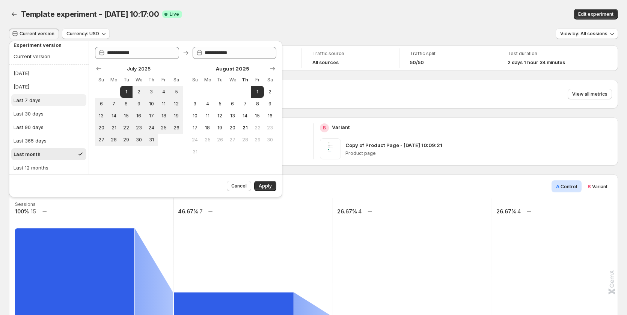
scroll to position [0, 0]
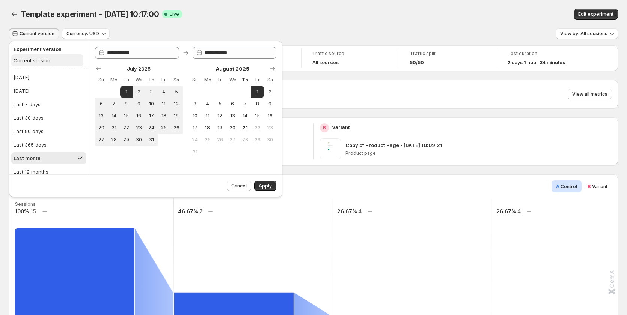
click at [46, 65] on button "Current version" at bounding box center [47, 60] width 72 height 12
type input "**********"
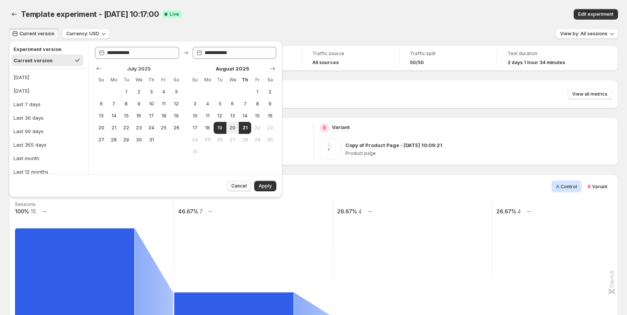
click at [243, 185] on span "Cancel" at bounding box center [238, 186] width 15 height 6
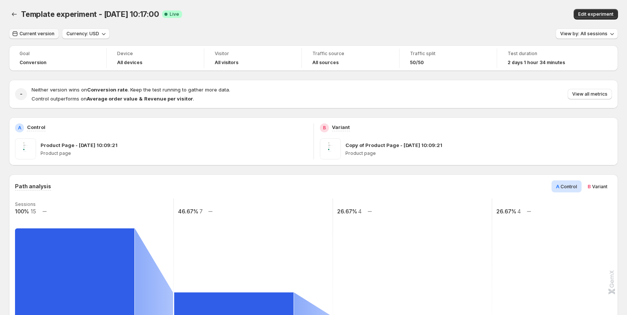
click at [41, 31] on button "Current version" at bounding box center [34, 34] width 50 height 11
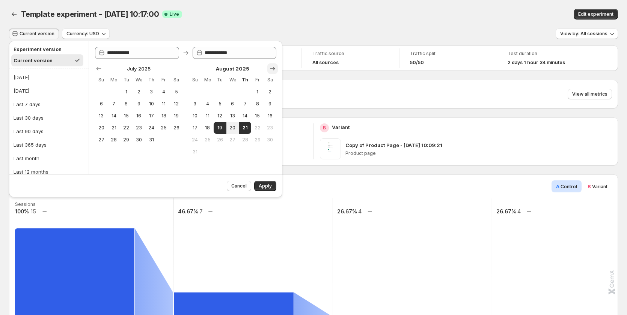
click at [272, 67] on icon "Show next month, September 2025" at bounding box center [273, 69] width 8 height 8
click at [95, 67] on icon "Show previous month, July 2025" at bounding box center [99, 69] width 8 height 8
click at [44, 87] on button "[DATE]" at bounding box center [48, 91] width 75 height 12
type input "**********"
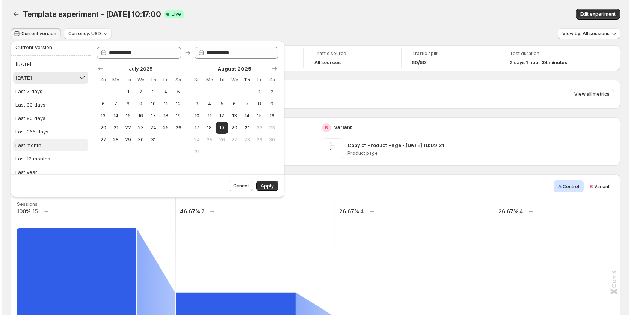
scroll to position [19, 0]
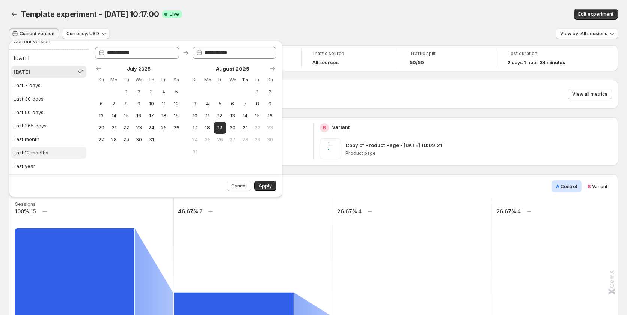
click at [42, 152] on div "Last 12 months" at bounding box center [31, 153] width 35 height 8
type input "**********"
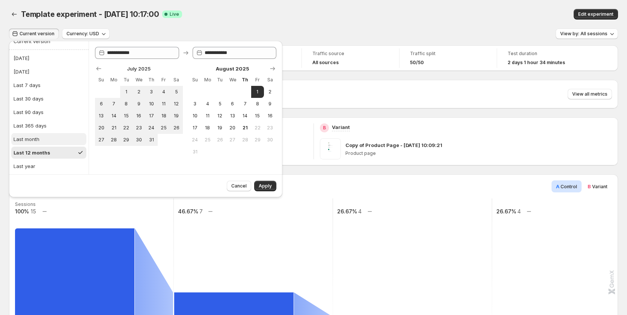
click at [39, 141] on button "Last month" at bounding box center [48, 139] width 75 height 12
click at [132, 89] on button "1" at bounding box center [126, 92] width 12 height 12
type input "**********"
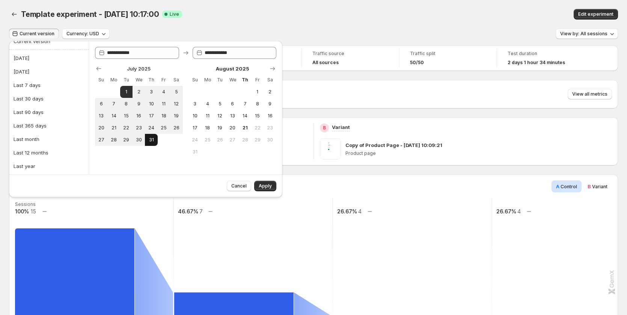
click at [149, 142] on span "31" at bounding box center [151, 140] width 6 height 6
type input "**********"
click at [194, 101] on span "3" at bounding box center [195, 104] width 6 height 6
type input "**********"
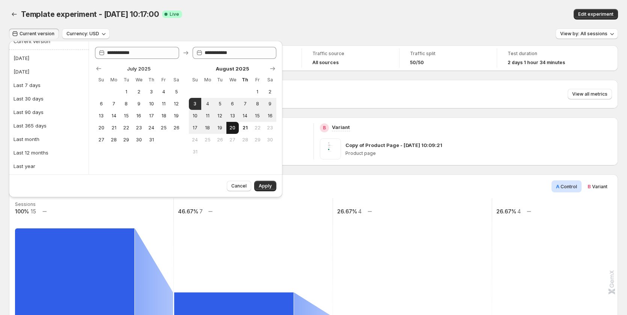
click at [230, 127] on span "20" at bounding box center [232, 128] width 6 height 6
type input "**********"
click at [248, 21] on div "Template experiment - Aug 19, 10:17:00. This page is ready Template experiment …" at bounding box center [313, 14] width 609 height 29
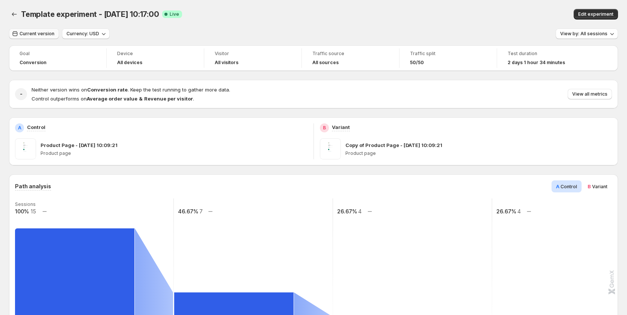
click at [41, 32] on span "Current version" at bounding box center [37, 34] width 35 height 6
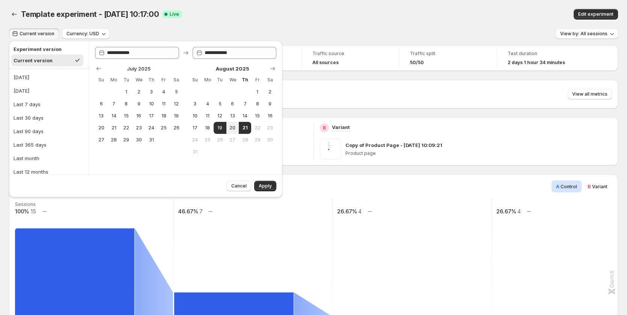
drag, startPoint x: 195, startPoint y: 20, endPoint x: 192, endPoint y: 24, distance: 5.4
click at [195, 19] on div "Template experiment - Aug 19, 10:17:00. This page is ready Template experiment …" at bounding box center [313, 14] width 609 height 29
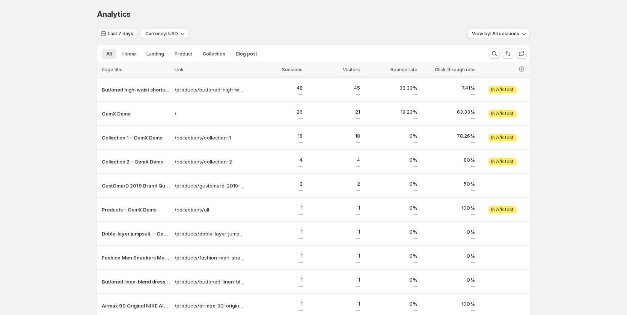
click at [112, 34] on span "Last 7 days" at bounding box center [121, 34] width 26 height 6
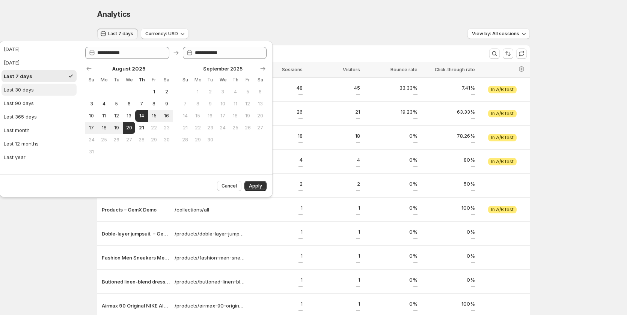
click at [24, 90] on div "Last 30 days" at bounding box center [19, 90] width 30 height 8
type input "**********"
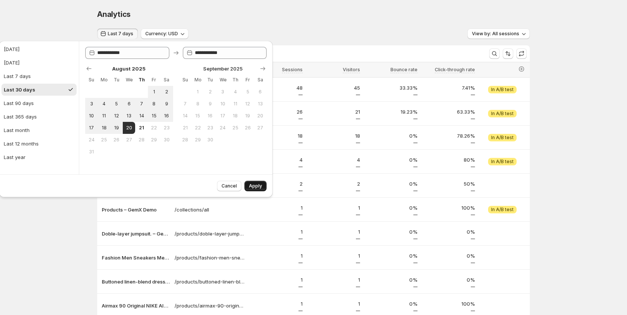
click at [261, 187] on span "Apply" at bounding box center [255, 186] width 13 height 6
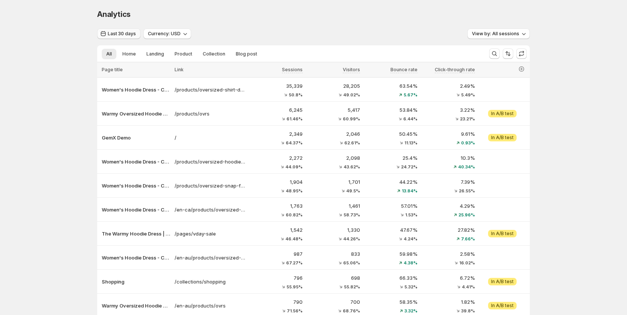
click at [122, 34] on span "Last 30 days" at bounding box center [122, 34] width 28 height 6
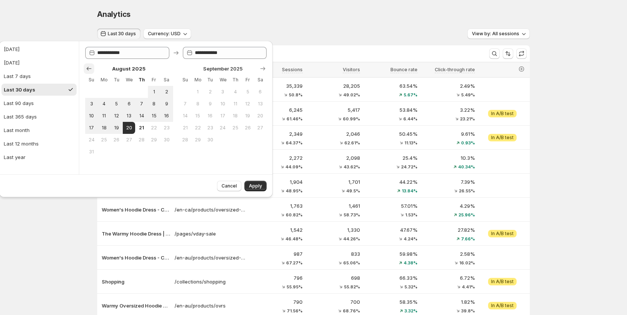
click at [90, 70] on icon "Show previous month, July 2025" at bounding box center [89, 69] width 8 height 8
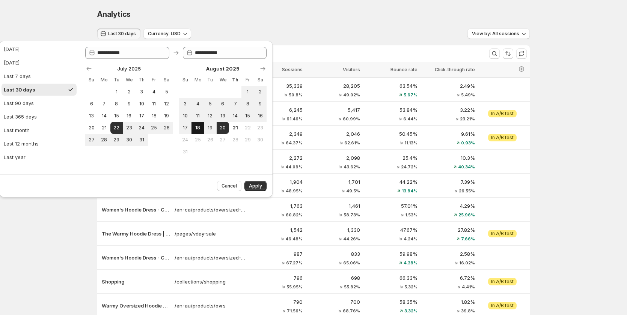
click at [195, 124] on button "18" at bounding box center [198, 128] width 12 height 12
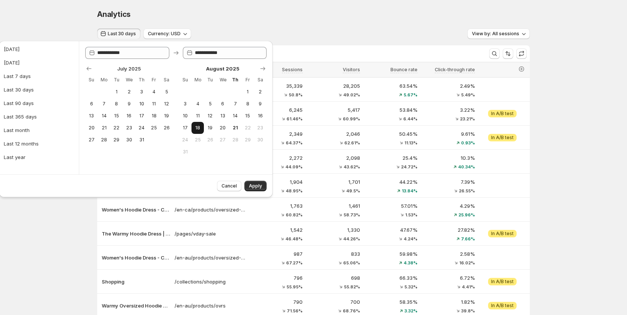
type input "**********"
click at [218, 124] on button "20" at bounding box center [223, 128] width 12 height 12
type input "**********"
click at [253, 190] on button "Apply" at bounding box center [255, 186] width 22 height 11
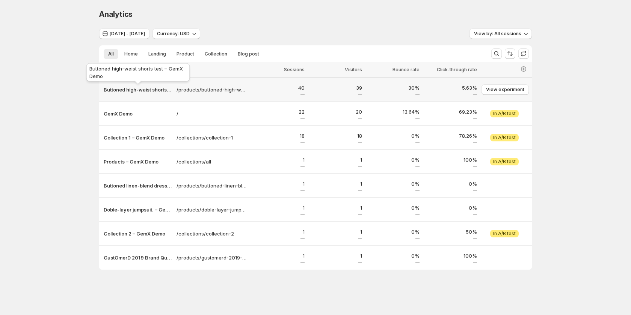
click at [144, 89] on p "Buttoned high-waist shorts test – GemX Demo" at bounding box center [138, 90] width 68 height 8
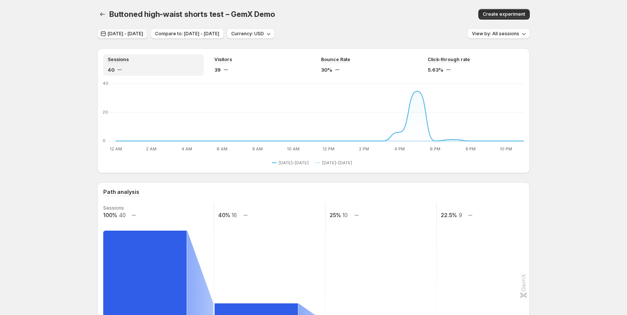
click at [143, 32] on span "Aug 17, 2025 - Aug 19, 2025" at bounding box center [125, 34] width 35 height 6
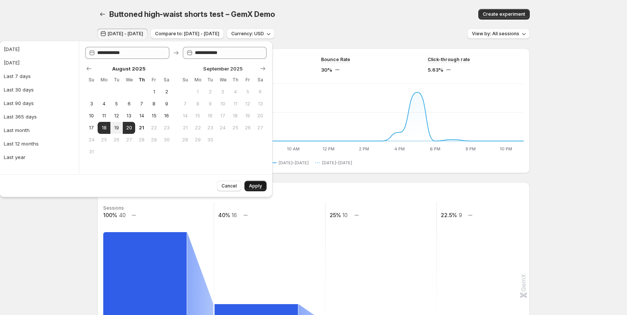
click at [251, 183] on button "Apply" at bounding box center [255, 186] width 22 height 11
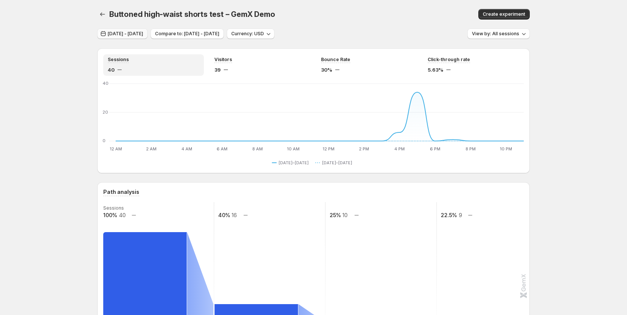
click at [127, 32] on span "Aug 17, 2025 - Aug 19, 2025" at bounding box center [125, 34] width 35 height 6
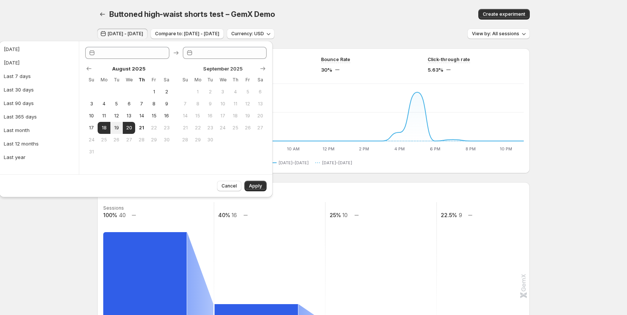
type input "**********"
click at [95, 128] on span "17" at bounding box center [91, 128] width 6 height 6
type input "**********"
click at [130, 128] on span "20" at bounding box center [129, 128] width 6 height 6
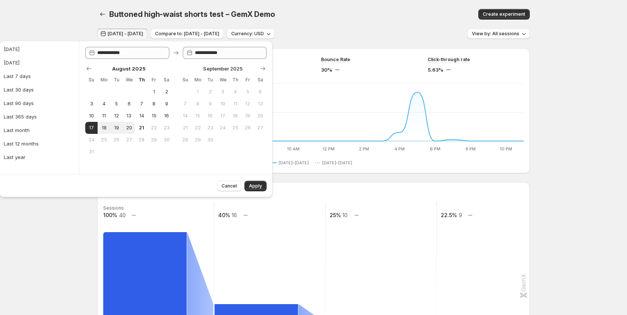
type input "**********"
click at [254, 185] on span "Apply" at bounding box center [255, 186] width 13 height 6
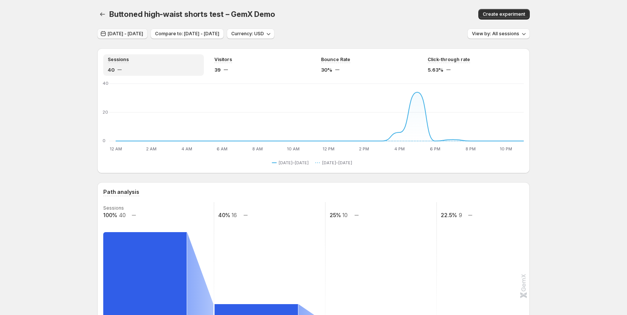
click at [139, 34] on span "Aug 16, 2025 - Aug 19, 2025" at bounding box center [125, 34] width 35 height 6
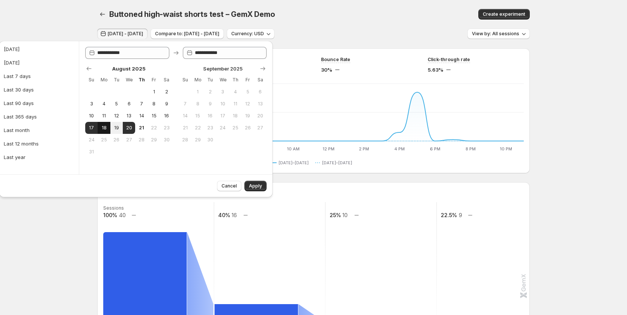
click at [104, 128] on span "18" at bounding box center [104, 128] width 6 height 6
type input "**********"
click at [125, 127] on button "20" at bounding box center [129, 128] width 12 height 12
type input "**********"
click at [248, 185] on button "Apply" at bounding box center [255, 186] width 22 height 11
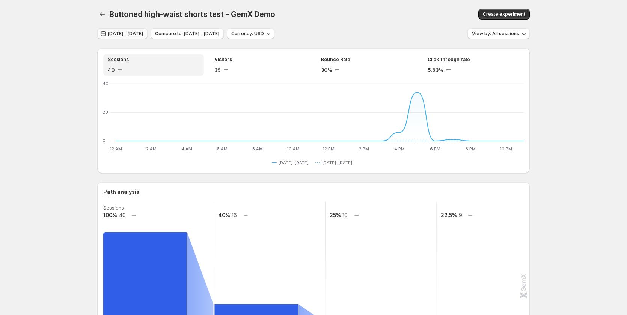
click at [136, 34] on span "Aug 17, 2025 - Aug 19, 2025" at bounding box center [125, 34] width 35 height 6
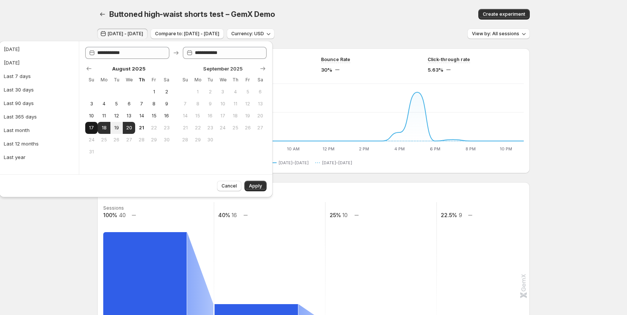
click at [92, 131] on span "17" at bounding box center [91, 128] width 6 height 6
type input "**********"
drag, startPoint x: 171, startPoint y: 115, endPoint x: 138, endPoint y: 131, distance: 36.5
click at [171, 115] on button "16" at bounding box center [166, 116] width 12 height 12
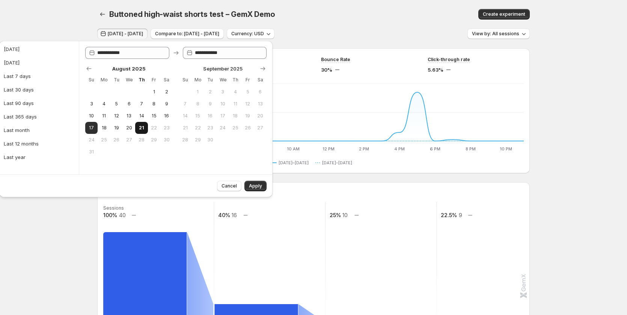
type input "**********"
click at [140, 130] on span "21" at bounding box center [141, 128] width 6 height 6
type input "**********"
click at [262, 189] on span "Apply" at bounding box center [255, 186] width 13 height 6
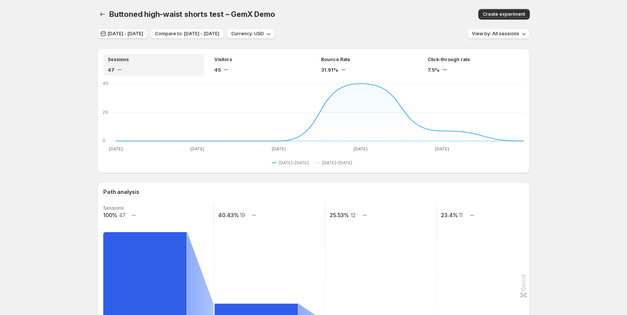
click at [137, 34] on span "Aug 15, 2025 - Aug 20, 2025" at bounding box center [125, 34] width 35 height 6
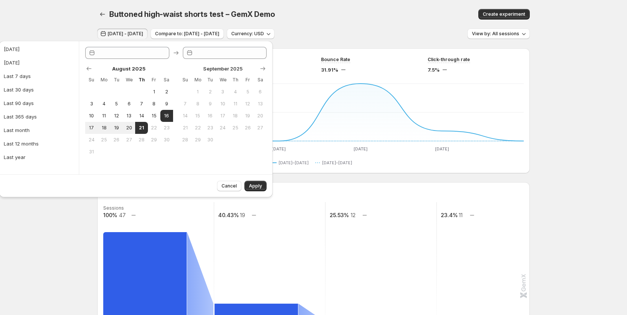
type input "**********"
click at [102, 130] on span "18" at bounding box center [104, 128] width 6 height 6
type input "**********"
click at [128, 129] on span "20" at bounding box center [129, 128] width 6 height 6
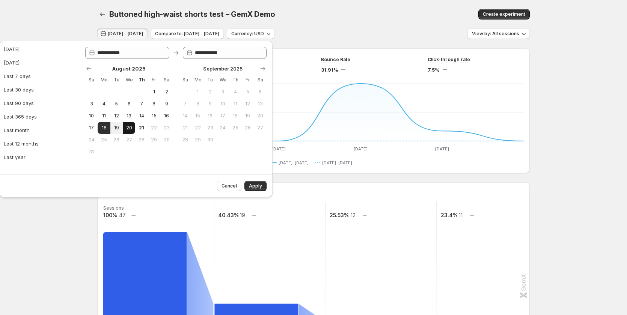
type input "**********"
click at [256, 190] on button "Apply" at bounding box center [255, 186] width 22 height 11
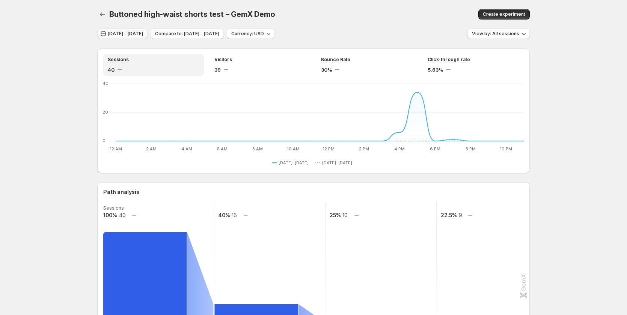
click at [130, 33] on span "Aug 17, 2025 - Aug 19, 2025" at bounding box center [125, 34] width 35 height 6
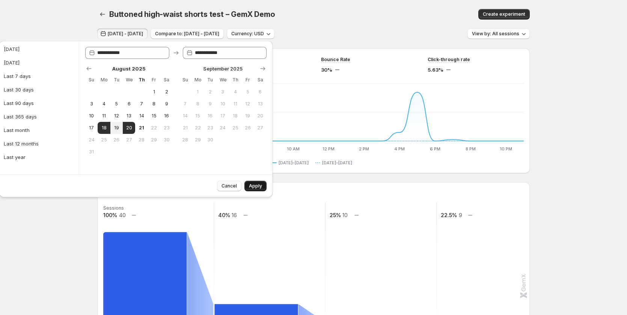
click at [260, 184] on span "Apply" at bounding box center [255, 186] width 13 height 6
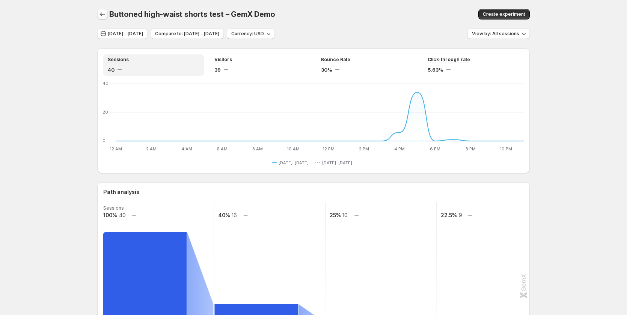
click at [106, 15] on icon "button" at bounding box center [103, 15] width 8 height 8
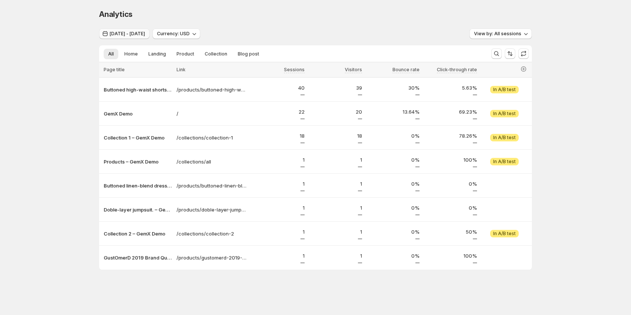
click at [125, 32] on span "Aug 17, 2025 - Aug 19, 2025" at bounding box center [127, 34] width 35 height 6
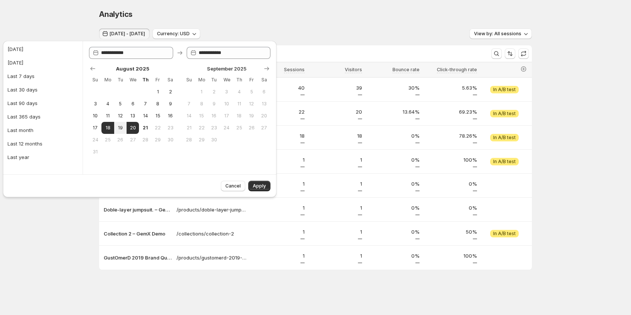
click at [170, 14] on div "Analytics" at bounding box center [315, 14] width 433 height 11
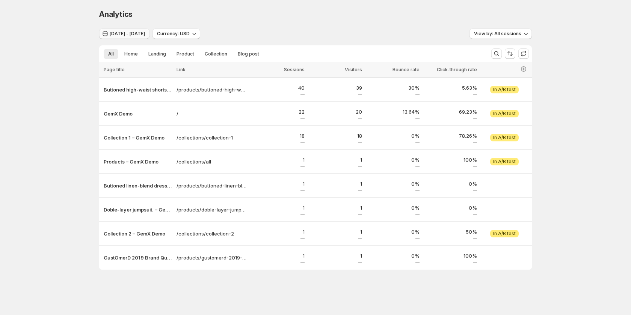
click at [145, 33] on span "Aug 17, 2025 - Aug 19, 2025" at bounding box center [127, 34] width 35 height 6
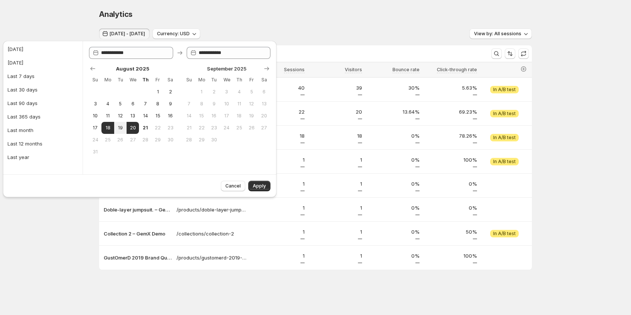
click at [217, 4] on div "Analytics. This page is ready Analytics" at bounding box center [315, 14] width 433 height 29
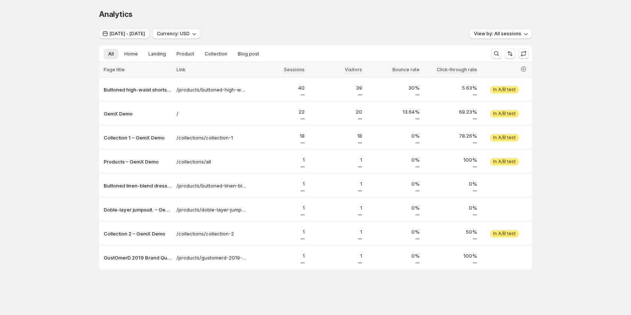
click at [145, 33] on span "Aug 17, 2025 - Aug 19, 2025" at bounding box center [127, 34] width 35 height 6
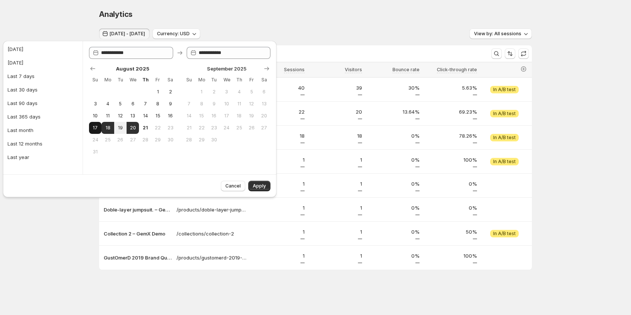
click at [99, 129] on button "17" at bounding box center [95, 128] width 12 height 12
type input "**********"
click at [130, 129] on span "20" at bounding box center [133, 128] width 6 height 6
type input "**********"
click at [254, 184] on span "Apply" at bounding box center [259, 186] width 13 height 6
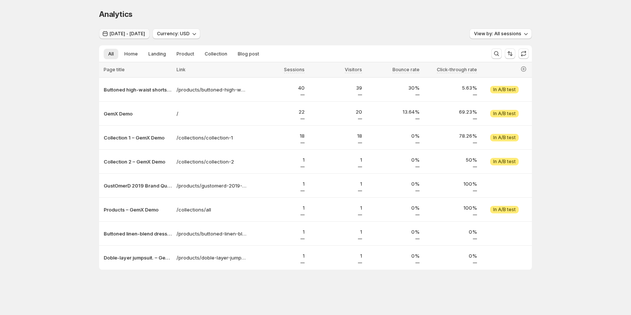
click at [121, 34] on span "Aug 16, 2025 - Aug 19, 2025" at bounding box center [127, 34] width 35 height 6
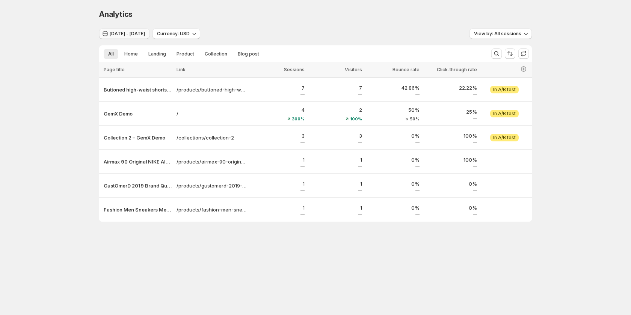
click at [145, 34] on span "[DATE] - [DATE]" at bounding box center [127, 34] width 35 height 6
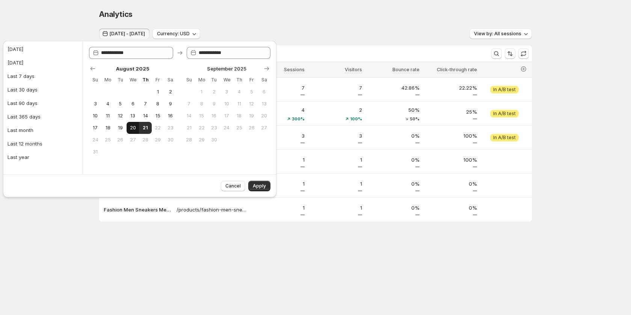
click at [136, 127] on span "20" at bounding box center [133, 128] width 6 height 6
click at [148, 130] on span "21" at bounding box center [145, 128] width 6 height 6
click at [134, 129] on span "20" at bounding box center [133, 128] width 6 height 6
click at [147, 126] on span "21" at bounding box center [145, 128] width 6 height 6
click at [139, 125] on button "20" at bounding box center [133, 128] width 12 height 12
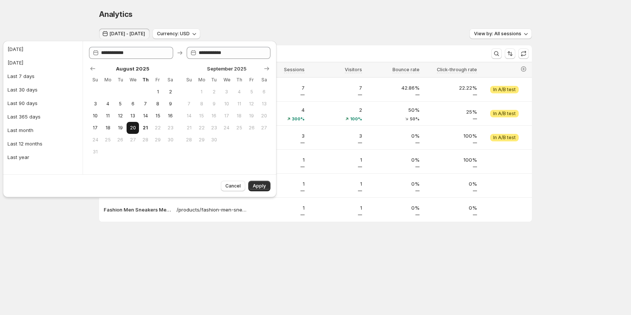
type input "**********"
click at [37, 78] on button "Last 7 days" at bounding box center [42, 76] width 75 height 12
type input "**********"
click at [259, 187] on span "Apply" at bounding box center [259, 186] width 13 height 6
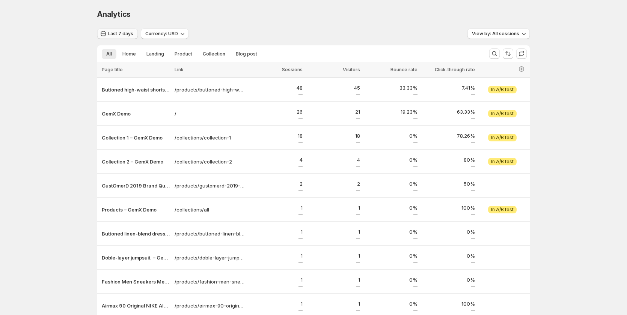
click at [118, 37] on button "Last 7 days" at bounding box center [117, 34] width 41 height 11
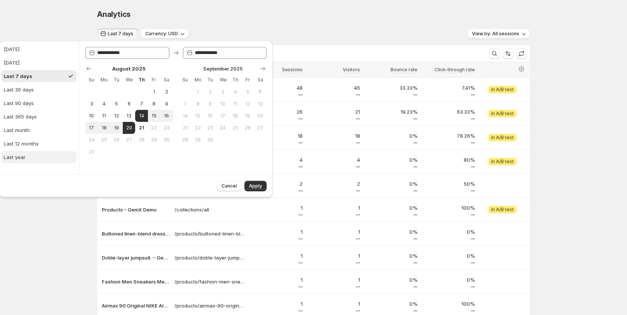
click at [30, 155] on button "Last year" at bounding box center [39, 157] width 75 height 12
type input "**********"
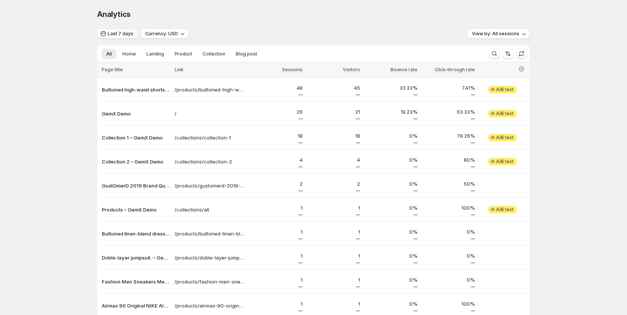
click at [110, 36] on span "Last 7 days" at bounding box center [121, 34] width 26 height 6
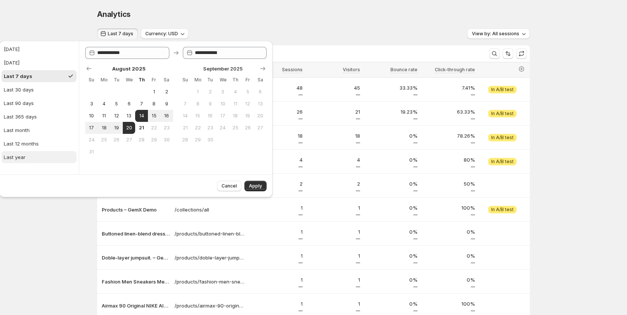
click at [29, 155] on button "Last year" at bounding box center [39, 157] width 75 height 12
type input "**********"
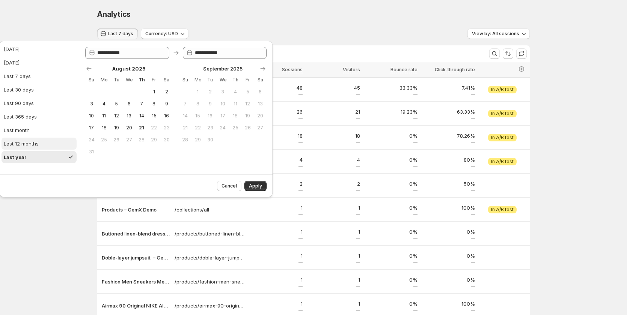
click at [49, 142] on button "Last 12 months" at bounding box center [39, 144] width 75 height 12
type input "**********"
click at [90, 71] on icon "Show previous month, July 2025" at bounding box center [89, 69] width 8 height 8
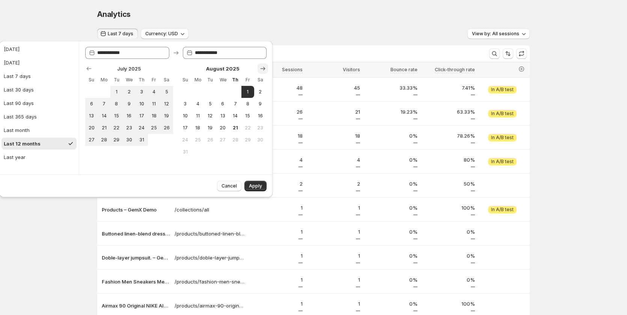
click at [261, 67] on icon "Show next month, September 2025" at bounding box center [263, 69] width 8 height 8
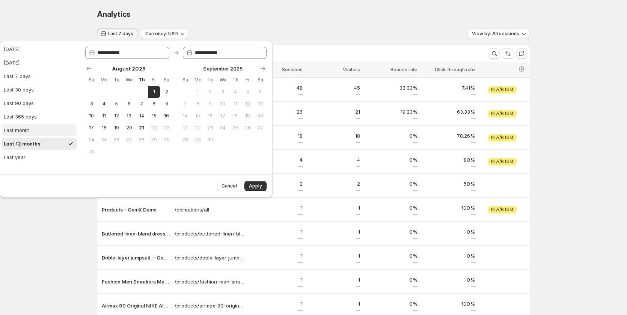
click at [22, 128] on div "Last month" at bounding box center [17, 131] width 26 height 8
type input "**********"
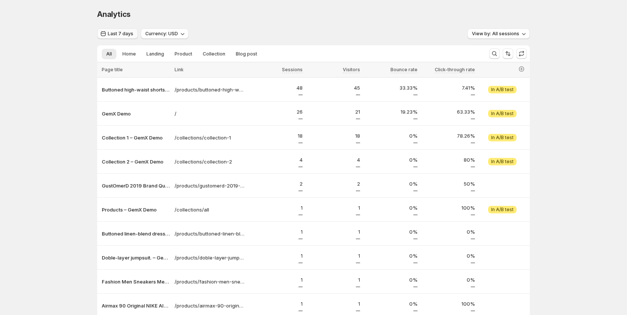
click at [107, 32] on icon "button" at bounding box center [104, 34] width 8 height 8
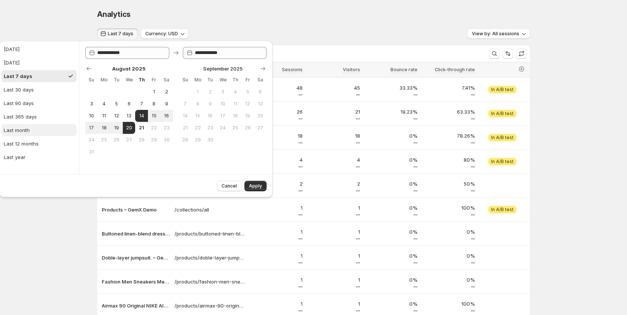
click at [21, 131] on div "Last month" at bounding box center [17, 131] width 26 height 8
type input "**********"
click at [36, 77] on button "Last 7 days" at bounding box center [39, 76] width 75 height 12
type input "**********"
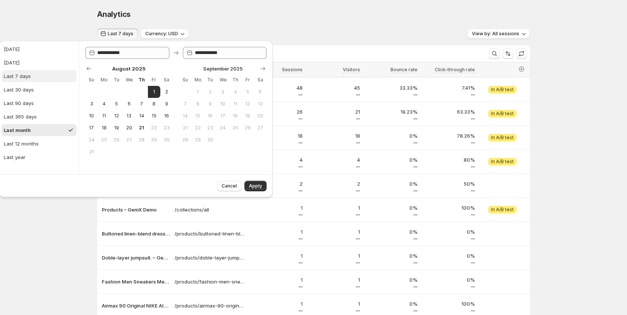
type input "**********"
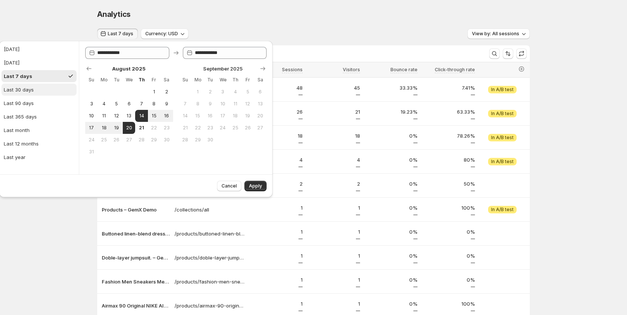
click at [46, 90] on button "Last 30 days" at bounding box center [39, 90] width 75 height 12
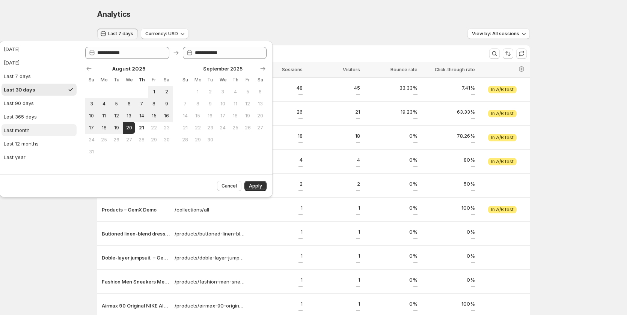
click at [46, 127] on button "Last month" at bounding box center [39, 130] width 75 height 12
type input "**********"
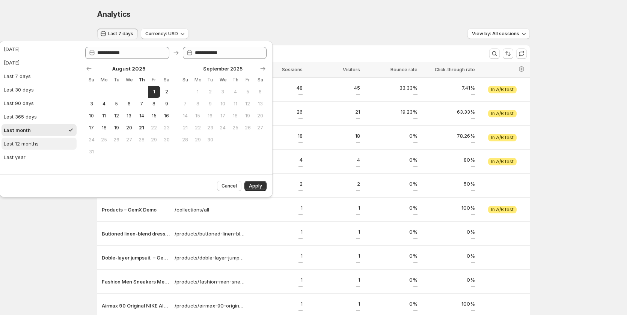
click at [51, 138] on button "Last 12 months" at bounding box center [39, 144] width 75 height 12
click at [49, 131] on button "Last month" at bounding box center [39, 130] width 75 height 12
click at [87, 68] on icon "Show previous month, July 2025" at bounding box center [89, 69] width 8 height 8
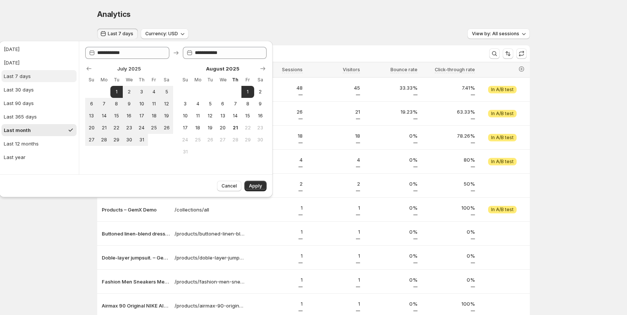
click at [36, 74] on button "Last 7 days" at bounding box center [39, 76] width 75 height 12
type input "**********"
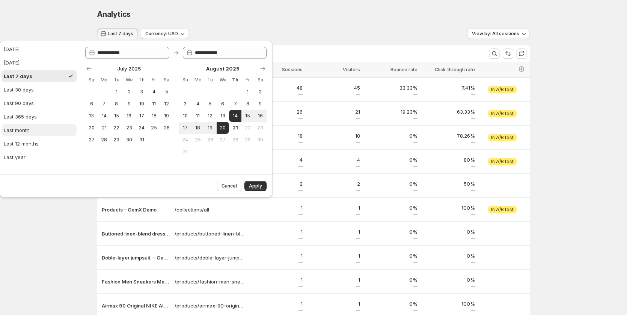
click at [30, 133] on button "Last month" at bounding box center [39, 130] width 75 height 12
type input "**********"
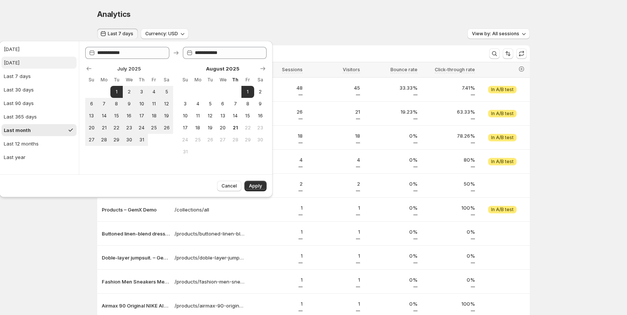
click at [39, 63] on button "[DATE]" at bounding box center [39, 63] width 75 height 12
type input "**********"
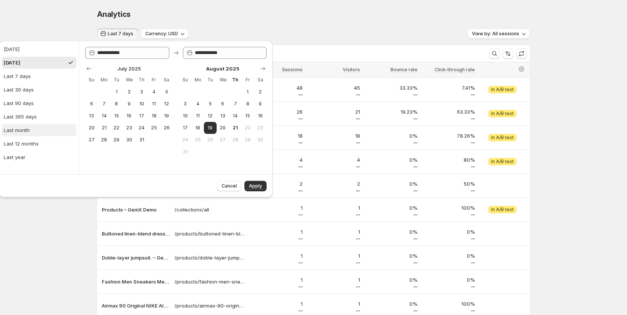
click at [36, 130] on button "Last month" at bounding box center [39, 130] width 75 height 12
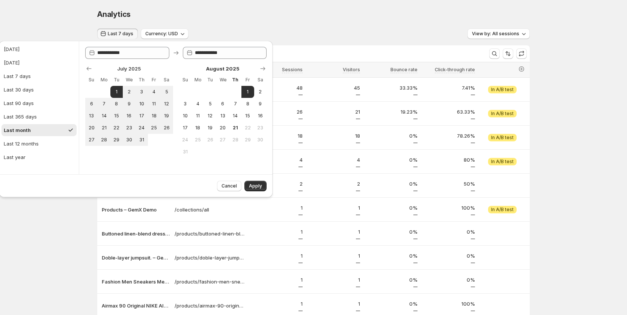
type input "**********"
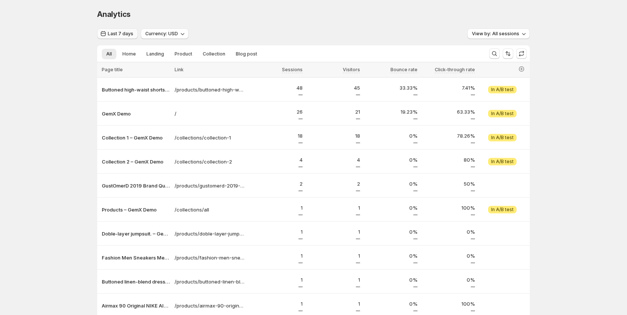
click at [125, 31] on button "Last 7 days" at bounding box center [117, 34] width 41 height 11
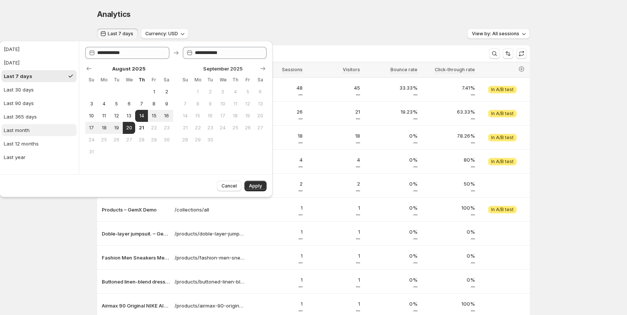
click at [27, 128] on div "Last month" at bounding box center [17, 131] width 26 height 8
type input "**********"
click at [85, 66] on icon "Show previous month, July 2025" at bounding box center [89, 69] width 8 height 8
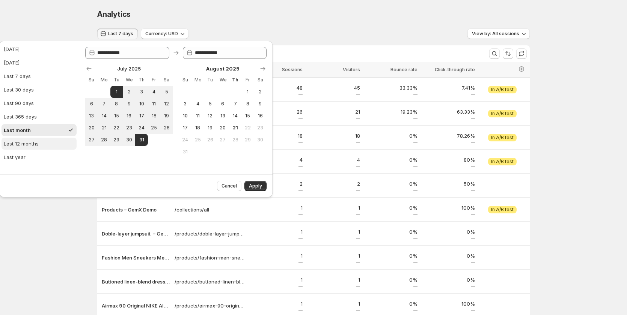
click at [62, 145] on button "Last 12 months" at bounding box center [39, 144] width 75 height 12
click at [48, 157] on button "Last year" at bounding box center [39, 157] width 75 height 12
type input "**********"
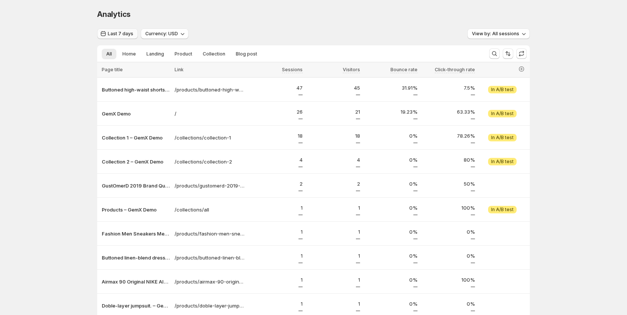
click at [125, 30] on button "Last 7 days" at bounding box center [117, 34] width 41 height 11
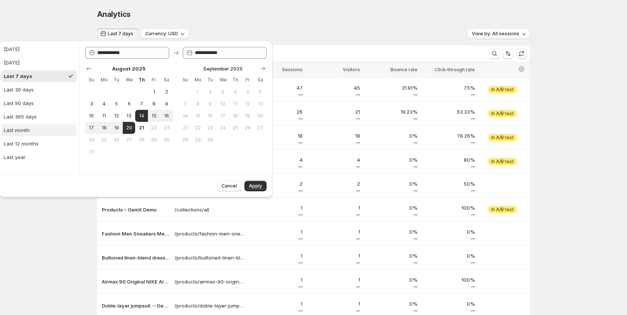
click at [33, 133] on button "Last month" at bounding box center [39, 130] width 75 height 12
type input "**********"
click at [89, 67] on icon "Show previous month, July 2025" at bounding box center [89, 69] width 8 height 8
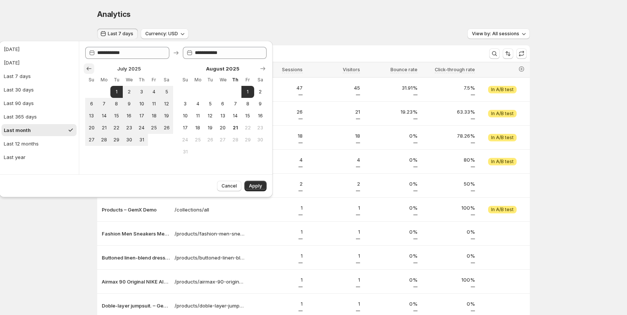
click at [89, 67] on icon "Show previous month, June 2025" at bounding box center [89, 69] width 8 height 8
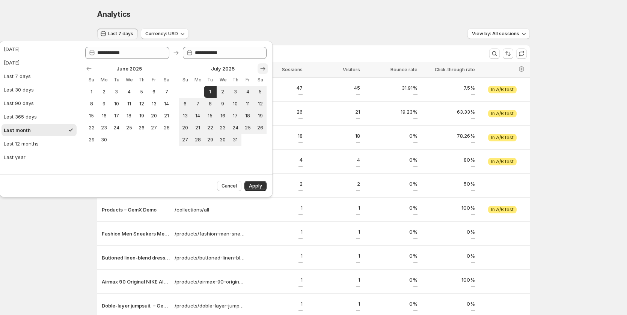
click at [264, 67] on icon "Show next month, August 2025" at bounding box center [263, 69] width 8 height 8
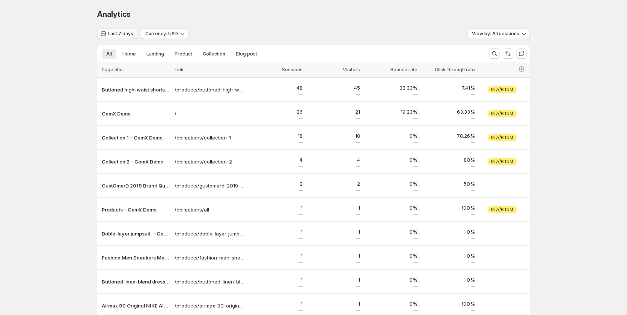
click at [133, 32] on span "Last 7 days" at bounding box center [121, 34] width 26 height 6
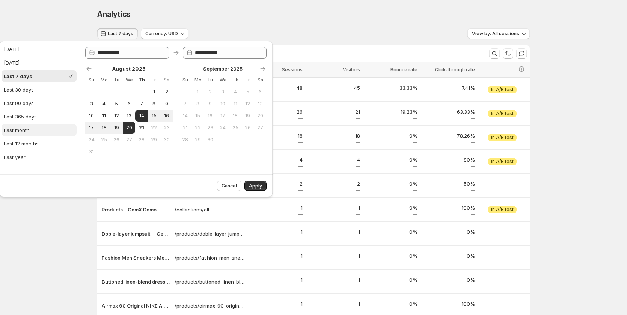
click at [36, 129] on button "Last month" at bounding box center [39, 130] width 75 height 12
type input "**********"
click at [87, 69] on icon "Show previous month, July 2025" at bounding box center [89, 69] width 8 height 8
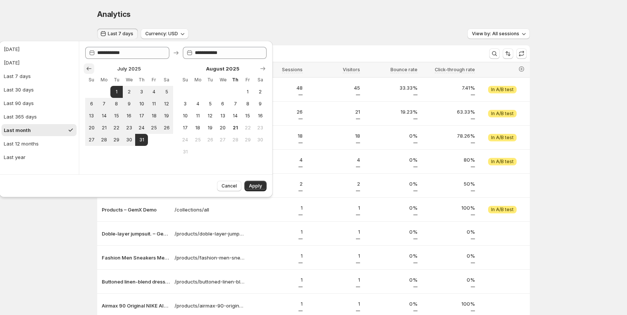
click at [87, 69] on icon "Show previous month, June 2025" at bounding box center [89, 69] width 8 height 8
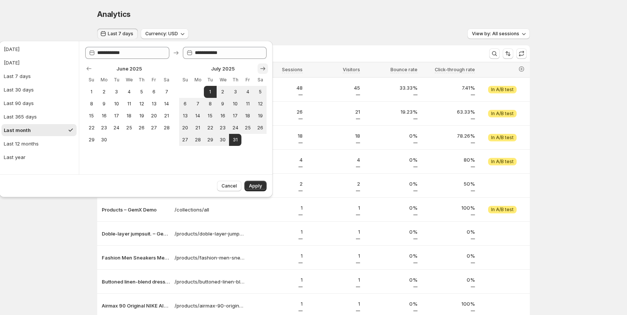
click at [259, 69] on icon "Show next month, August 2025" at bounding box center [263, 69] width 8 height 8
